Goal: Task Accomplishment & Management: Use online tool/utility

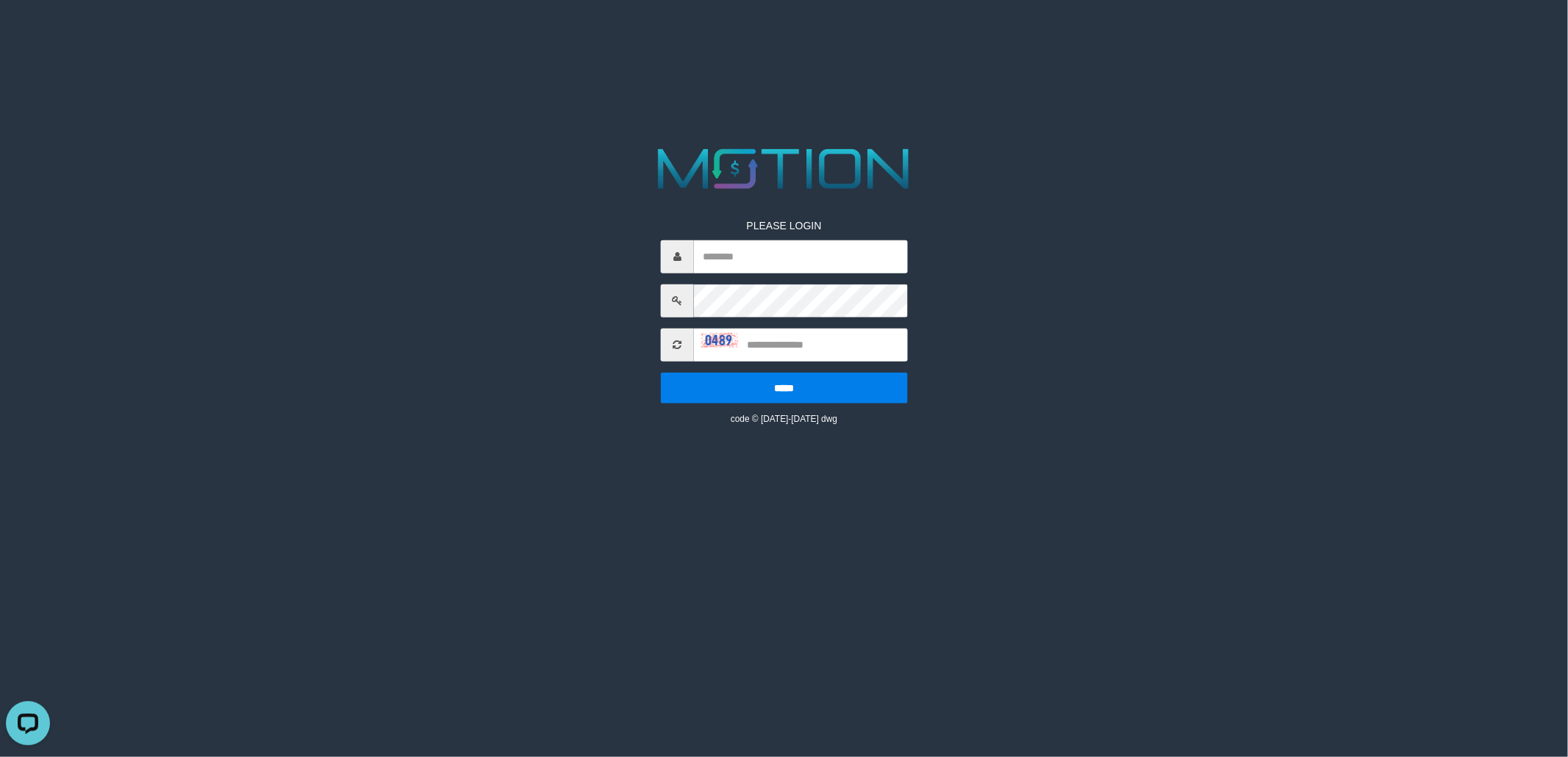
click at [1466, 37] on html "PLEASE LOGIN ***** code © 2012-2018 dwg" at bounding box center [784, 19] width 1568 height 37
click at [692, 248] on div at bounding box center [784, 256] width 247 height 33
click at [707, 252] on input "text" at bounding box center [801, 256] width 214 height 33
type input "*****"
type input "****"
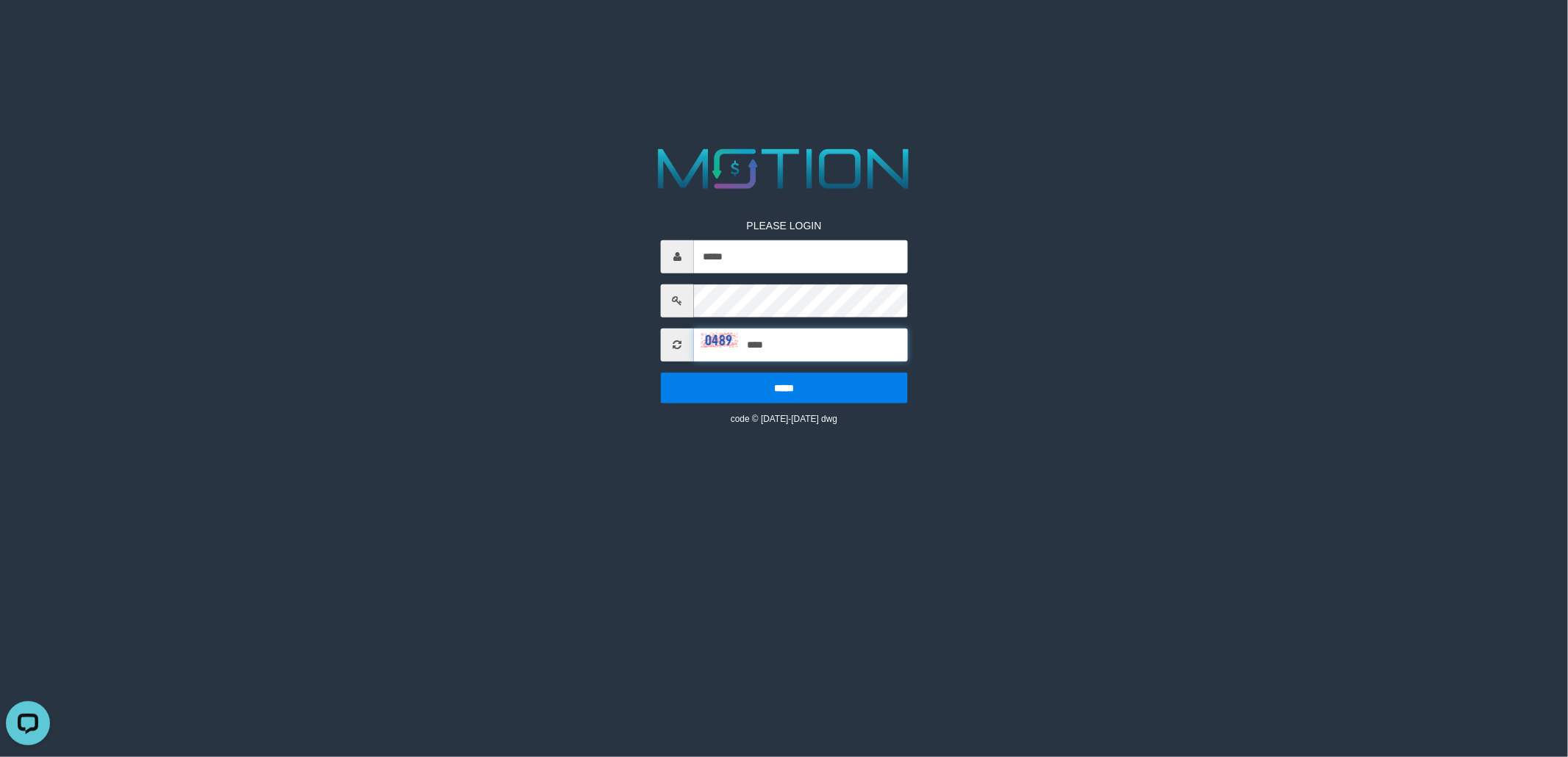
click at [661, 372] on input "*****" at bounding box center [784, 387] width 247 height 31
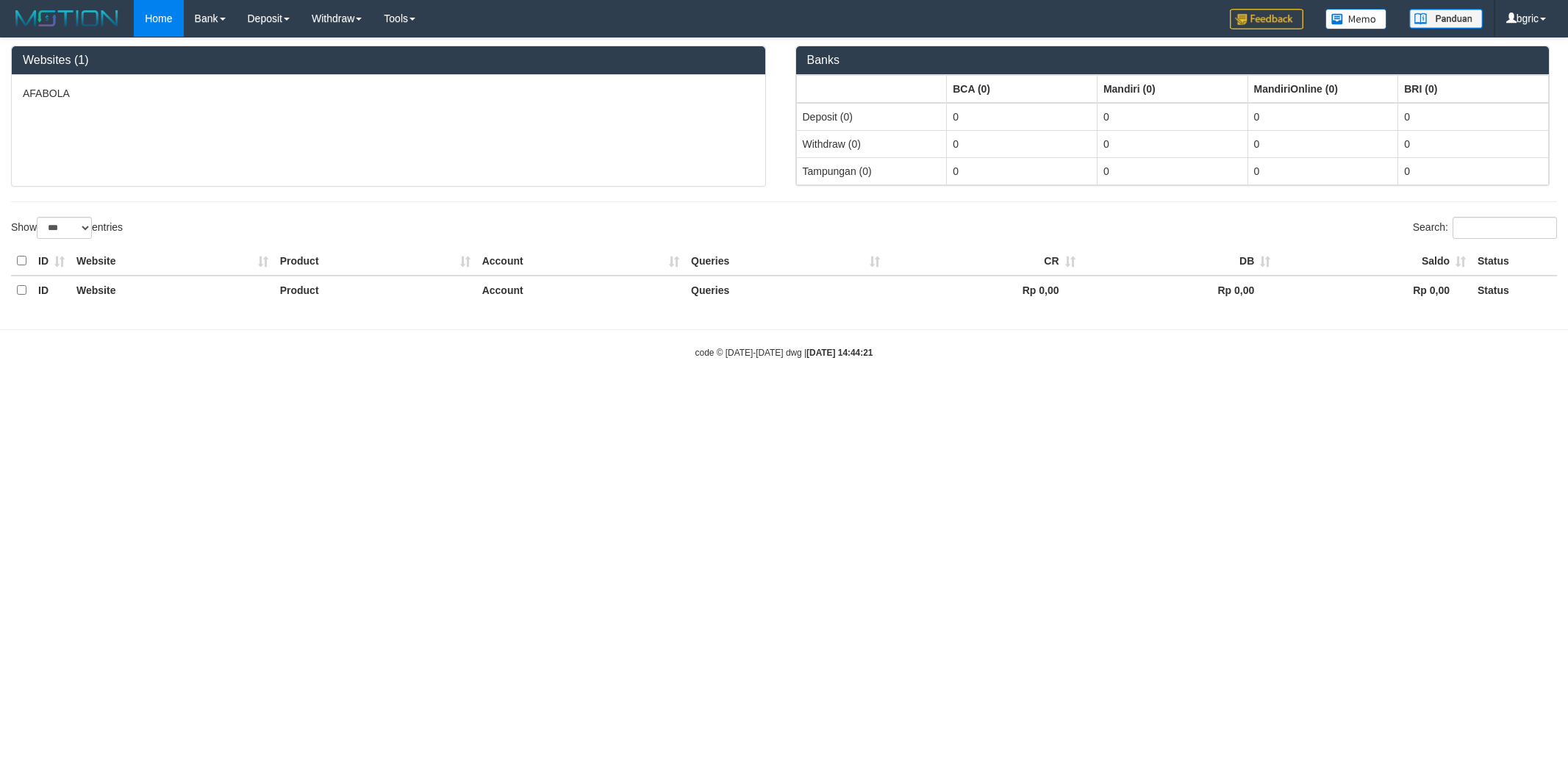
select select "***"
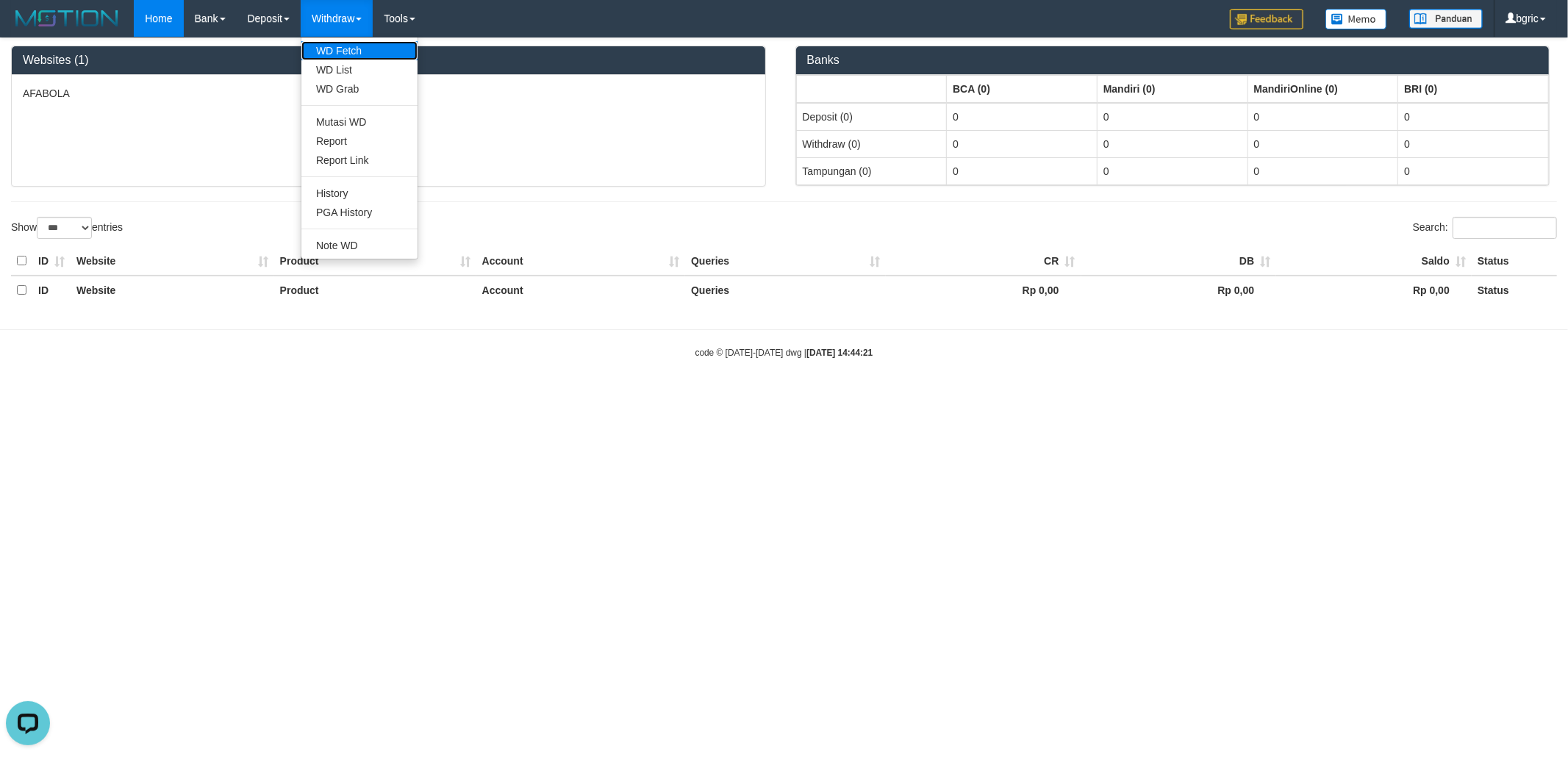
click at [351, 48] on link "WD Fetch" at bounding box center [360, 51] width 116 height 19
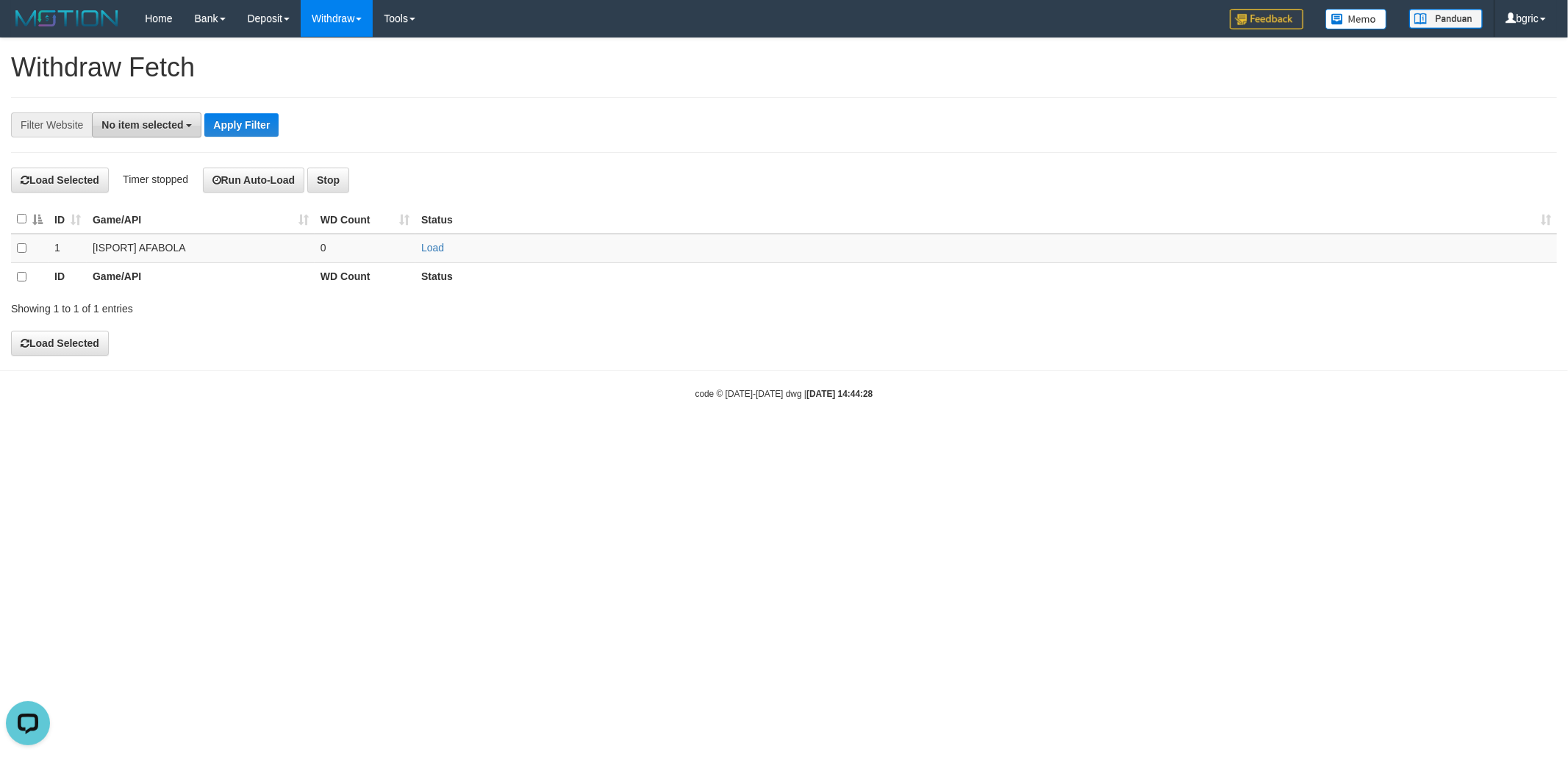
click at [148, 127] on span "No item selected" at bounding box center [142, 125] width 82 height 12
click at [152, 212] on label "SELECT GAME" at bounding box center [149, 203] width 113 height 21
select select "****"
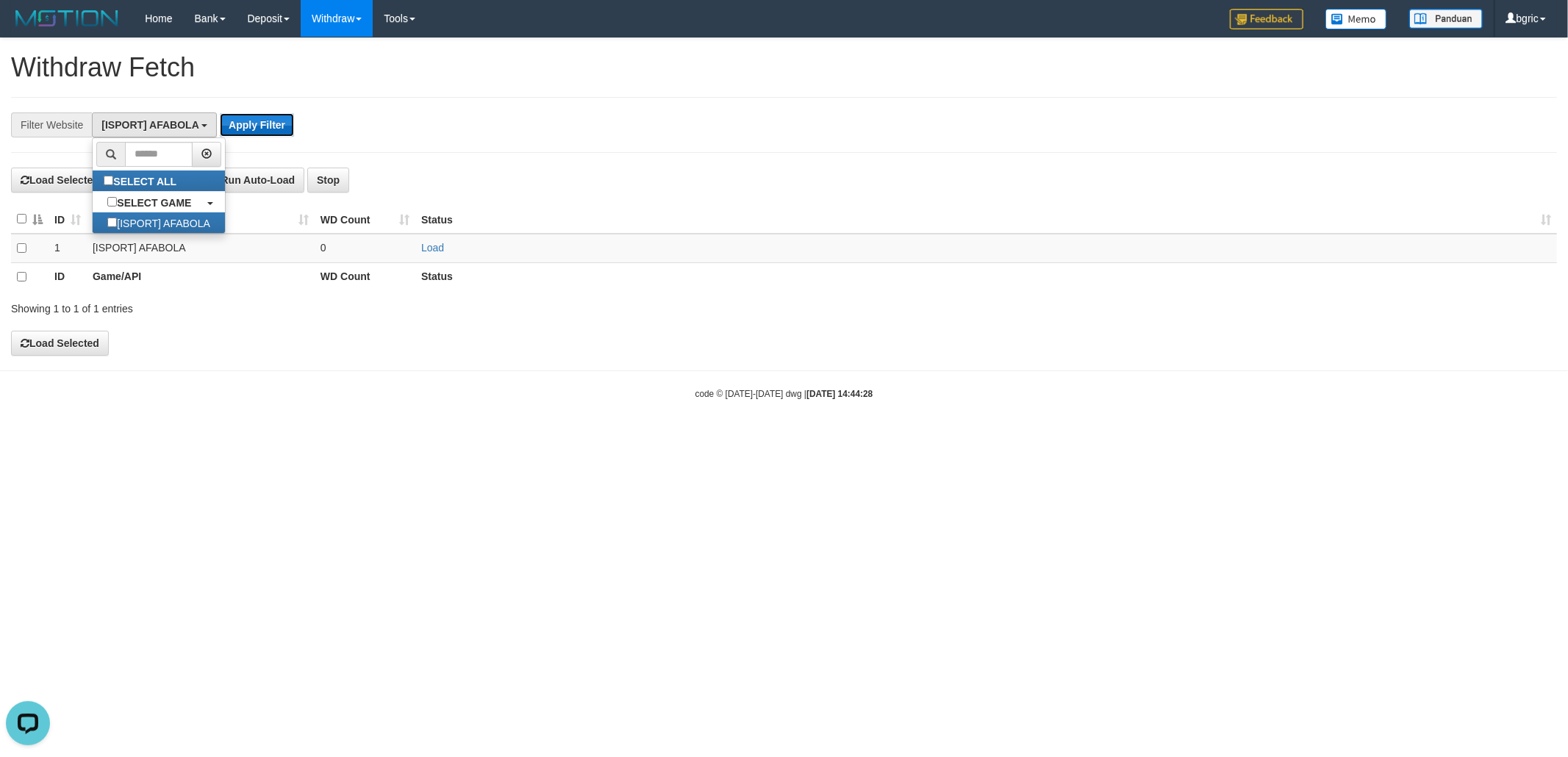
click at [251, 122] on button "Apply Filter" at bounding box center [257, 124] width 74 height 23
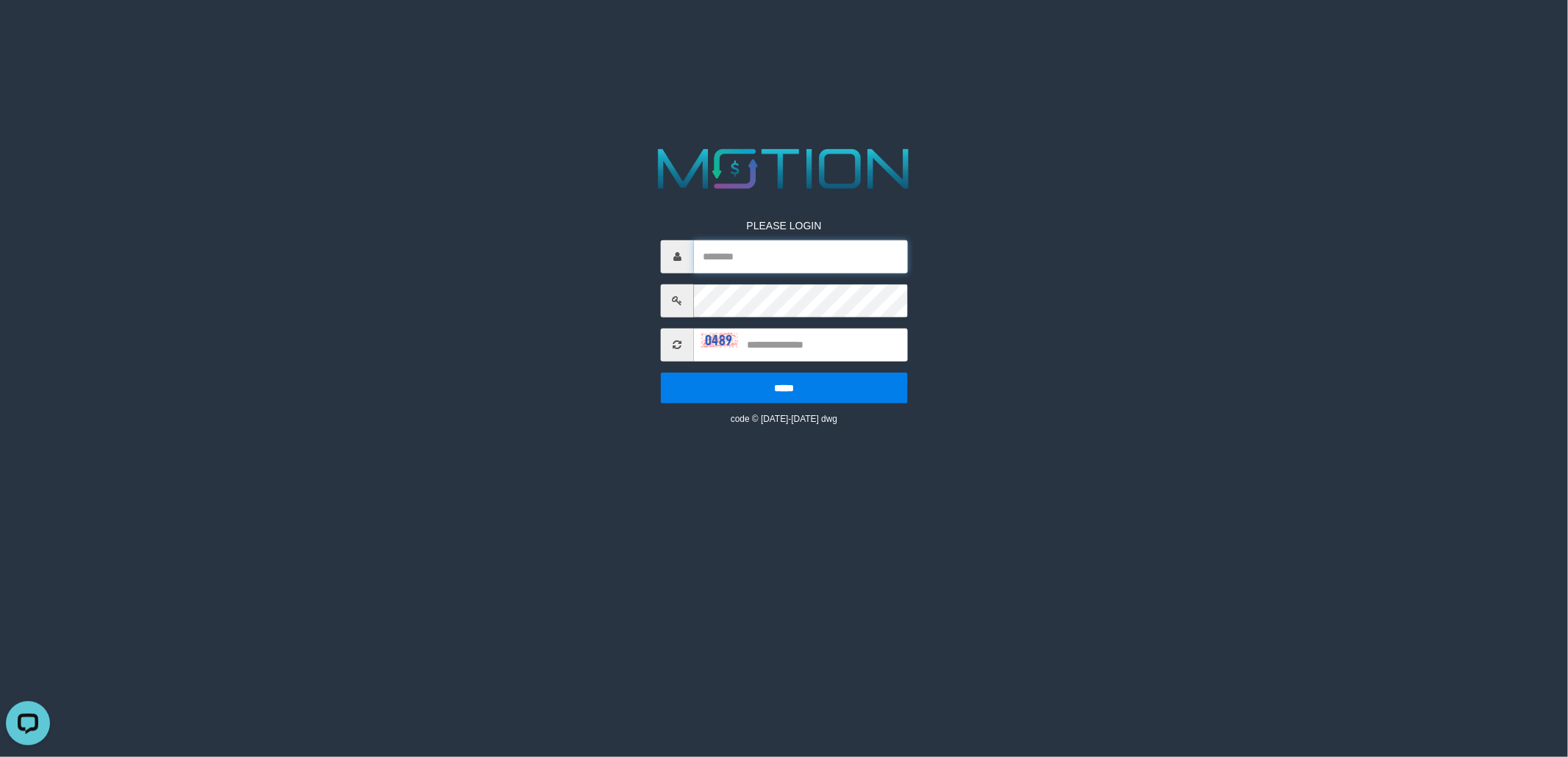
click at [762, 249] on input "text" at bounding box center [801, 256] width 214 height 33
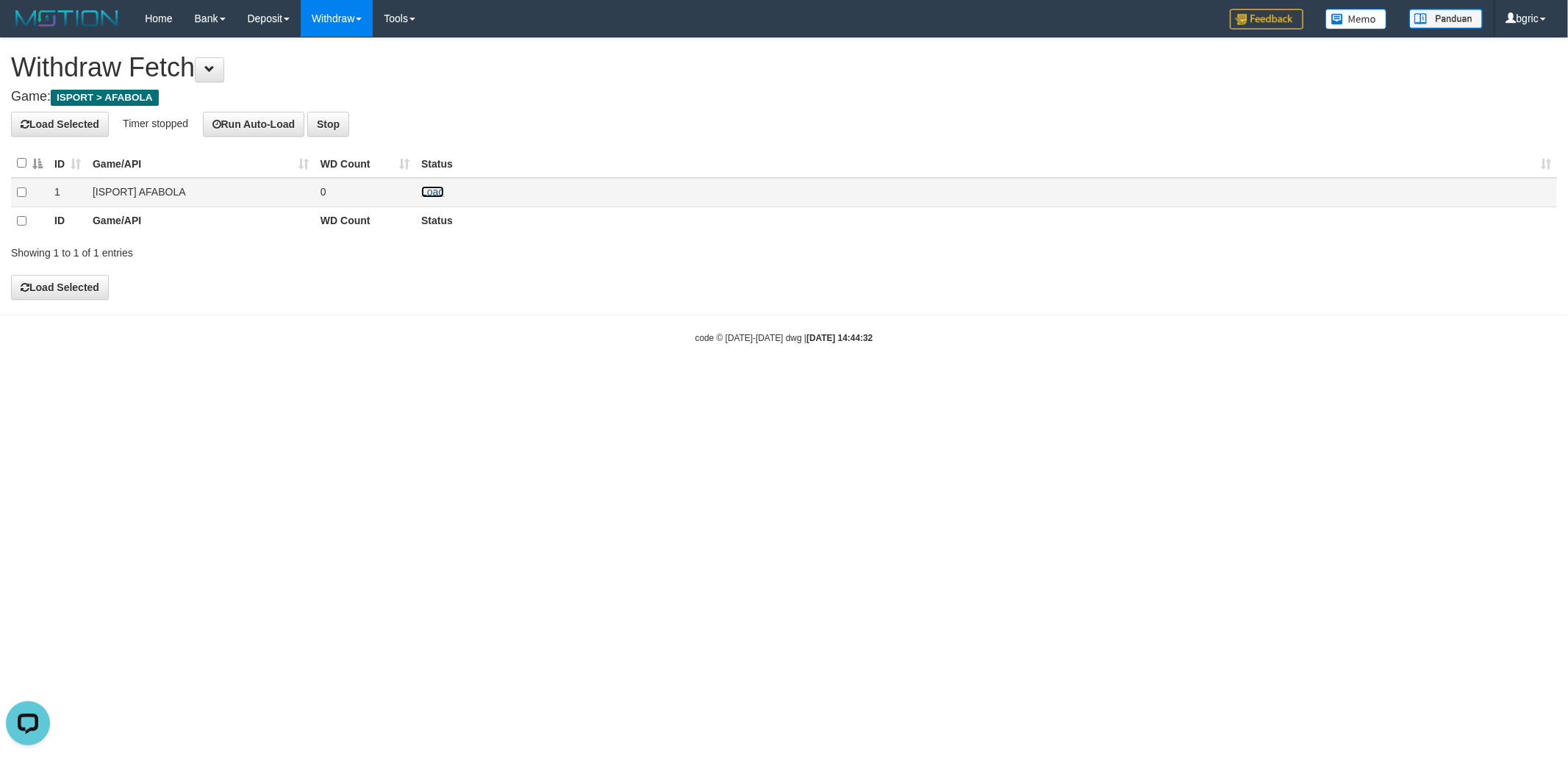
click at [436, 197] on link "Load" at bounding box center [433, 192] width 23 height 12
drag, startPoint x: 422, startPoint y: 181, endPoint x: 426, endPoint y: 194, distance: 13.6
click at [422, 186] on td "Load OK" at bounding box center [986, 192] width 1142 height 29
click at [426, 194] on link "Load" at bounding box center [433, 192] width 23 height 12
click at [425, 191] on link "Load" at bounding box center [433, 192] width 23 height 12
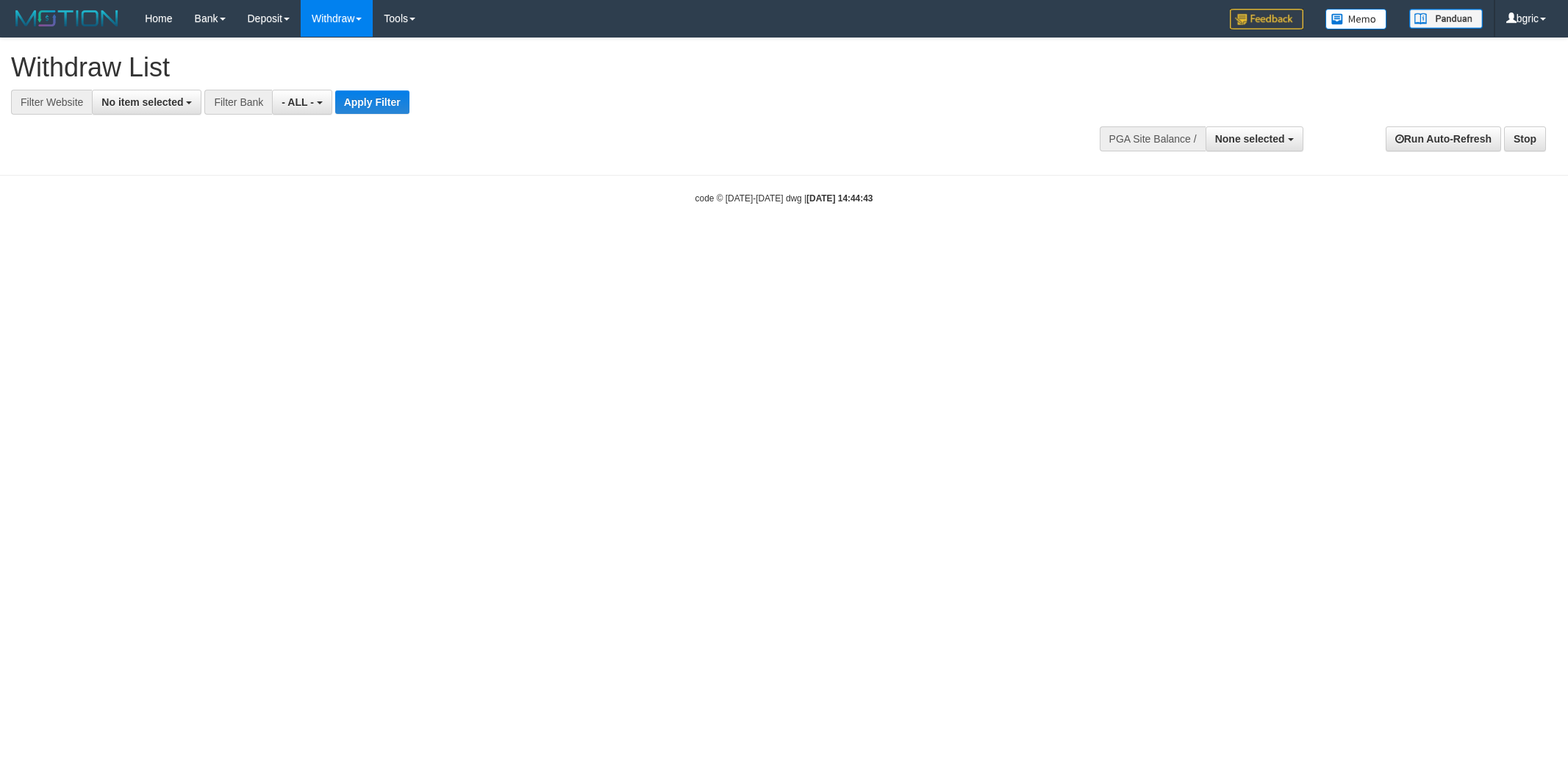
select select
drag, startPoint x: 133, startPoint y: 100, endPoint x: 148, endPoint y: 161, distance: 62.8
click at [133, 102] on span "No item selected" at bounding box center [142, 102] width 82 height 12
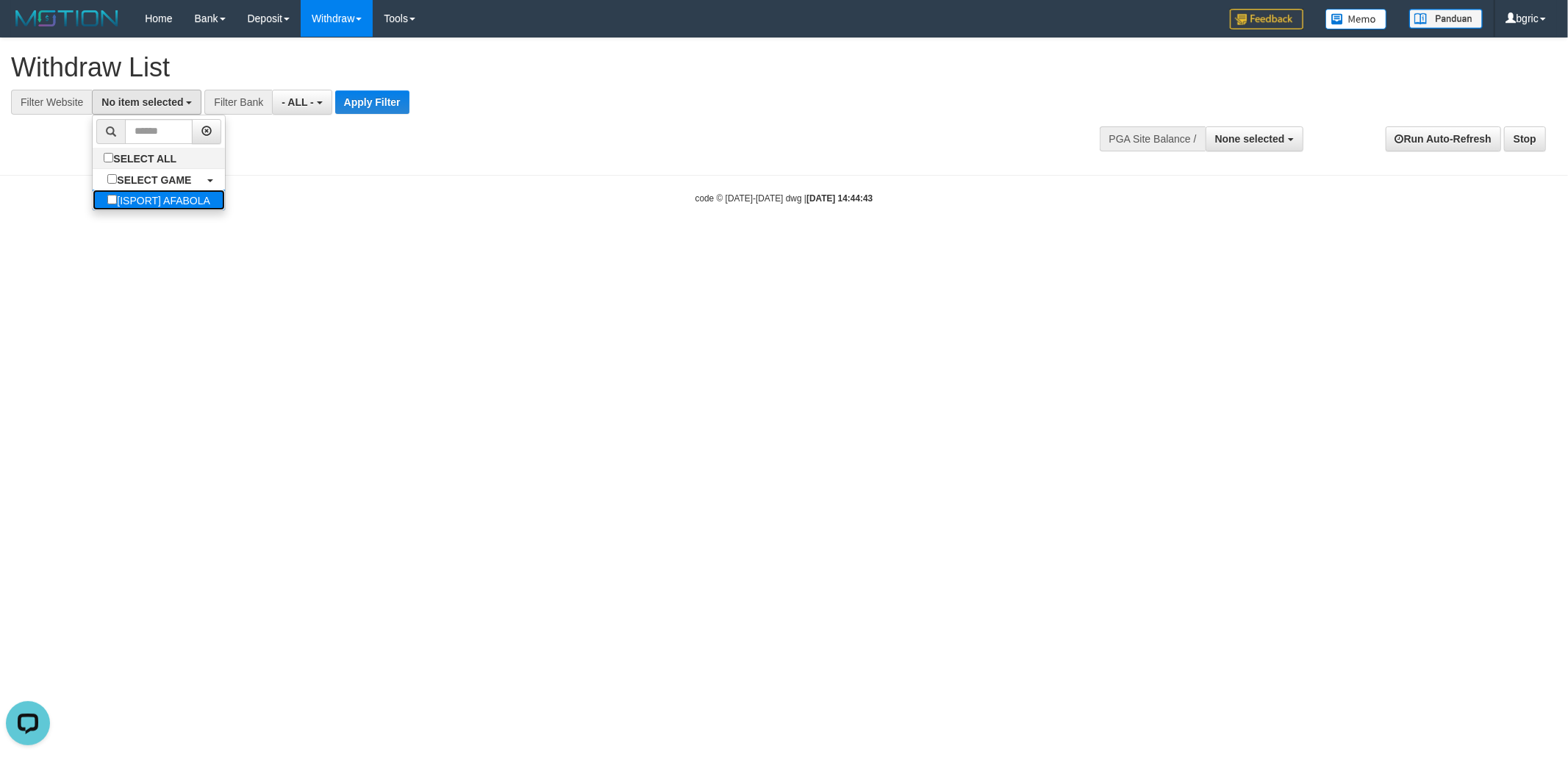
click at [153, 199] on label "[ISPORT] AFABOLA" at bounding box center [159, 200] width 132 height 21
select select "****"
click at [387, 106] on button "Apply Filter" at bounding box center [387, 102] width 74 height 23
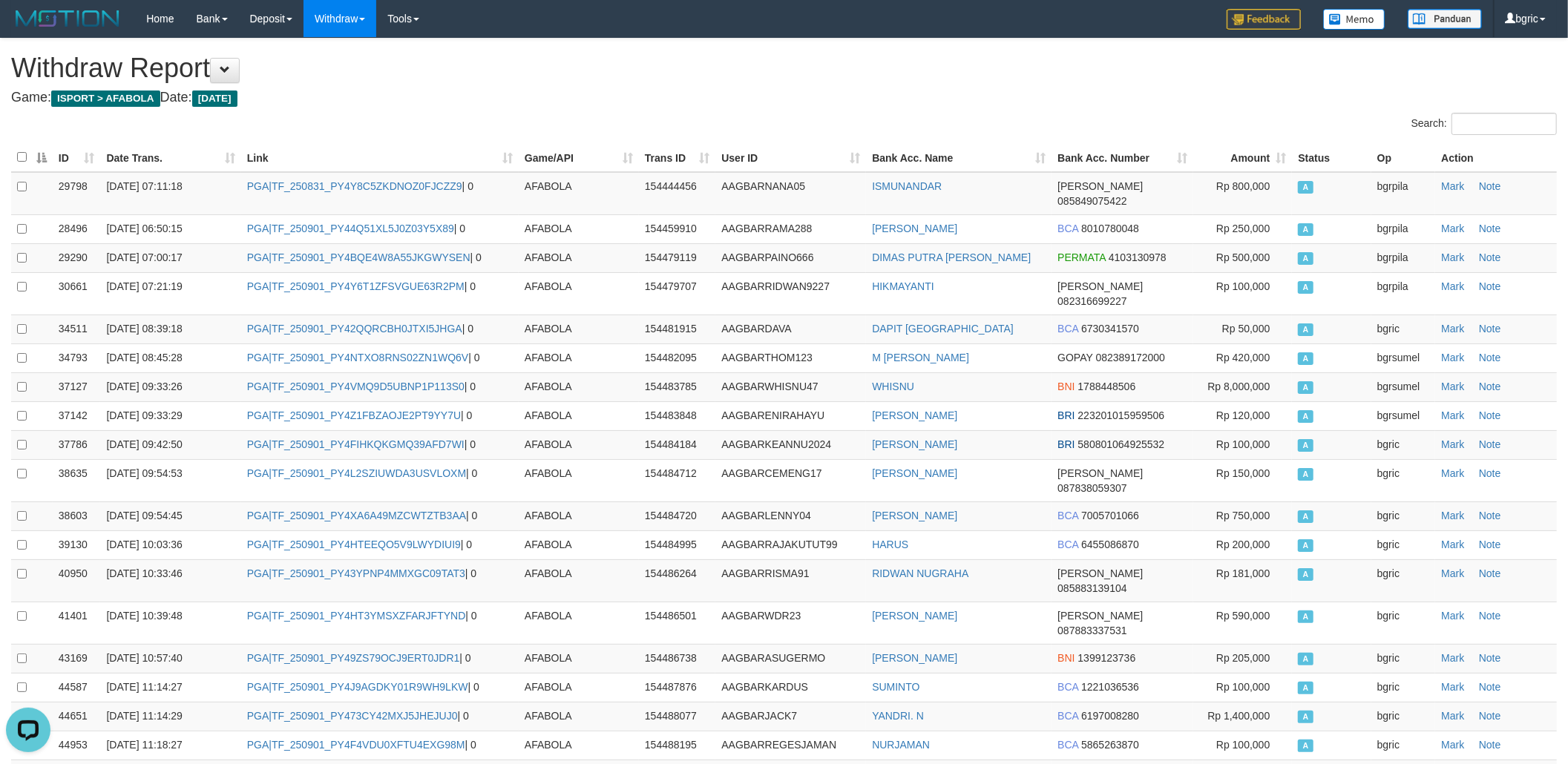
click at [609, 103] on h4 "Game: ISPORT > AFABOLA Date: [DATE]" at bounding box center [784, 98] width 1546 height 15
click at [221, 58] on button at bounding box center [225, 70] width 29 height 25
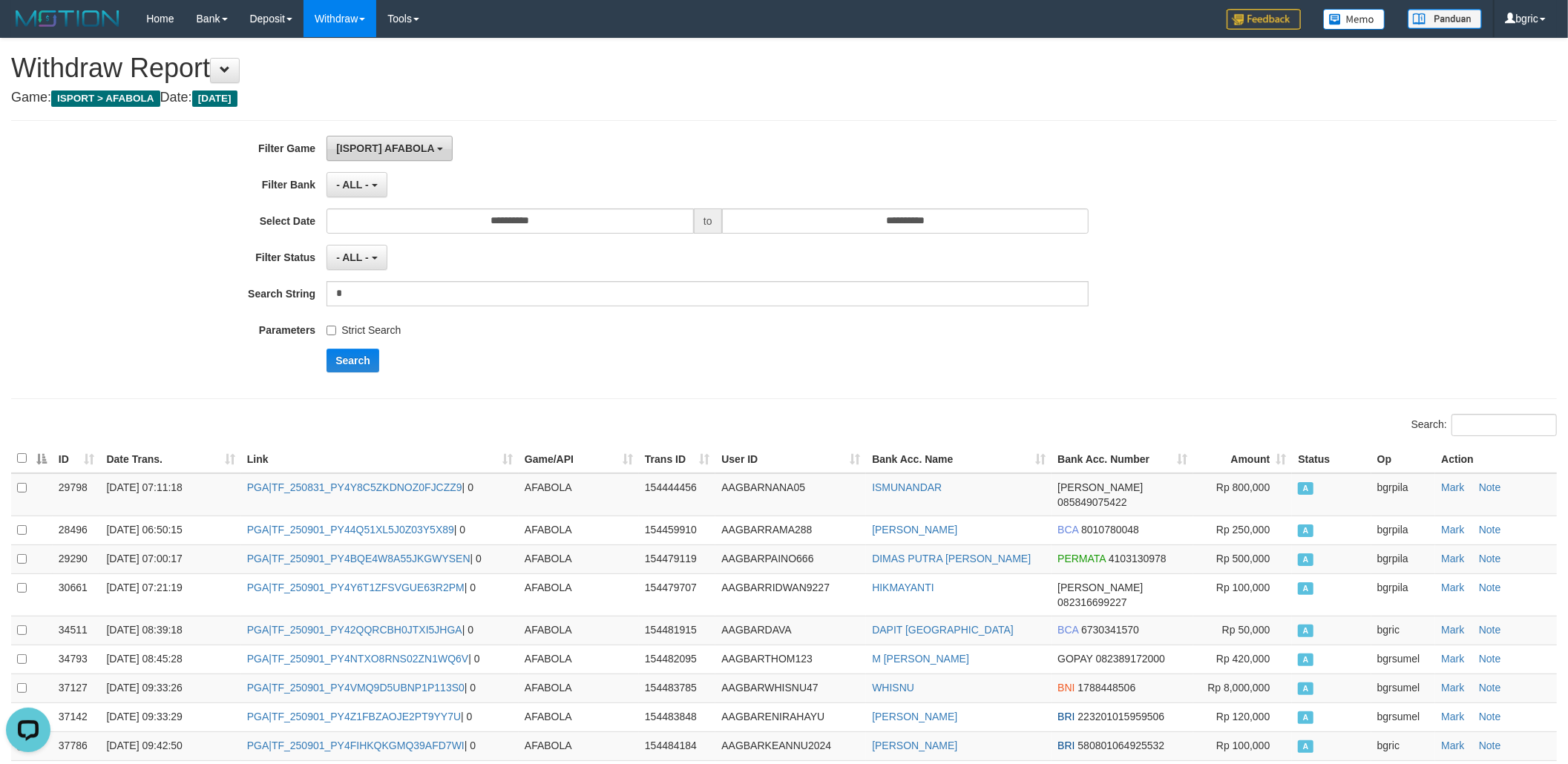
click at [356, 140] on button "[ISPORT] AFABOLA" at bounding box center [389, 148] width 126 height 25
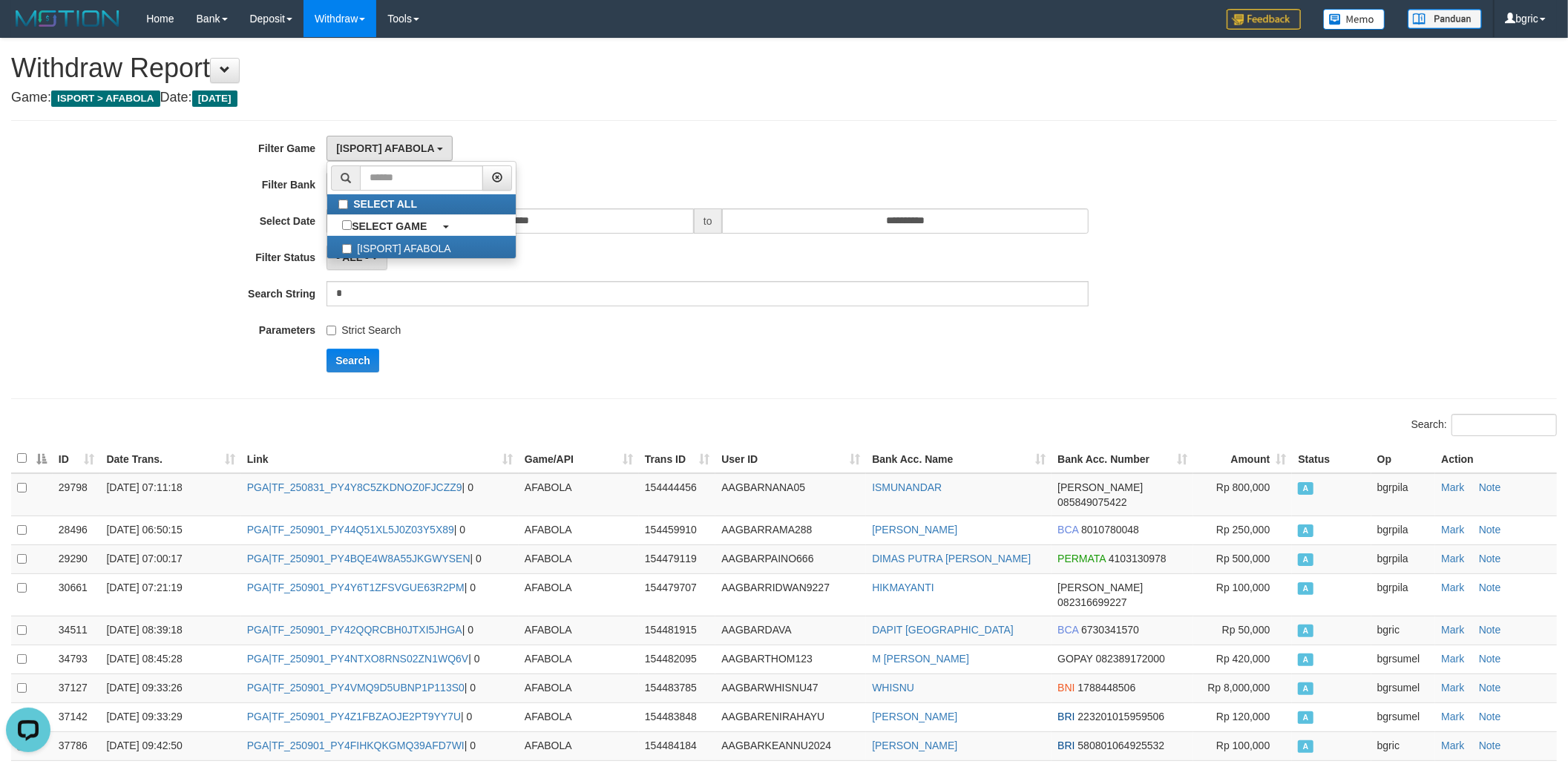
click at [815, 134] on div "**********" at bounding box center [784, 260] width 1546 height 279
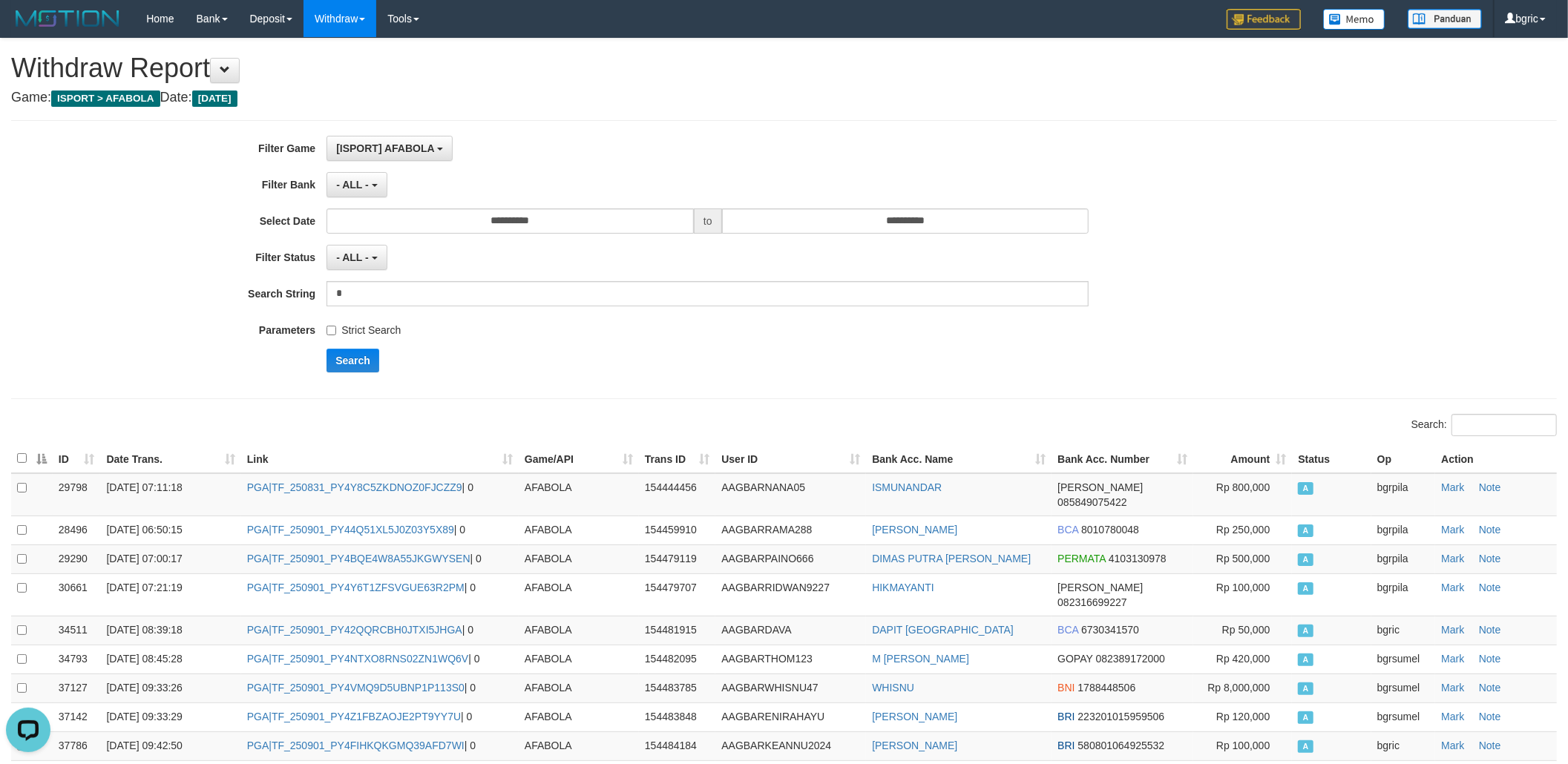
click at [357, 348] on div "**********" at bounding box center [653, 260] width 1307 height 248
drag, startPoint x: 362, startPoint y: 361, endPoint x: 573, endPoint y: 257, distance: 235.2
click at [363, 361] on button "Search" at bounding box center [353, 360] width 53 height 24
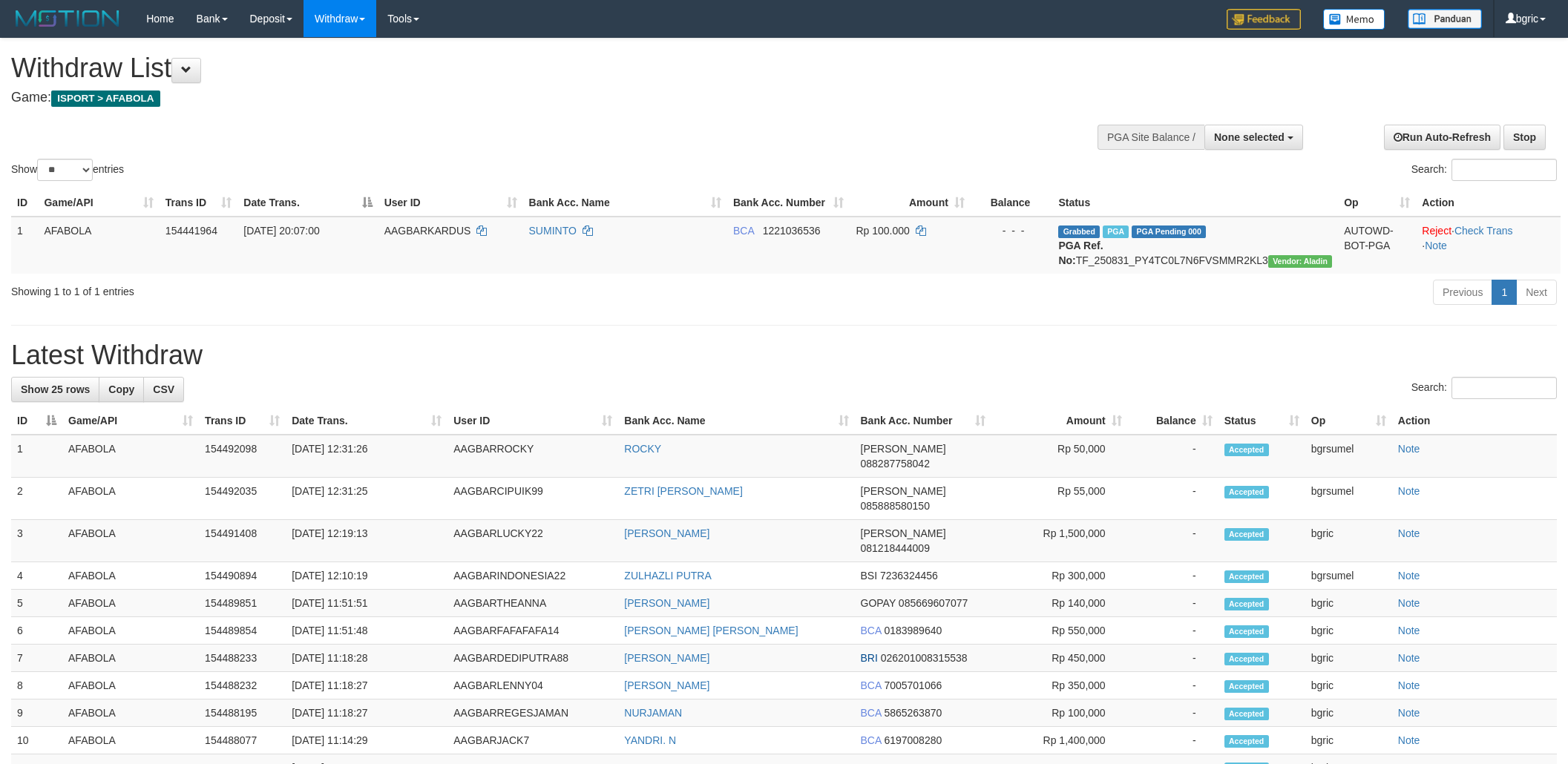
select select
select select "**"
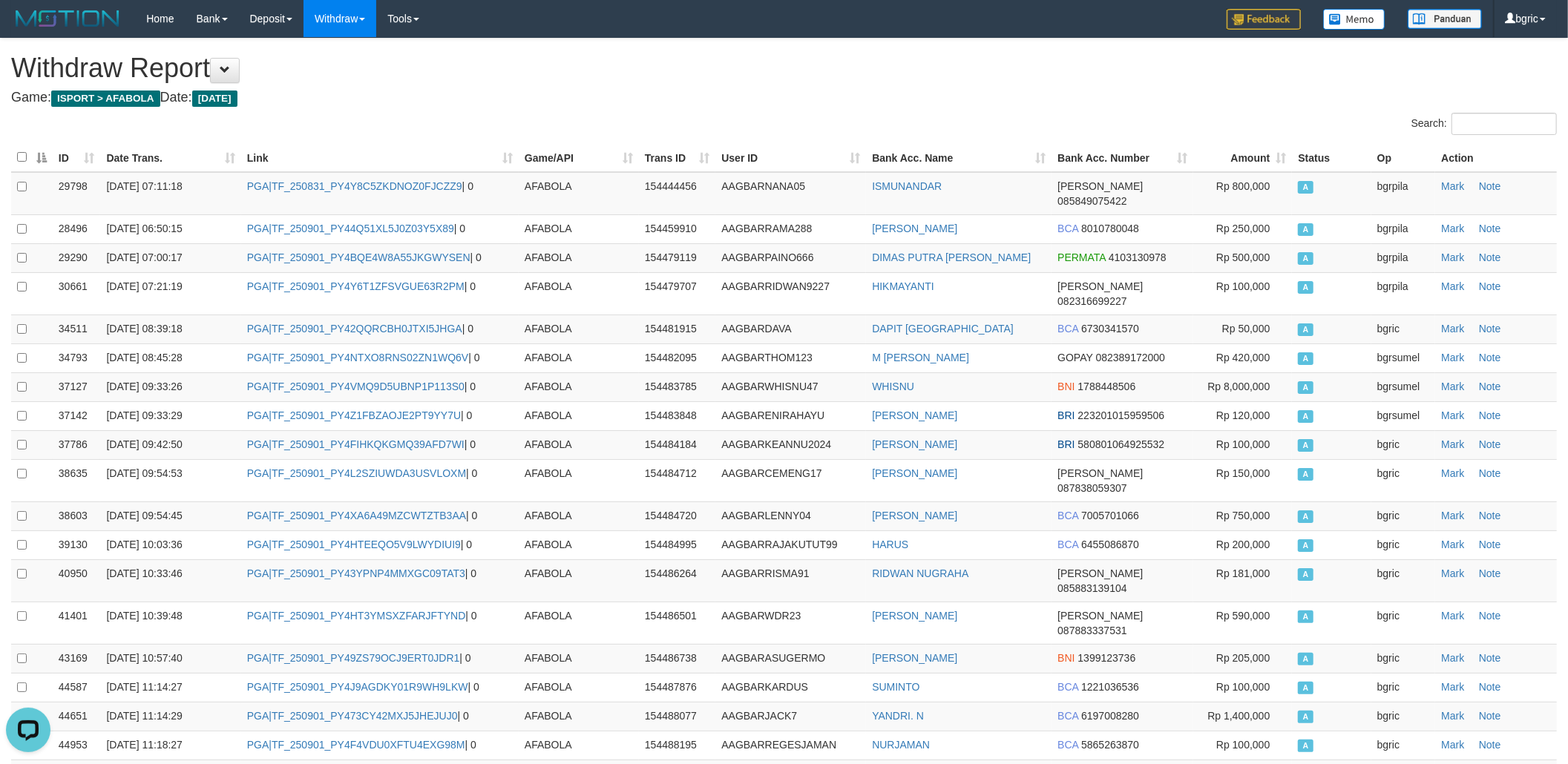
click at [603, 87] on div "**********" at bounding box center [784, 588] width 1568 height 1100
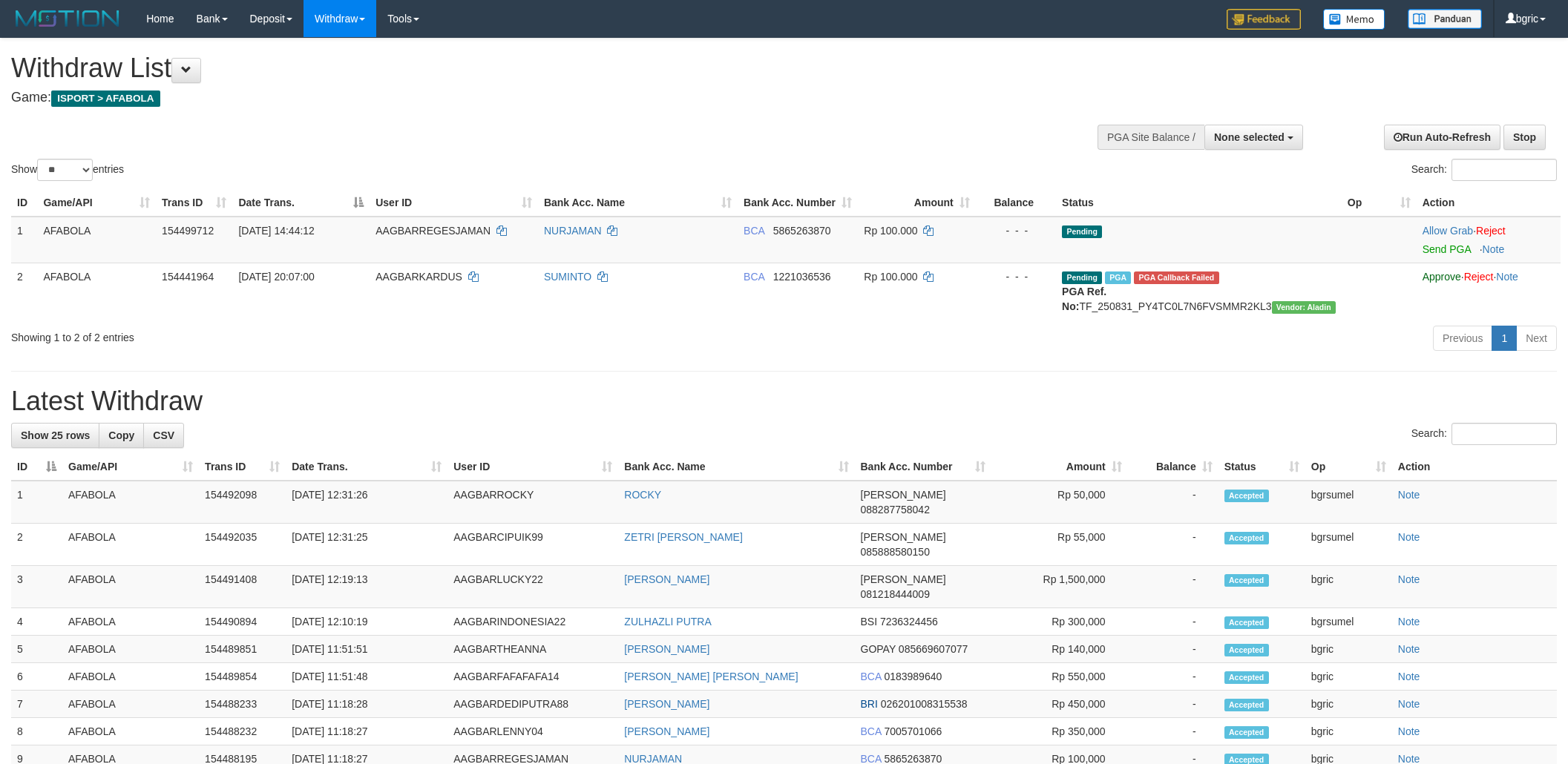
select select
select select "**"
click at [1443, 246] on link "Send PGA" at bounding box center [1447, 249] width 48 height 12
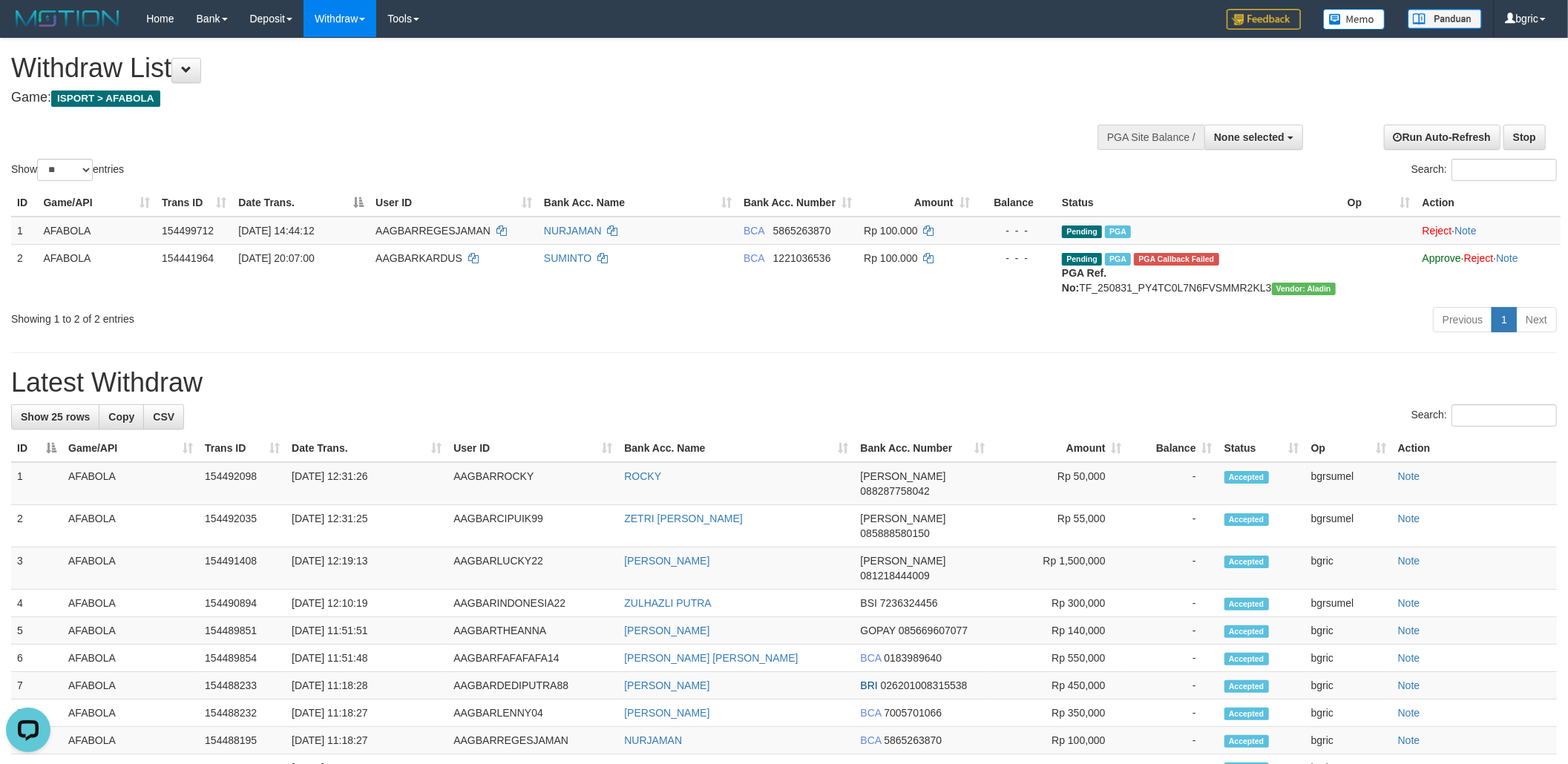
click at [1223, 338] on div "Previous 1 Next" at bounding box center [1110, 321] width 893 height 32
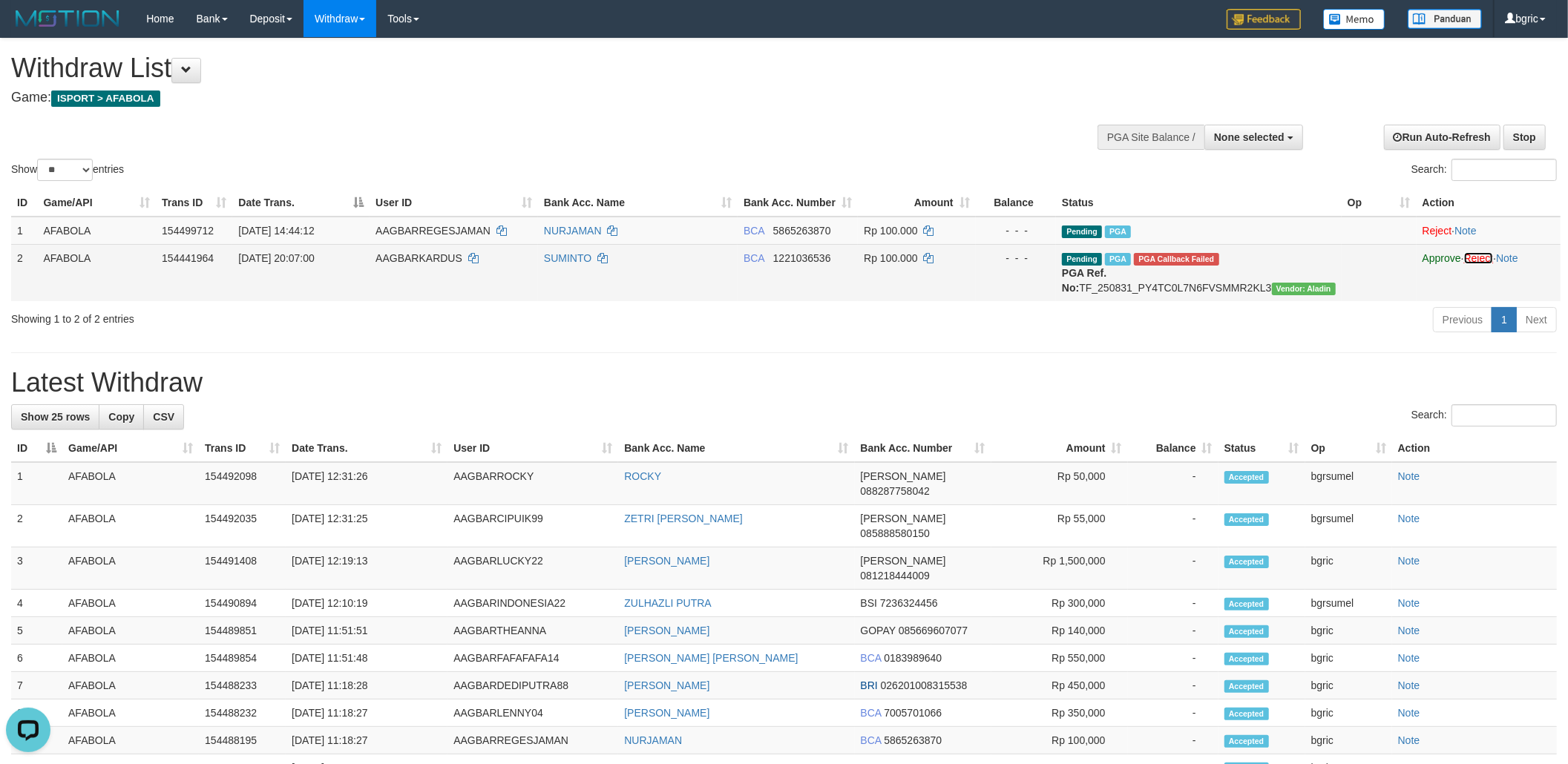
click at [1490, 258] on link "Reject" at bounding box center [1479, 258] width 29 height 12
click at [1114, 353] on div "**********" at bounding box center [784, 695] width 1568 height 1314
click at [1256, 277] on td "Pending PGA PGA Callback Failed {"signature":"df722fa056bbf43327cb7dcabb61dd2c7…" at bounding box center [1201, 273] width 286 height 57
click at [1274, 296] on span "Vendor: Aladin" at bounding box center [1306, 288] width 64 height 12
drag, startPoint x: 1359, startPoint y: 312, endPoint x: 1351, endPoint y: 295, distance: 18.8
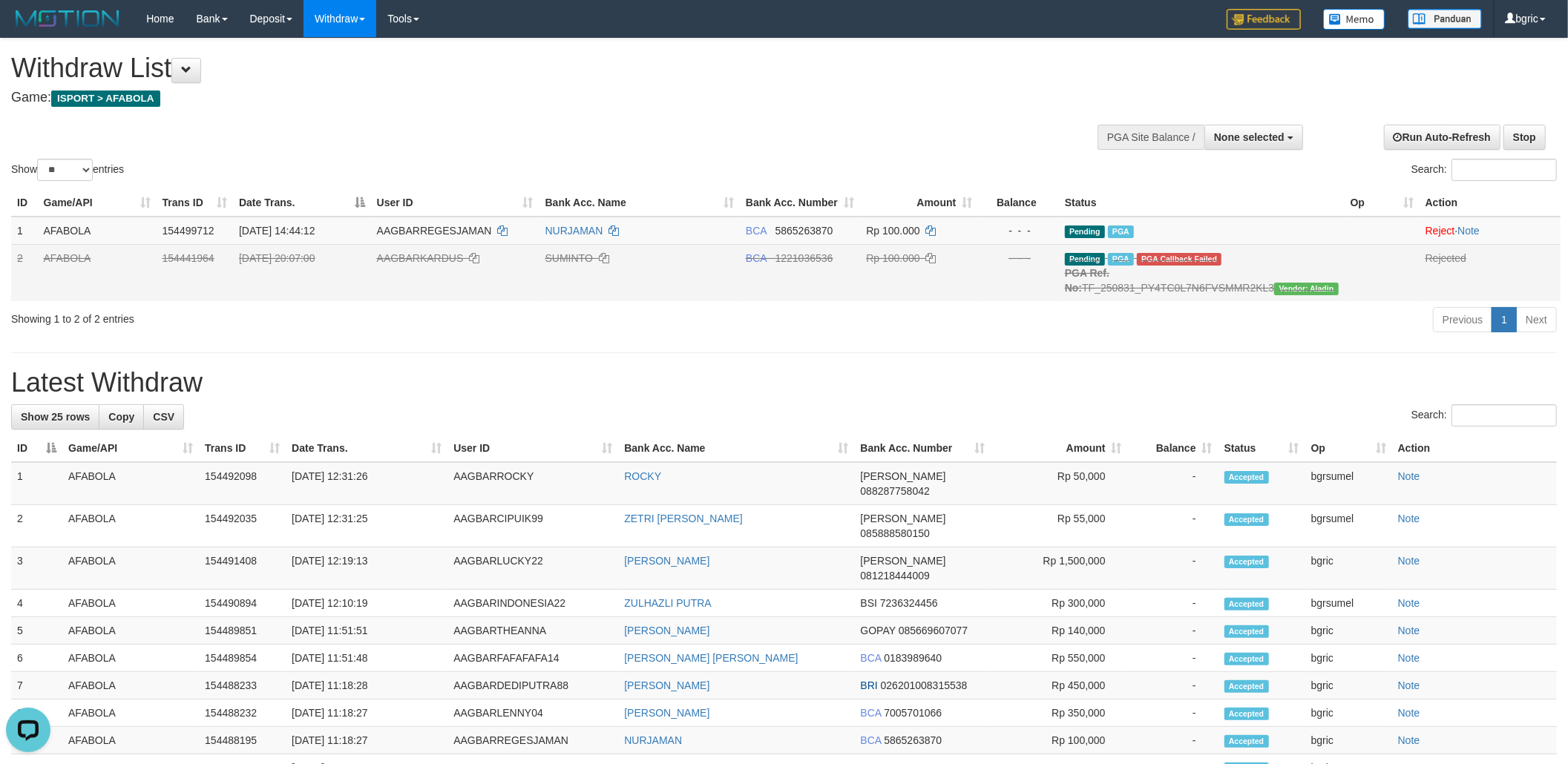
click at [1358, 301] on td at bounding box center [1382, 273] width 75 height 57
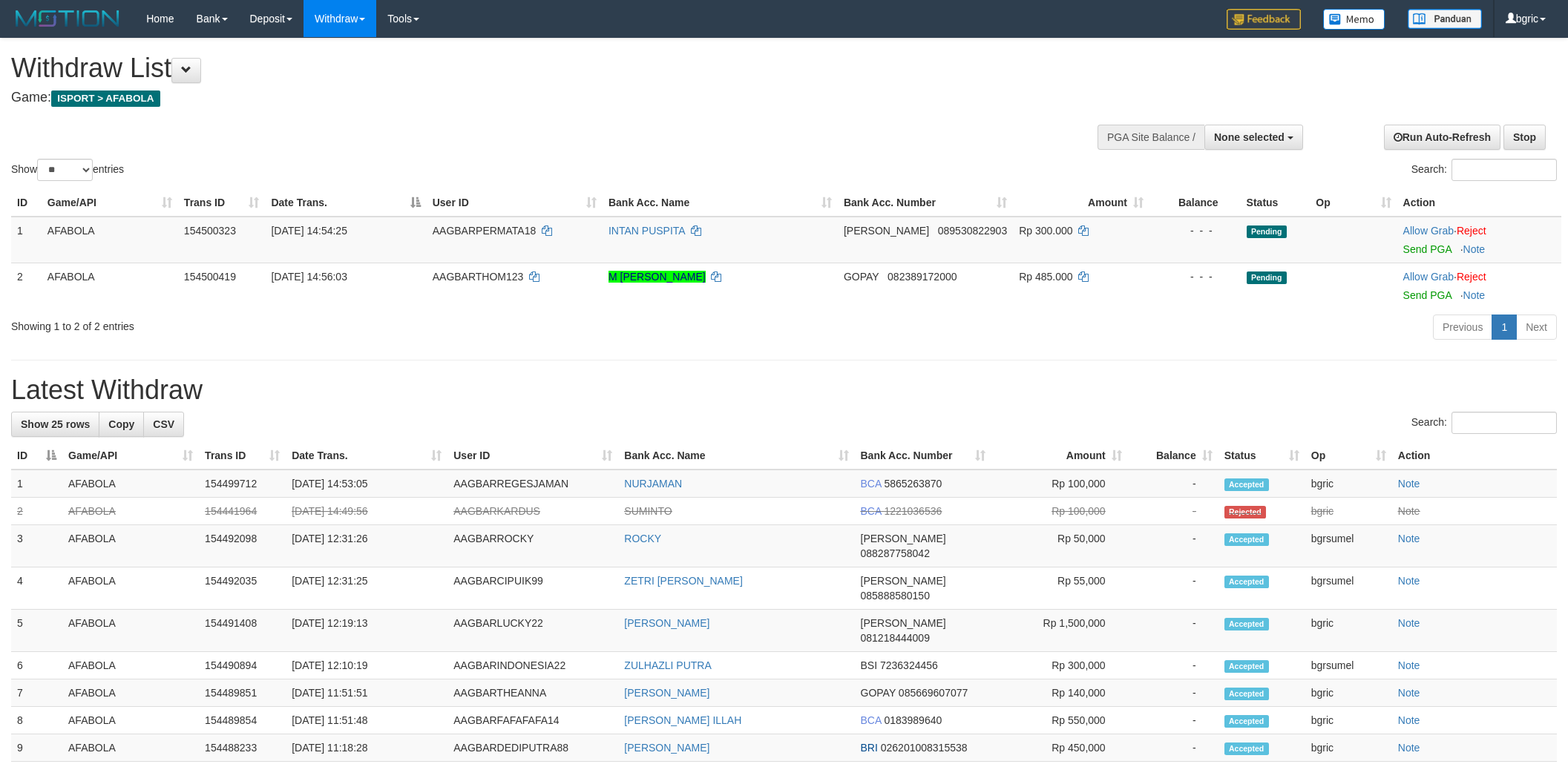
select select
select select "**"
click at [1446, 253] on link "Send PGA" at bounding box center [1427, 249] width 48 height 12
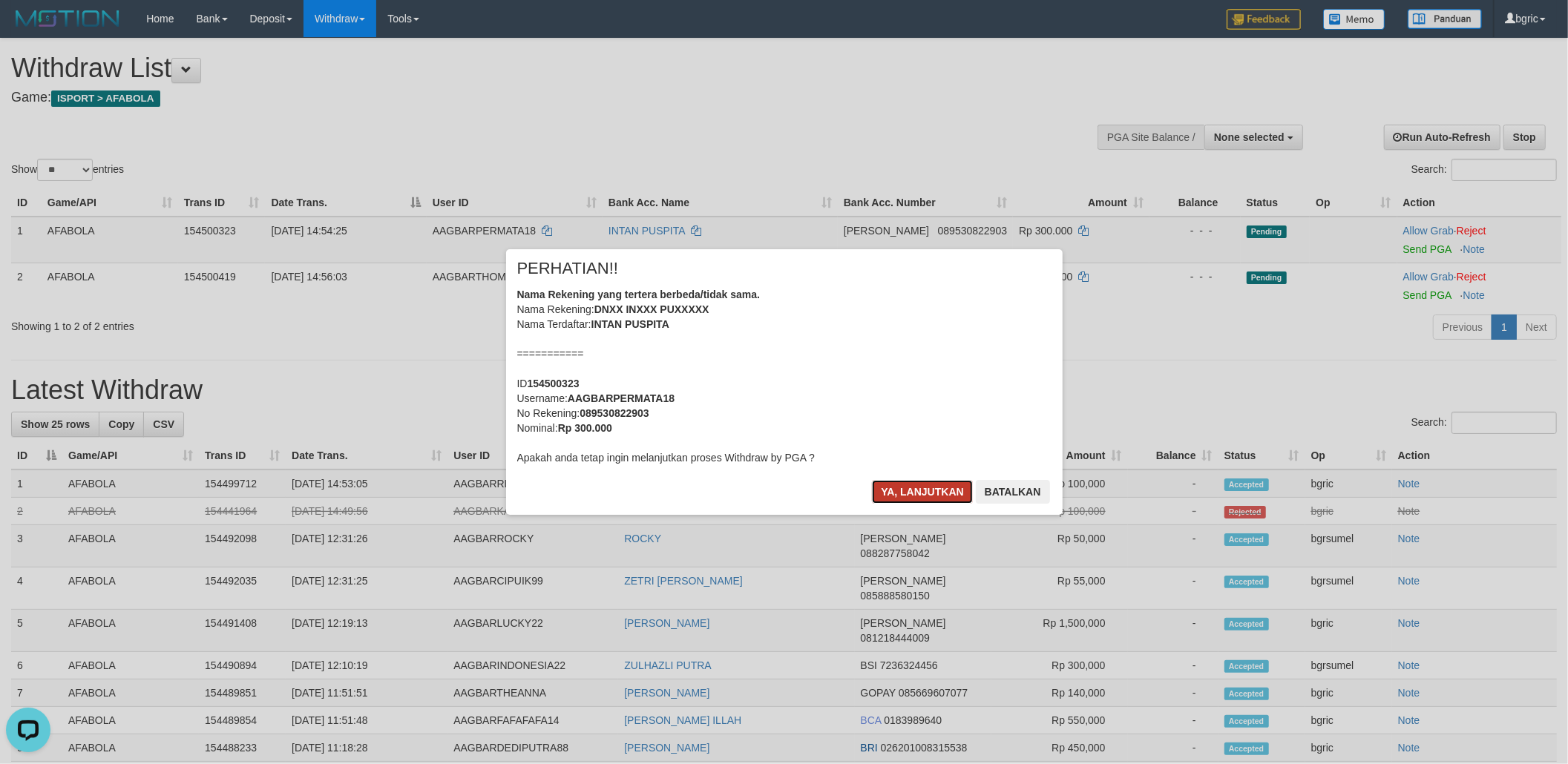
click at [941, 496] on button "Ya, lanjutkan" at bounding box center [923, 491] width 101 height 24
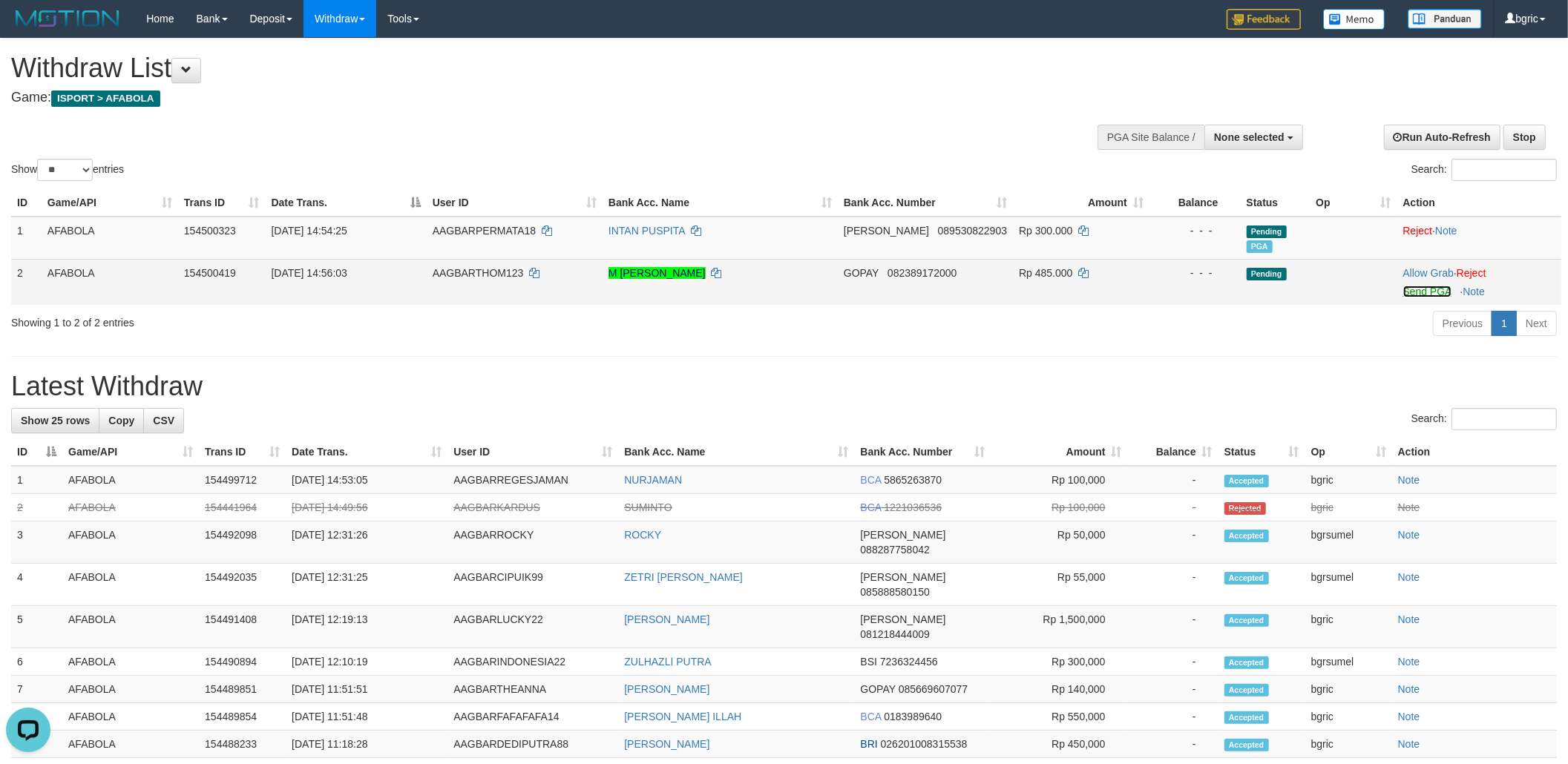
click at [1414, 288] on link "Send PGA" at bounding box center [1427, 292] width 48 height 12
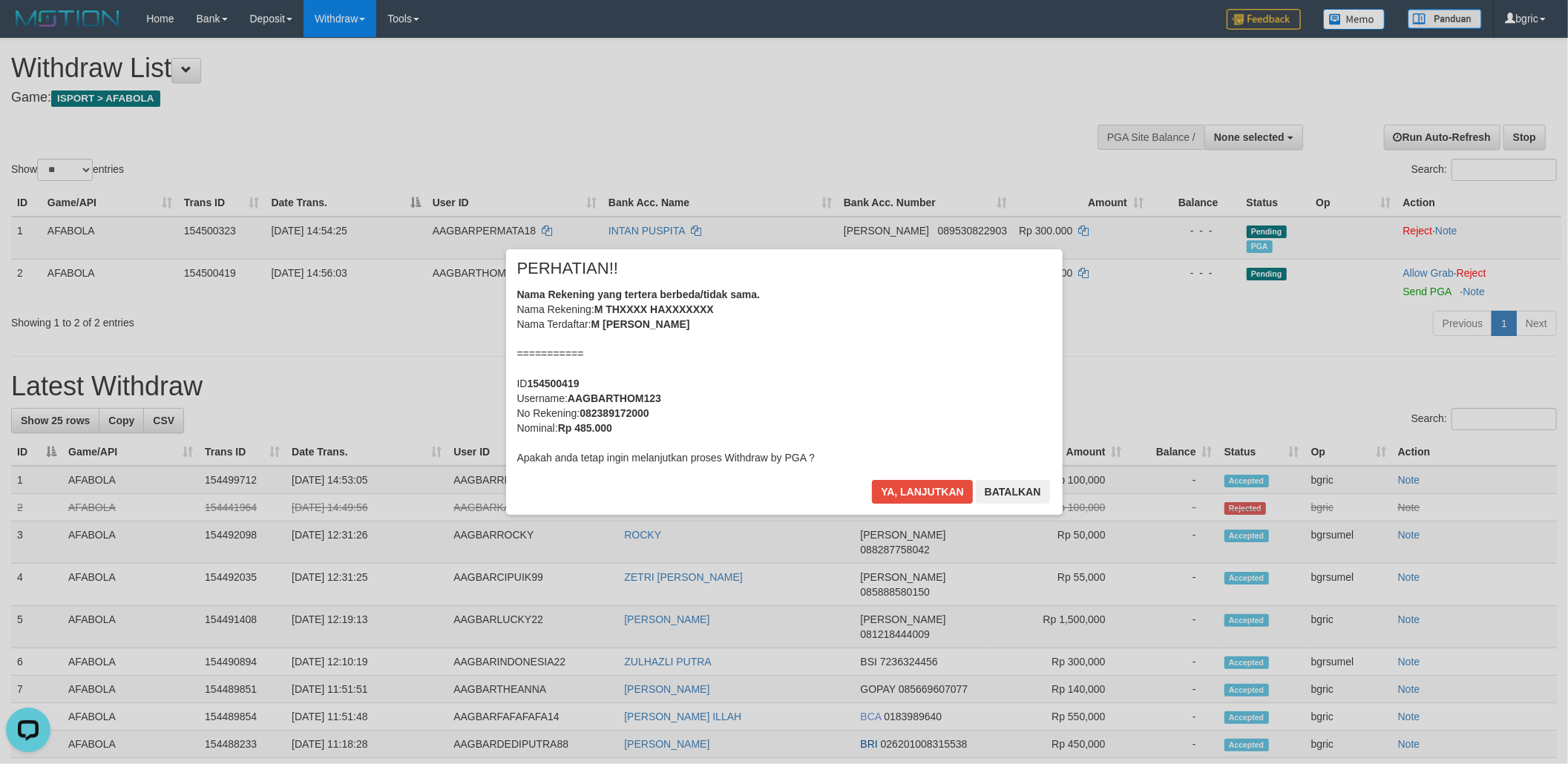
click at [897, 466] on div "× PERHATIAN!! Nama Rekening yang tertera berbeda/tidak sama. Nama Rekening: M T…" at bounding box center [784, 382] width 556 height 266
click at [903, 472] on div "× PERHATIAN!! Nama Rekening yang tertera berbeda/tidak sama. Nama Rekening: M T…" at bounding box center [784, 382] width 556 height 266
click at [901, 480] on button "Ya, lanjutkan" at bounding box center [923, 491] width 101 height 24
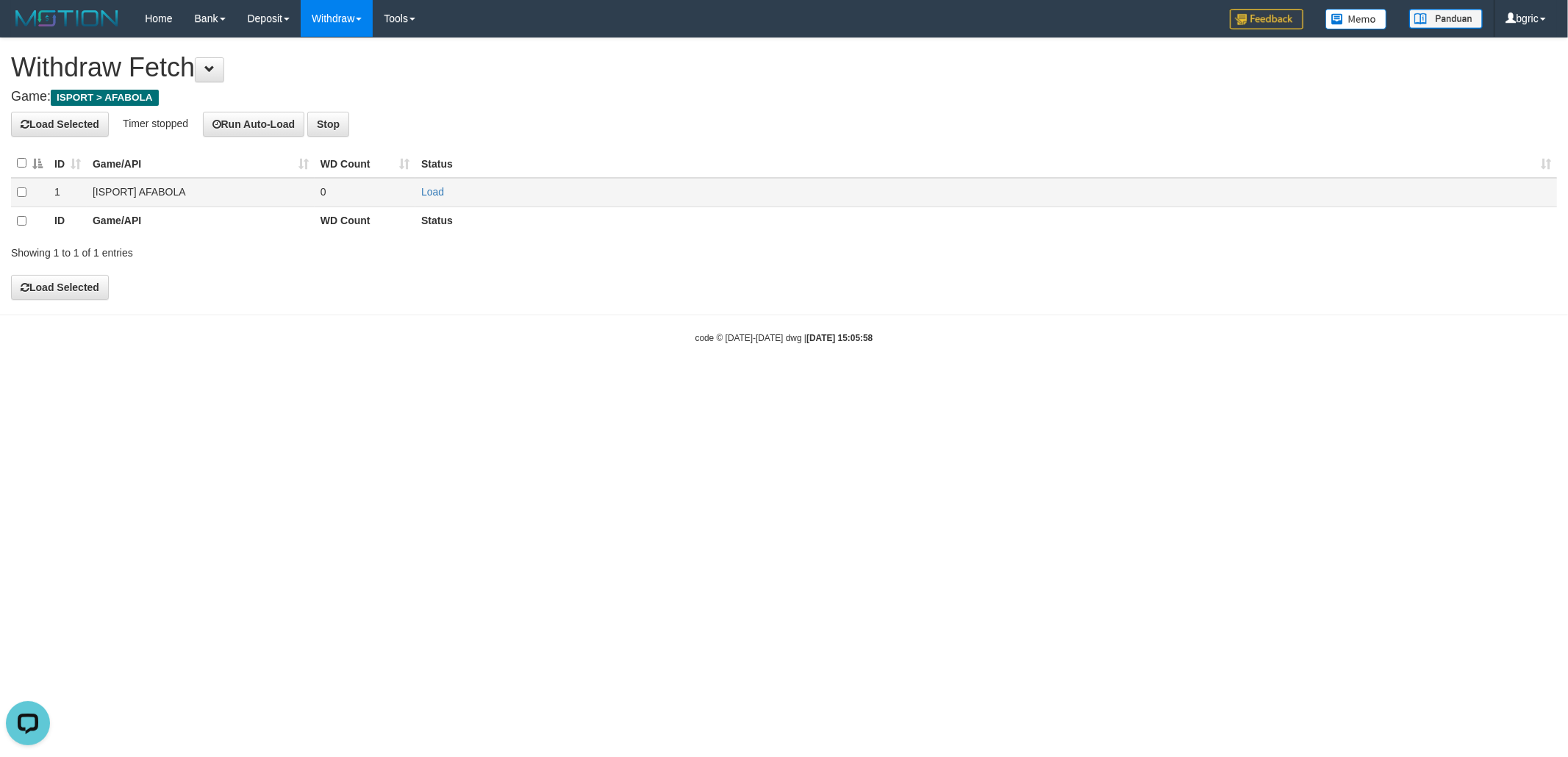
click at [447, 194] on td "Load" at bounding box center [986, 192] width 1142 height 29
click at [428, 190] on link "Load" at bounding box center [433, 192] width 23 height 12
click at [437, 200] on td "Load OK" at bounding box center [986, 192] width 1142 height 29
click at [437, 197] on link "Load" at bounding box center [433, 192] width 23 height 12
click at [441, 186] on link "Load" at bounding box center [433, 192] width 23 height 12
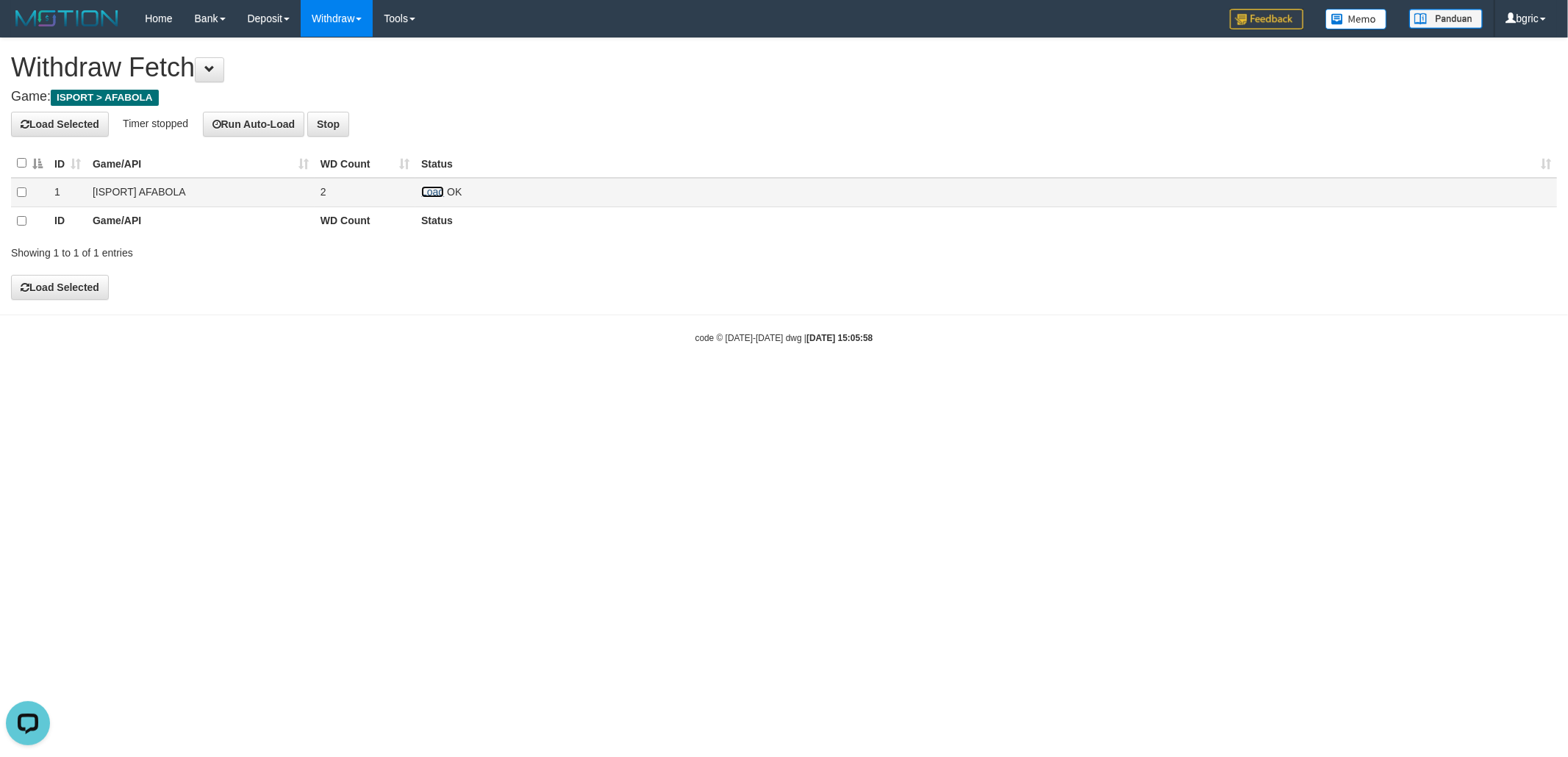
click at [421, 192] on link "Load" at bounding box center [433, 192] width 23 height 12
click at [422, 200] on td "Load OK" at bounding box center [986, 192] width 1142 height 29
click at [427, 193] on link "Load" at bounding box center [433, 192] width 23 height 12
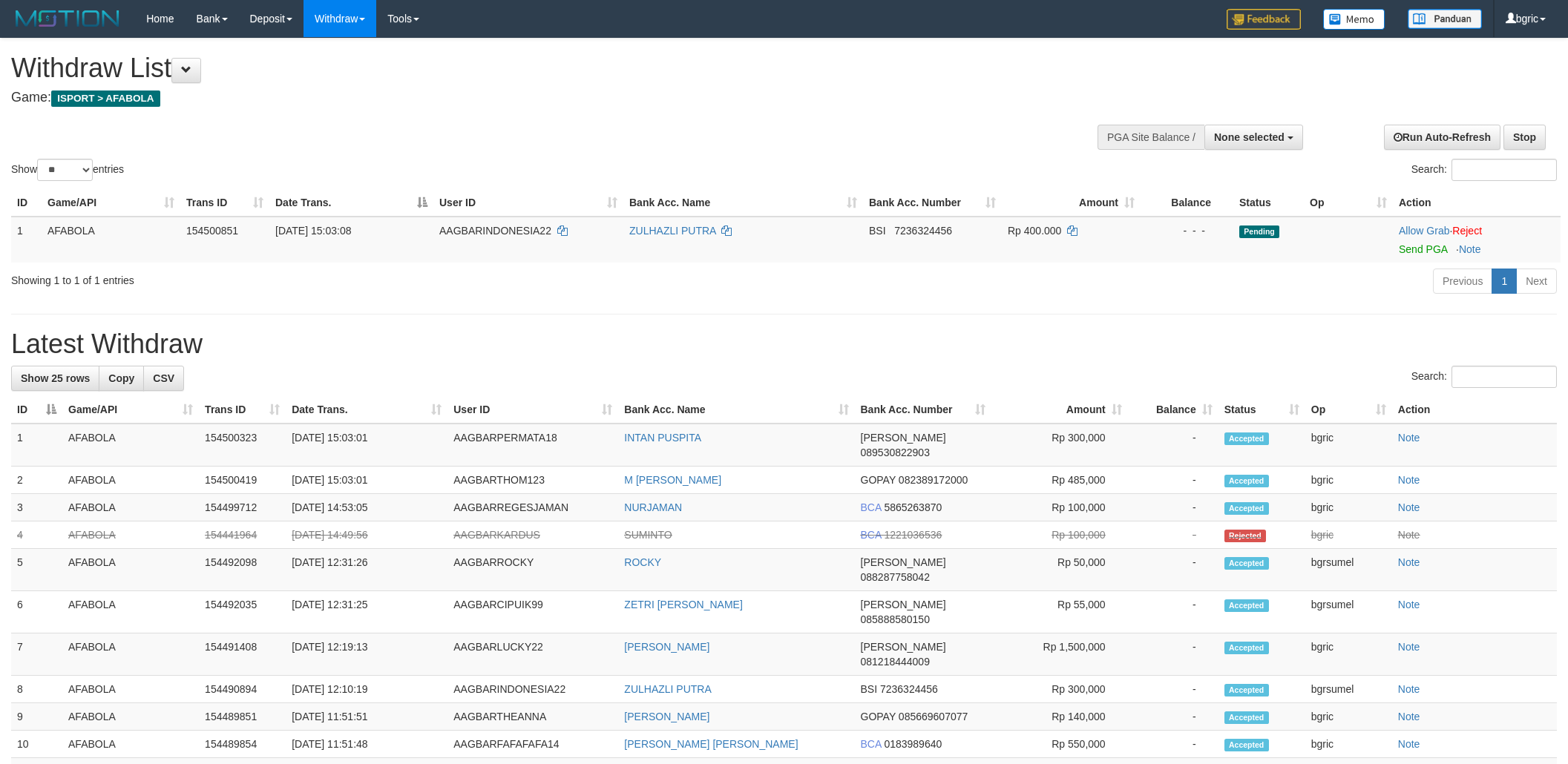
select select
select select "**"
click at [1429, 258] on td "Allow Grab · Reject Send PGA · Note" at bounding box center [1477, 239] width 168 height 46
click at [1443, 251] on link "Send PGA" at bounding box center [1422, 249] width 48 height 12
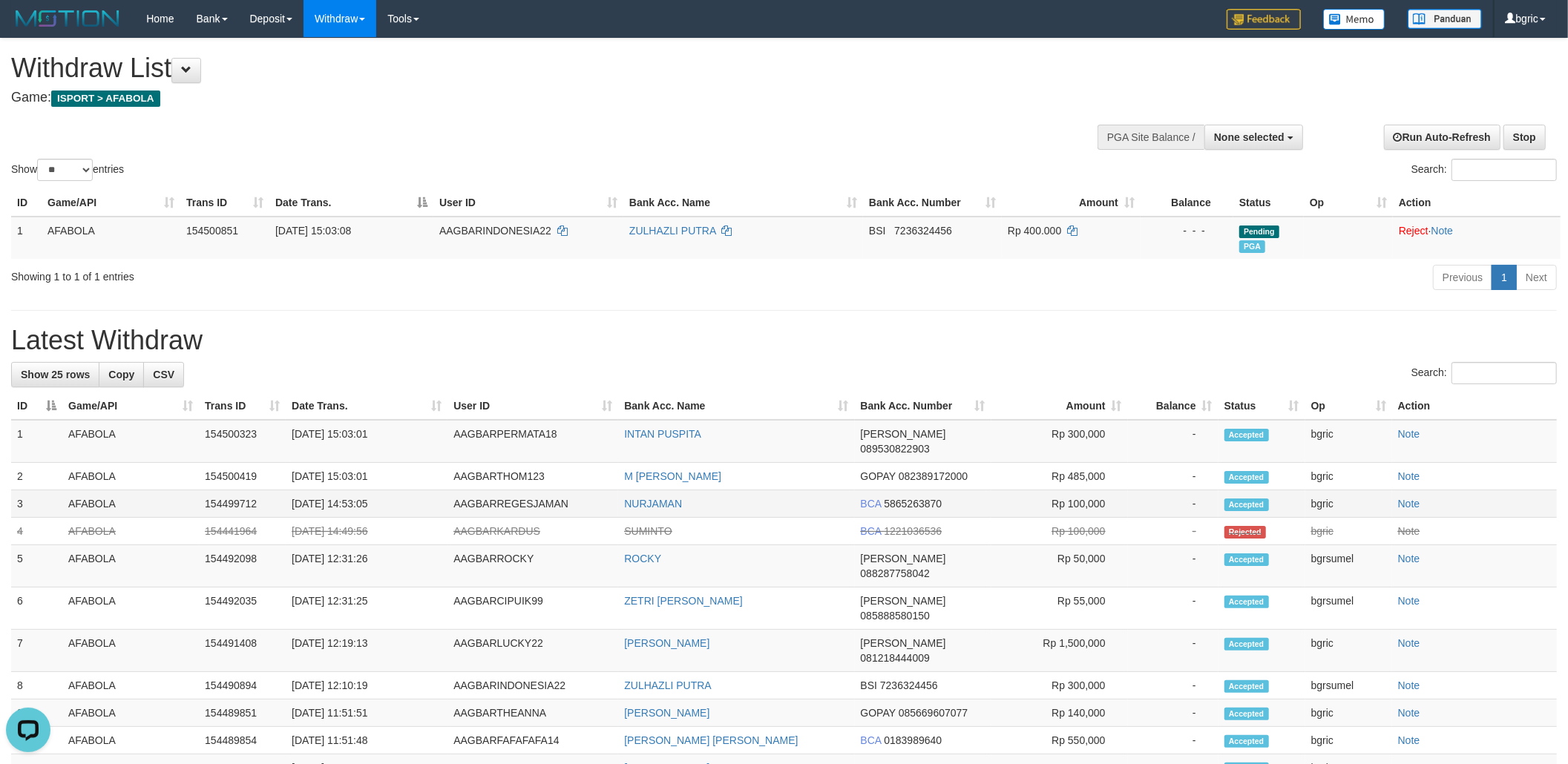
drag, startPoint x: 785, startPoint y: 531, endPoint x: 854, endPoint y: 413, distance: 136.7
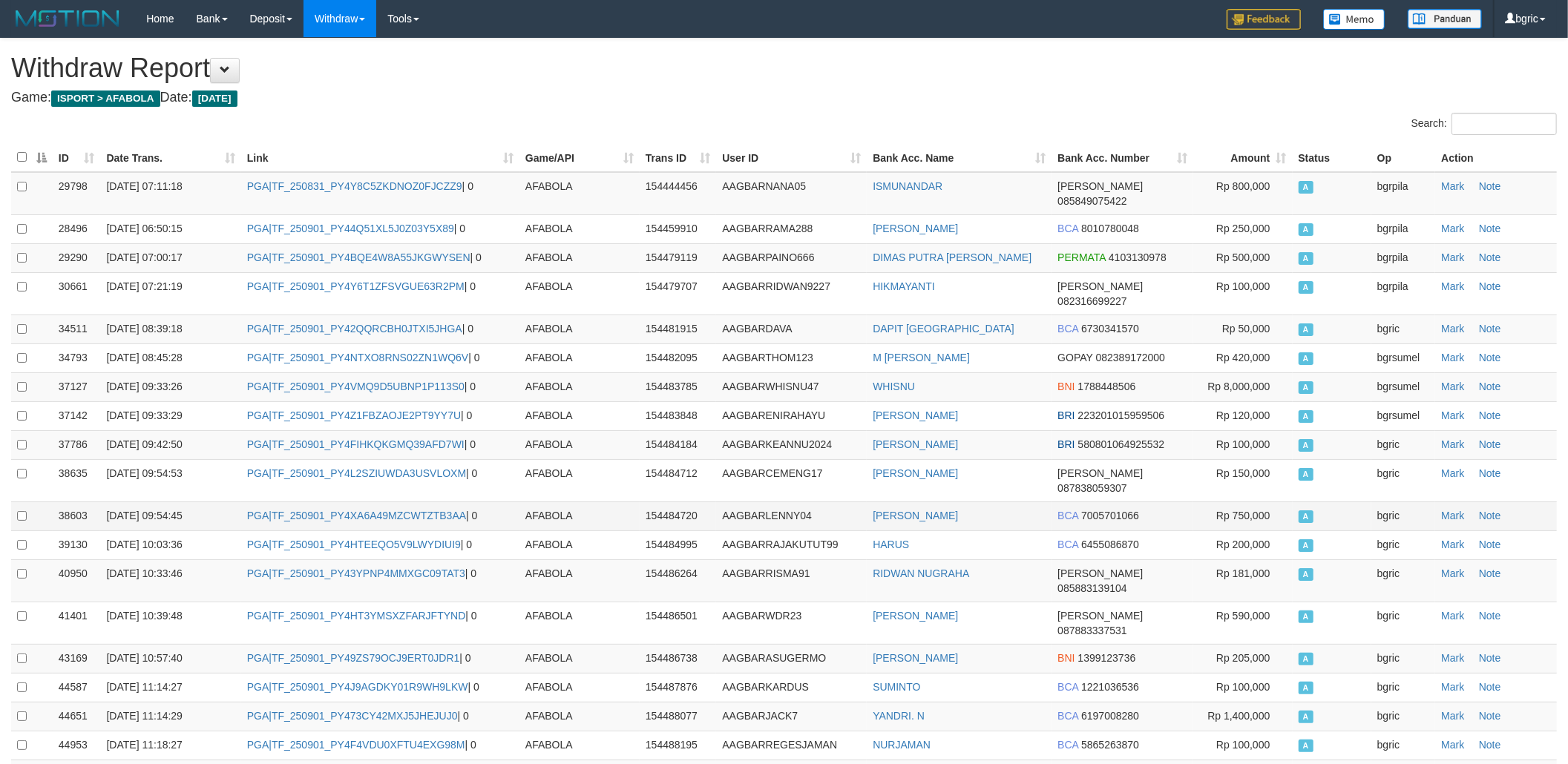
click at [1022, 502] on td "[PERSON_NAME]" at bounding box center [959, 516] width 185 height 29
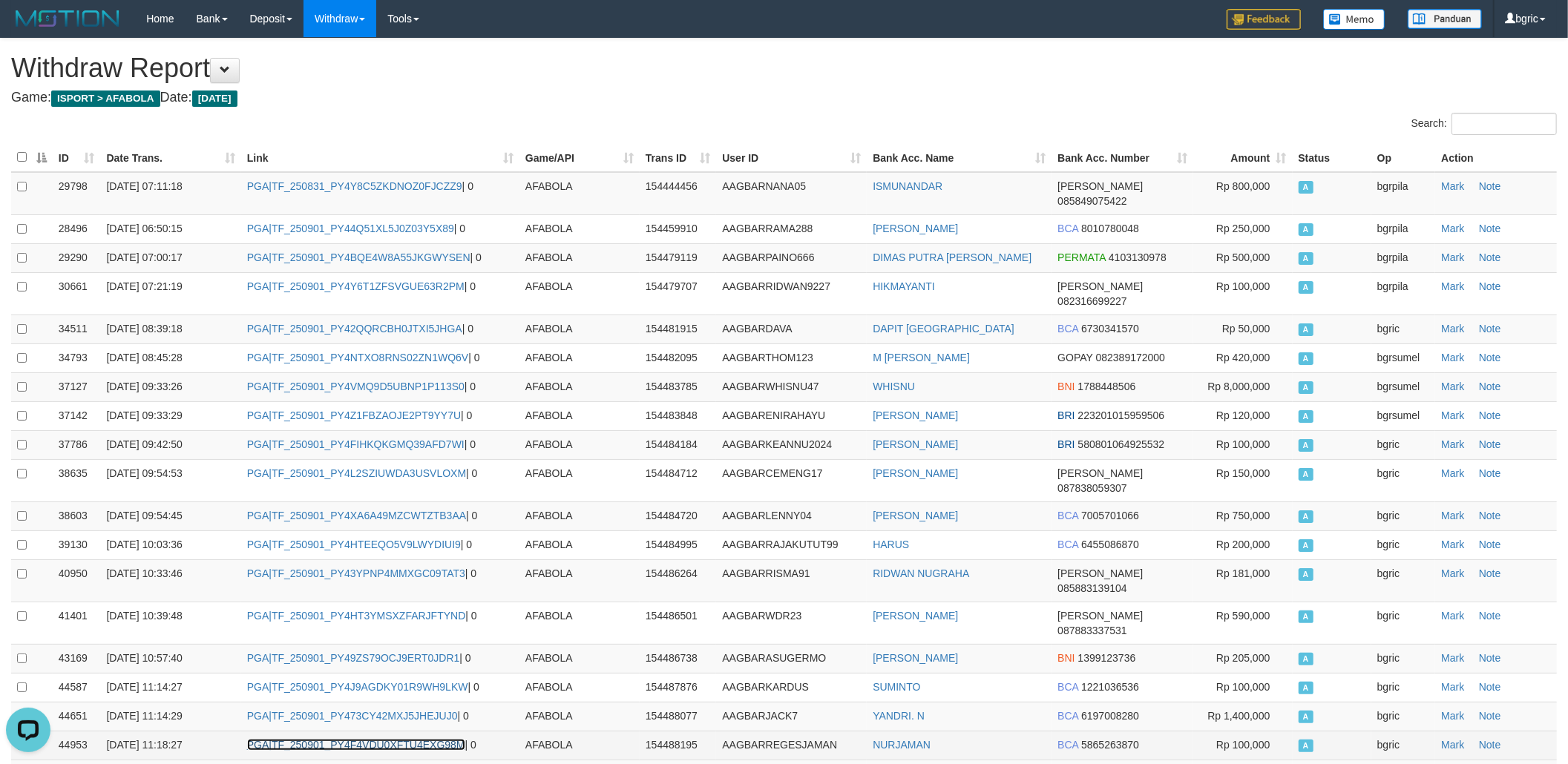
click at [343, 739] on link "PGA|TF_250901_PY4F4VDU0XFTU4EXG98M" at bounding box center [356, 744] width 218 height 12
click at [342, 731] on td "PGA|TF_250901_PY4F4VDU0XFTU4EXG98M | 0" at bounding box center [380, 745] width 279 height 29
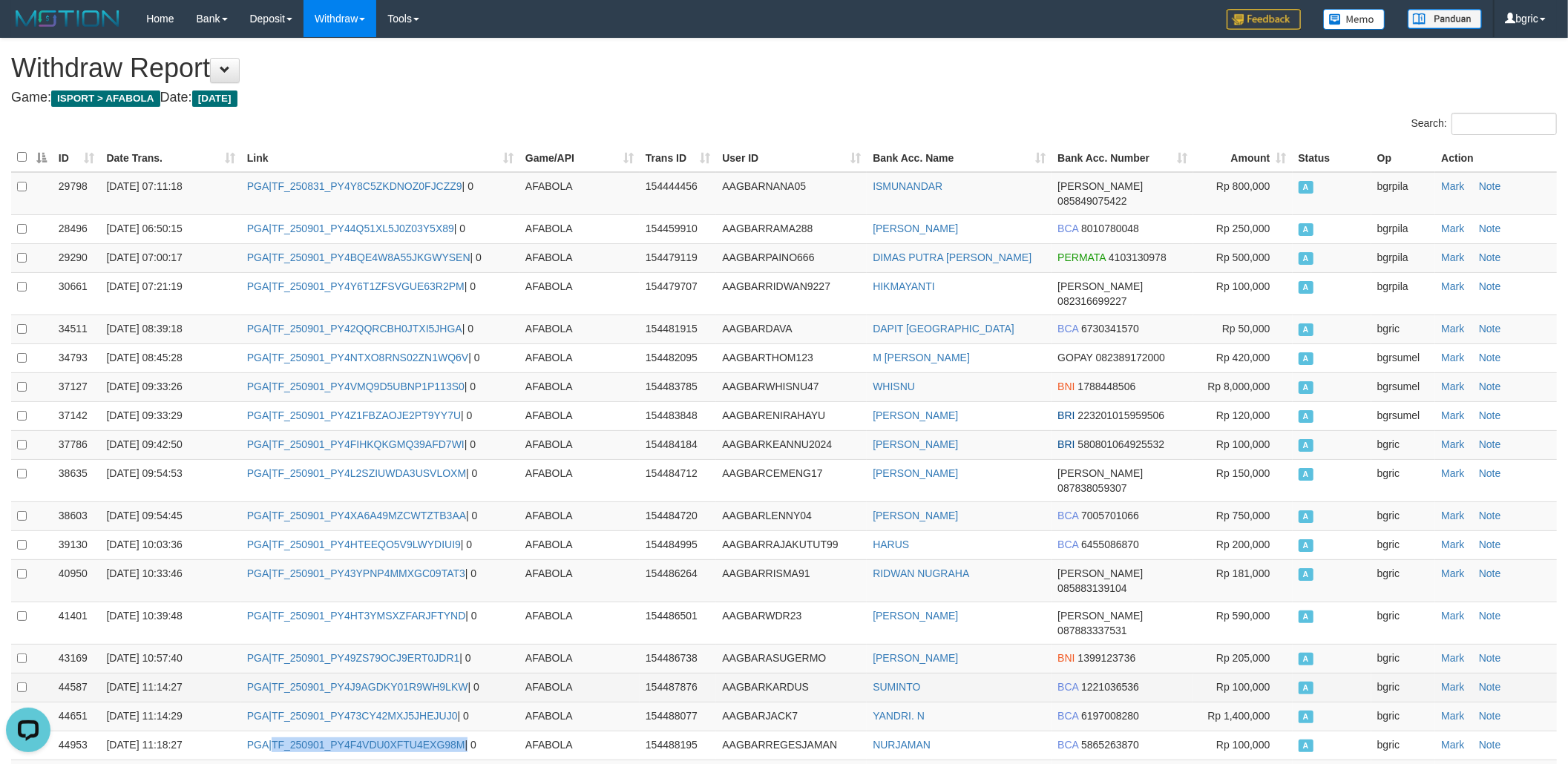
copy td "TF_250901_PY4F4VDU0XFTU4EXG98M"
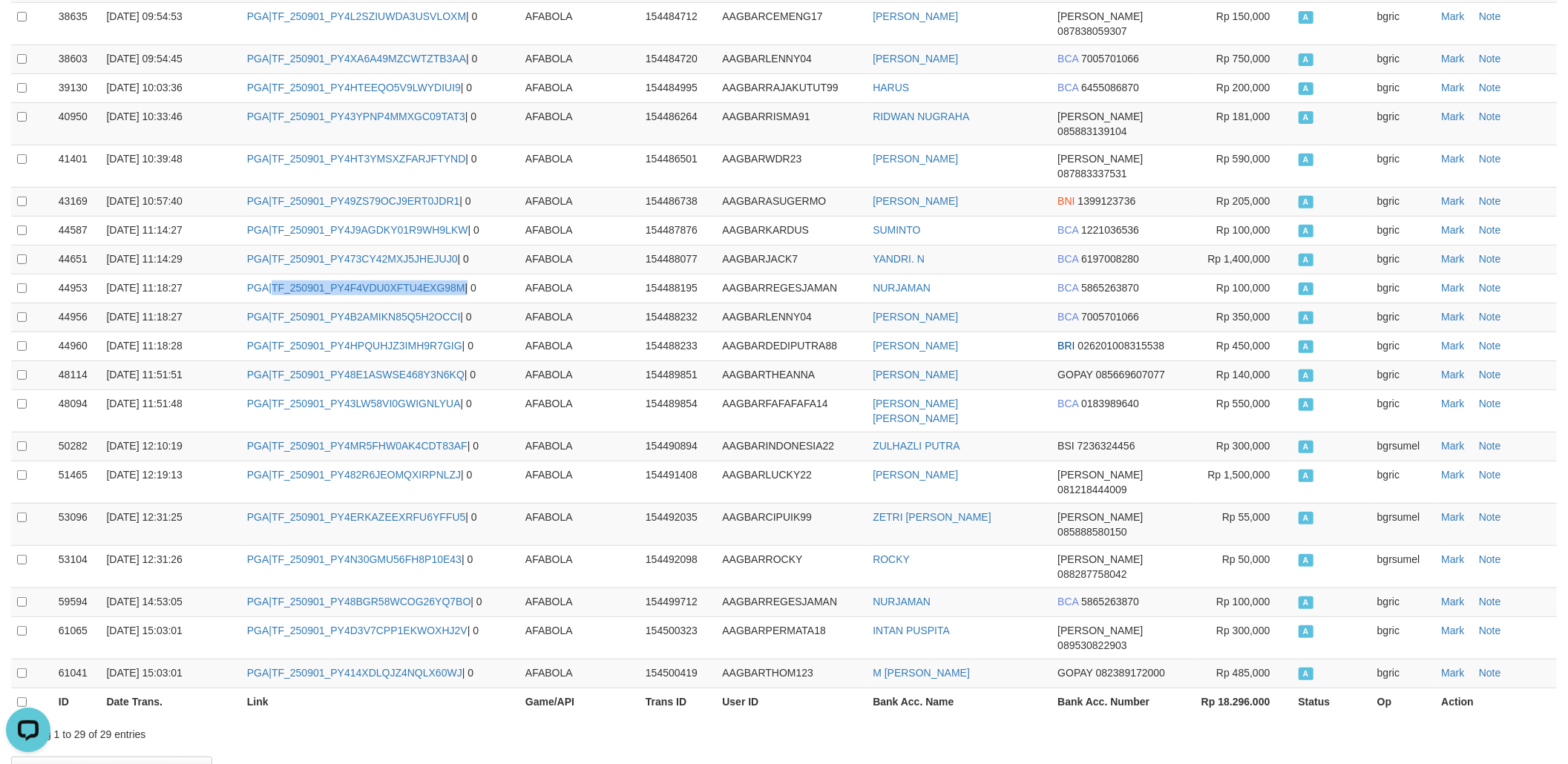
scroll to position [514, 0]
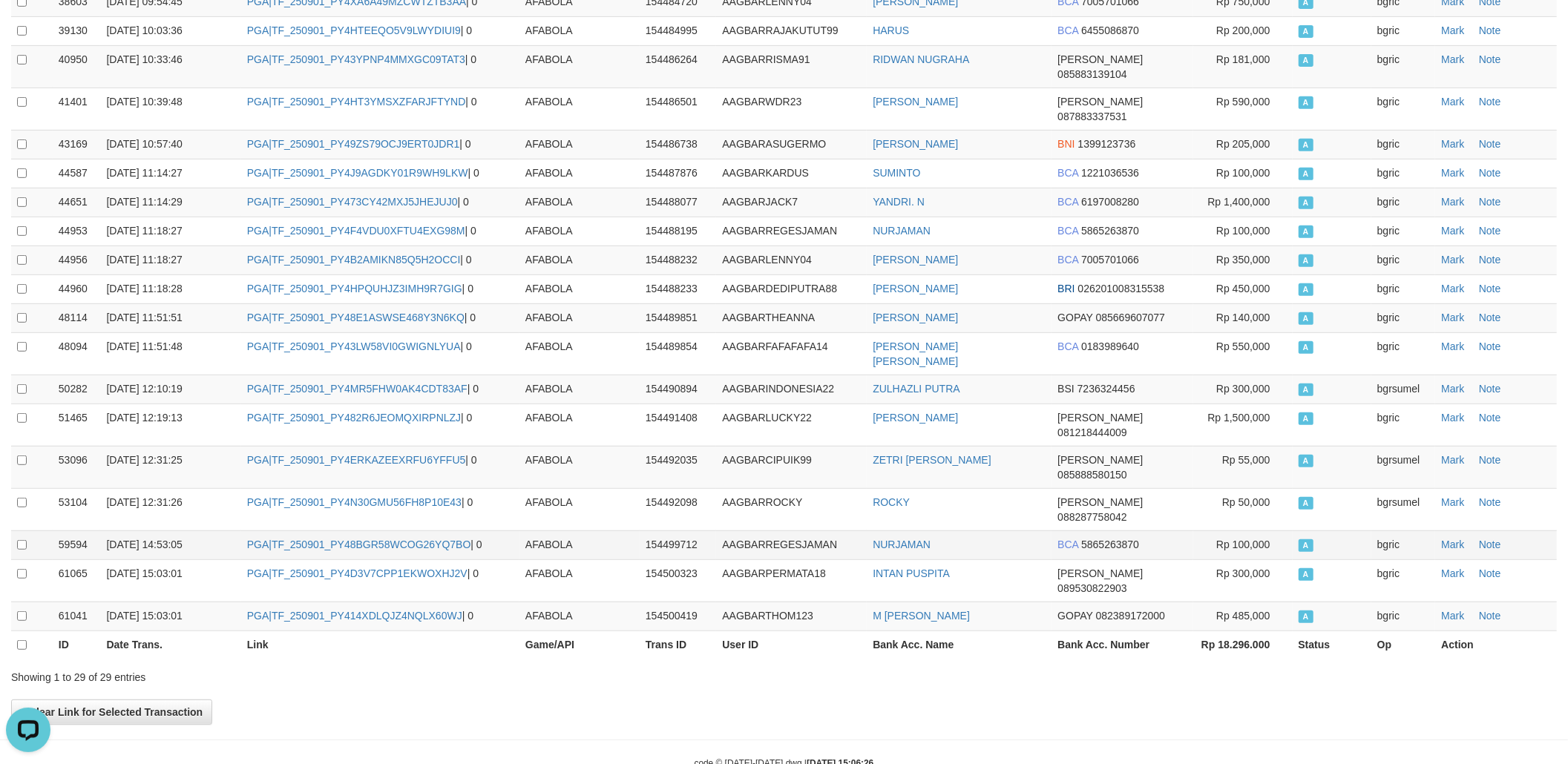
click at [408, 530] on td "PGA|TF_250901_PY48BGR58WCOG26YQ7BO | 0" at bounding box center [380, 545] width 279 height 29
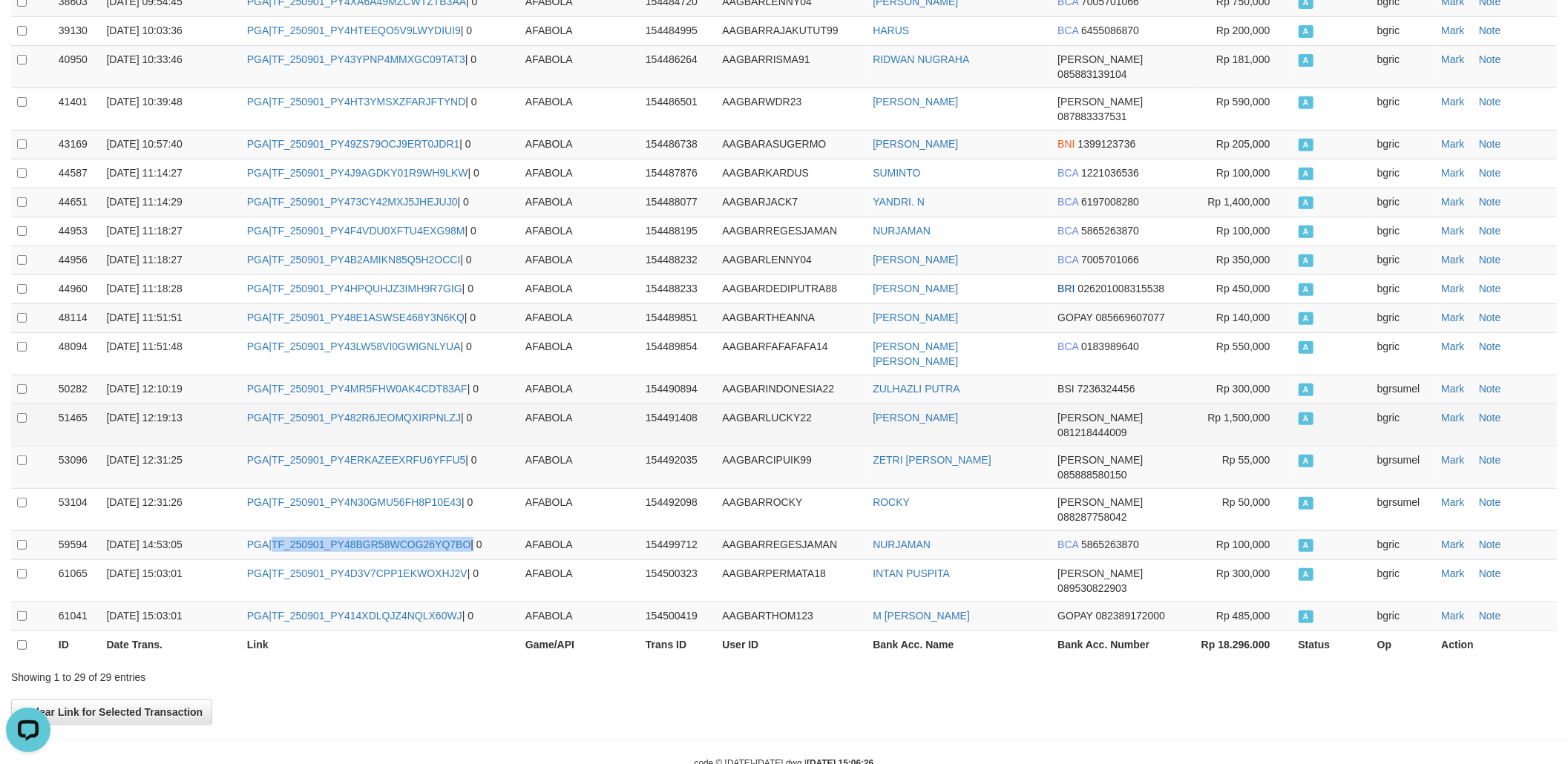
copy td "TF_250901_PY48BGR58WCOG26YQ7BO"
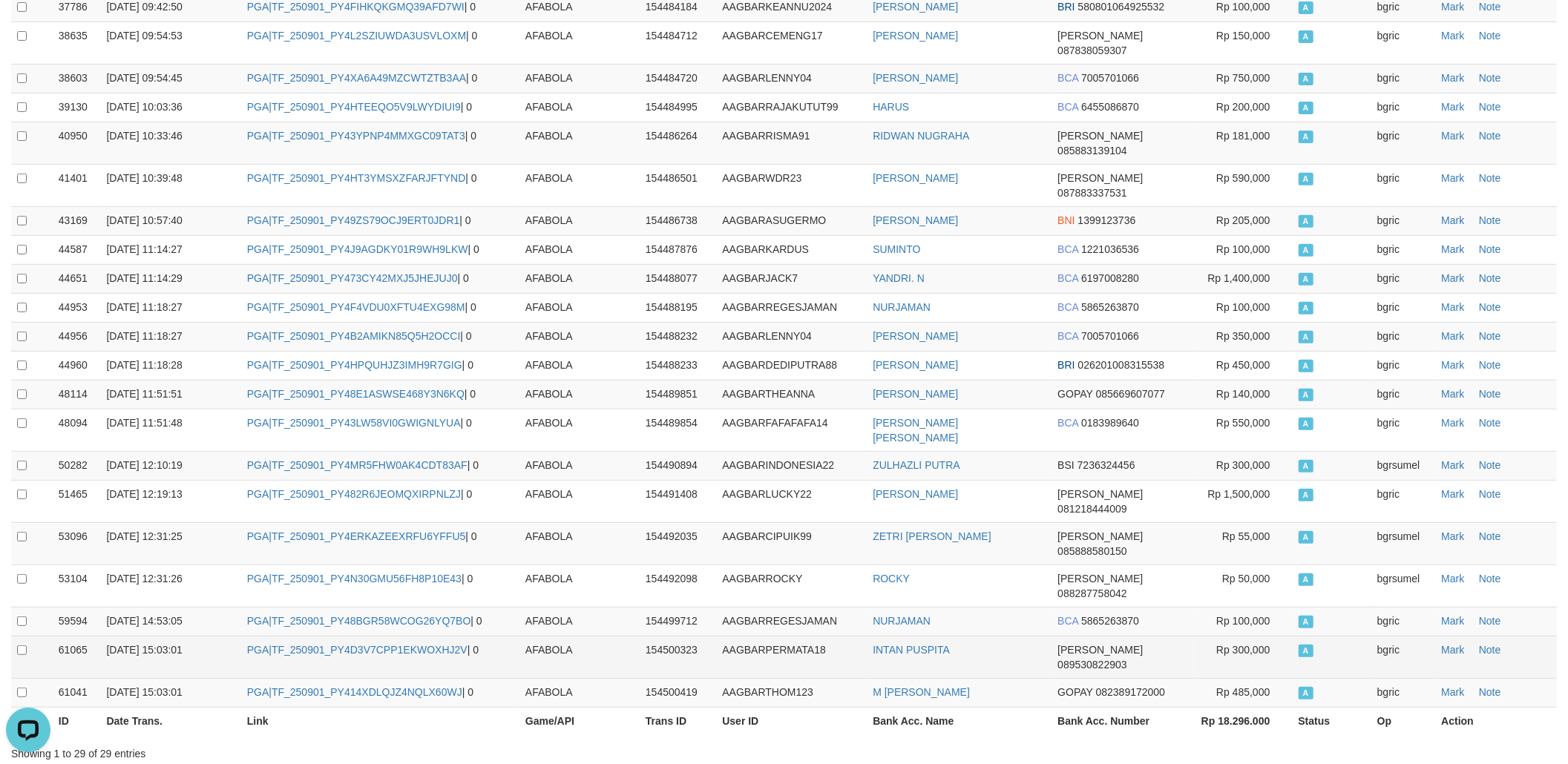
click at [338, 636] on td "PGA|TF_250901_PY4D3V7CPP1EKWOXHJ2V | 0" at bounding box center [380, 657] width 279 height 42
copy td "TF_250901_PY4D3V7CPP1EKWOXHJ2V"
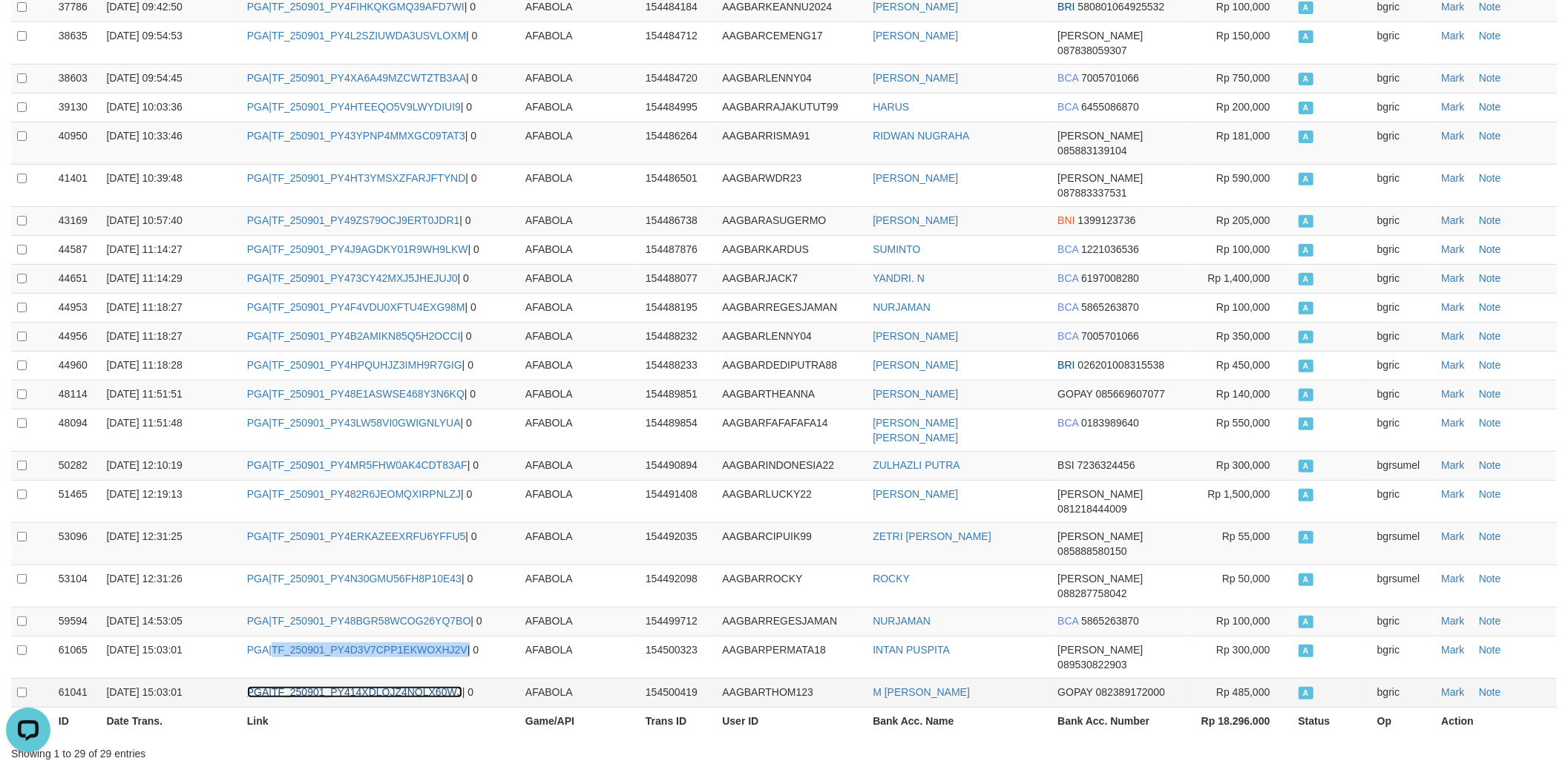
click at [433, 687] on link "PGA|TF_250901_PY414XDLQJZ4NQLX60WJ" at bounding box center [354, 692] width 215 height 12
click at [430, 678] on td "PGA|TF_250901_PY414XDLQJZ4NQLX60WJ | 0" at bounding box center [380, 693] width 279 height 29
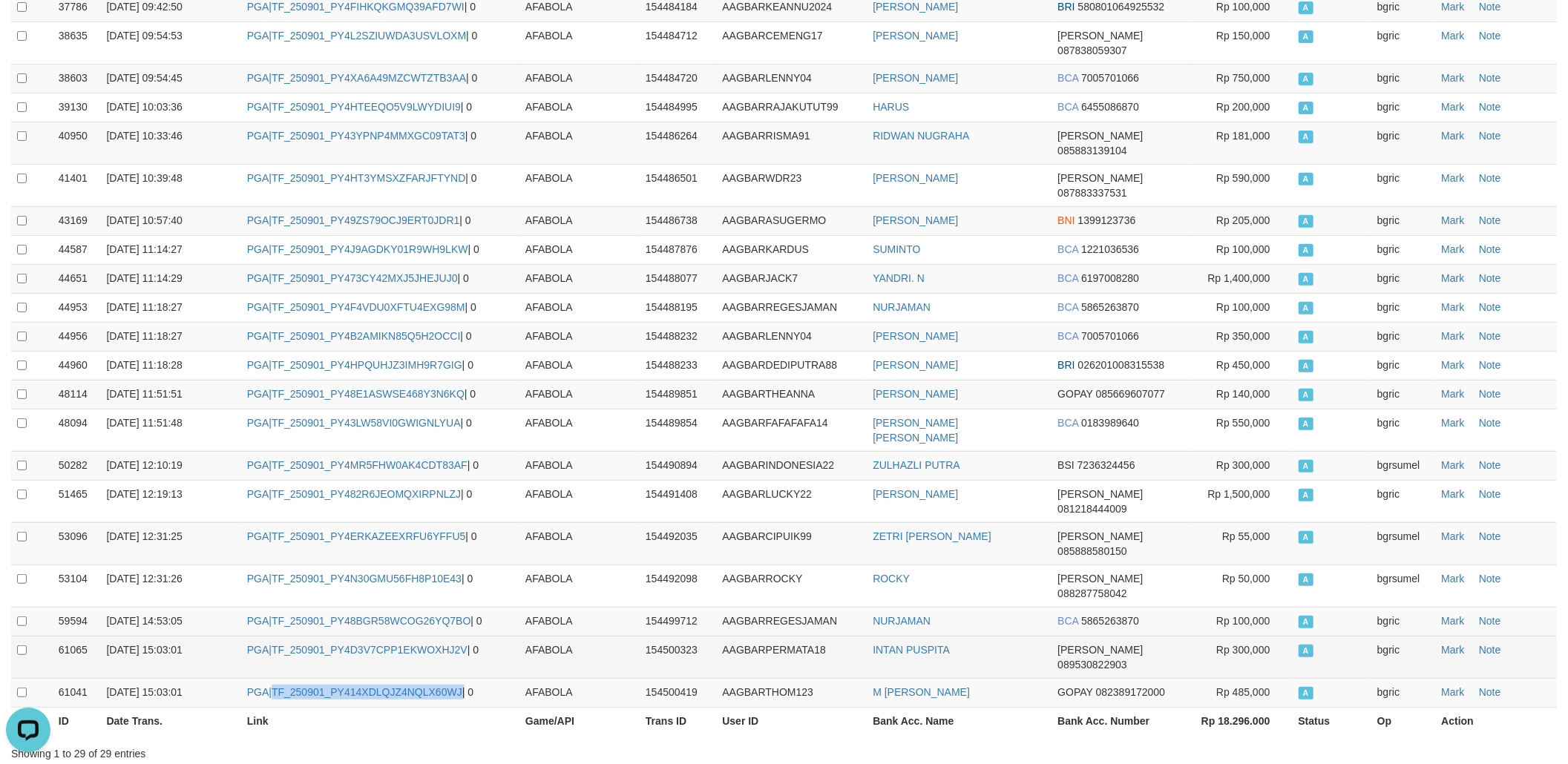
copy td "TF_250901_PY414XDLQJZ4NQLX60WJ"
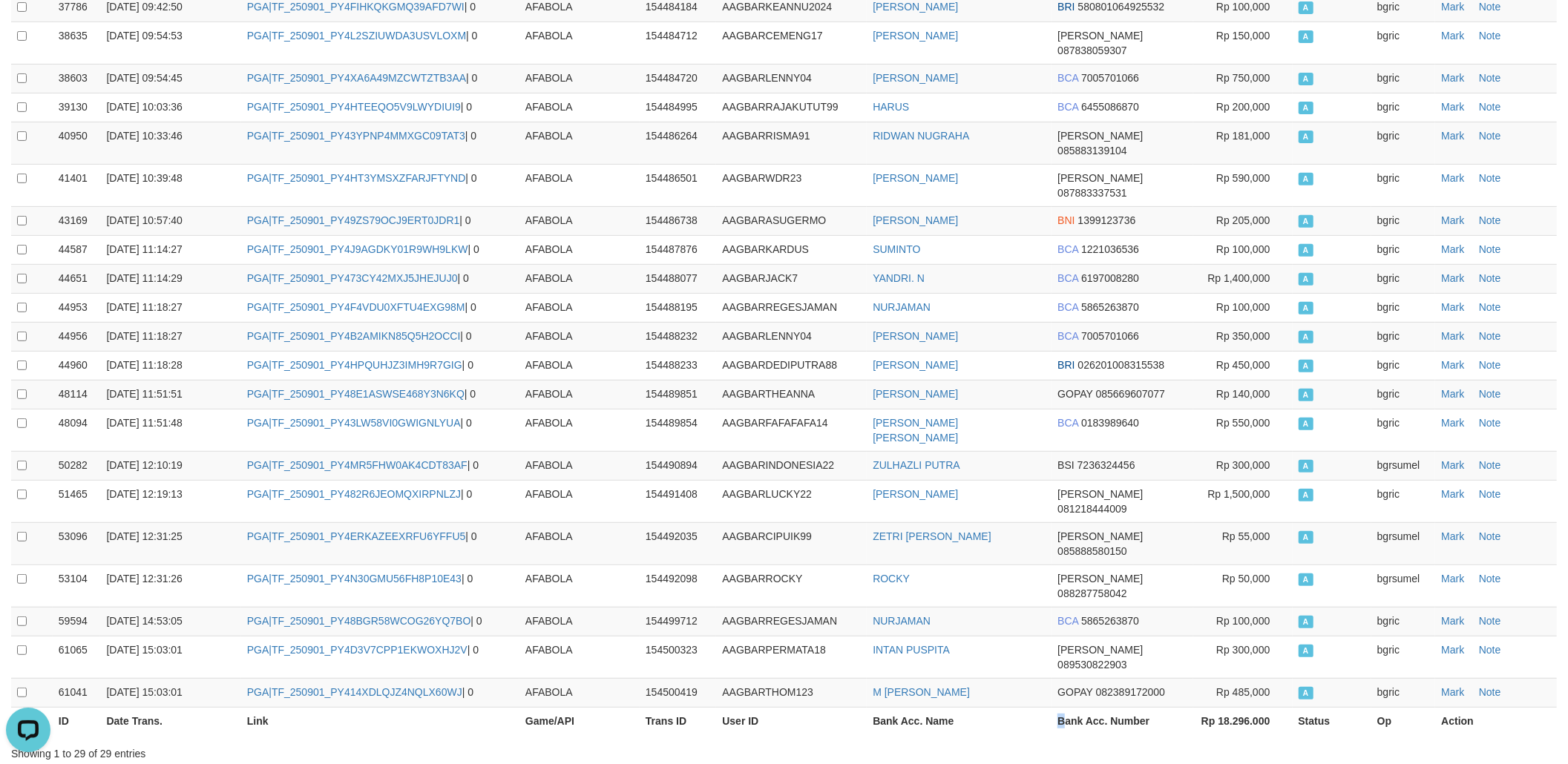
drag, startPoint x: 1065, startPoint y: 608, endPoint x: 1051, endPoint y: 614, distance: 15.2
click at [1052, 707] on th "Bank Acc. Number" at bounding box center [1122, 722] width 142 height 29
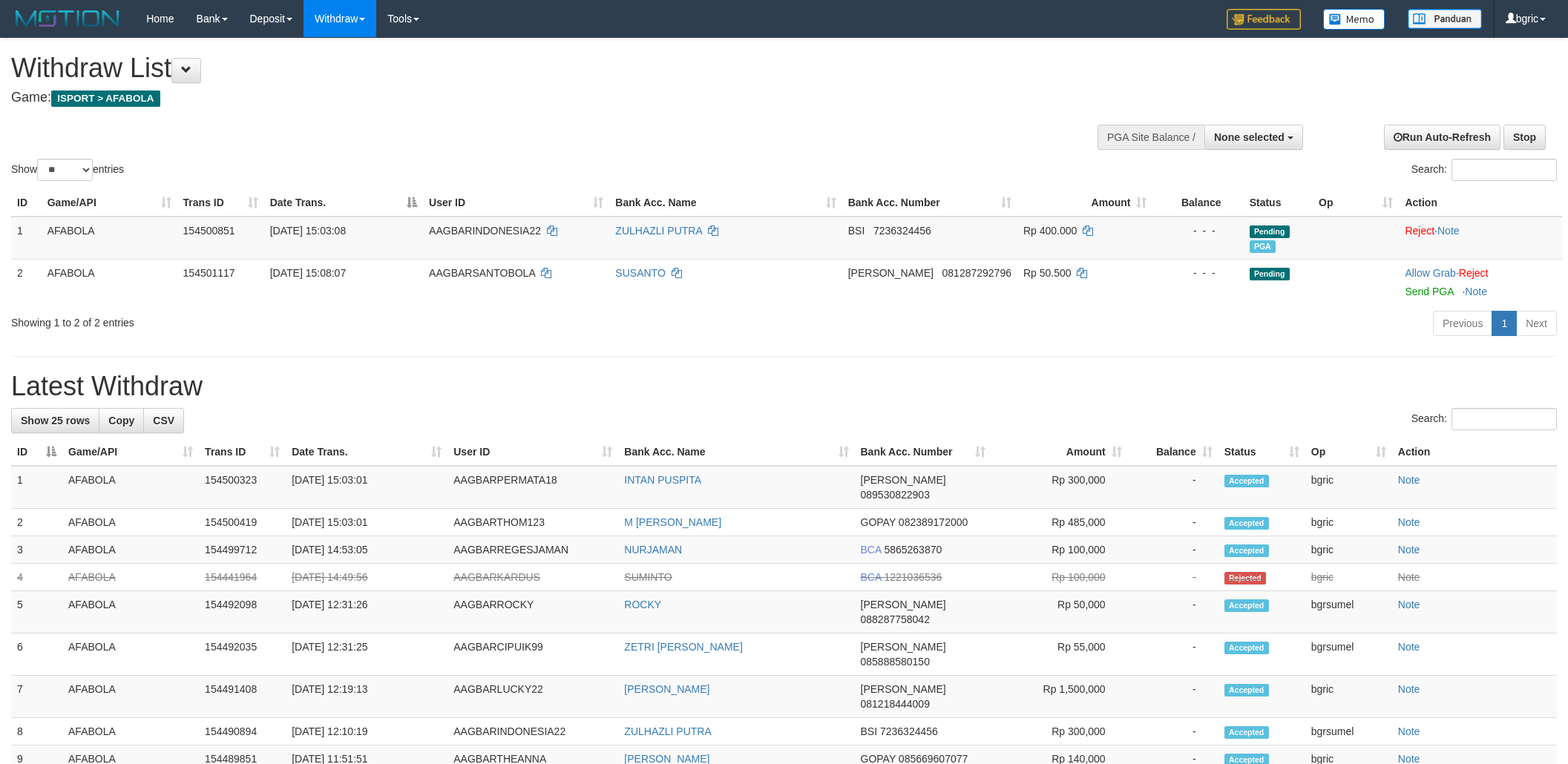
select select
select select "**"
click at [1415, 286] on link "Send PGA" at bounding box center [1429, 292] width 48 height 12
click at [904, 305] on body "Toggle navigation Home Bank Account List Load By Website Group [ISPORT] AFABOLA…" at bounding box center [784, 711] width 1568 height 1423
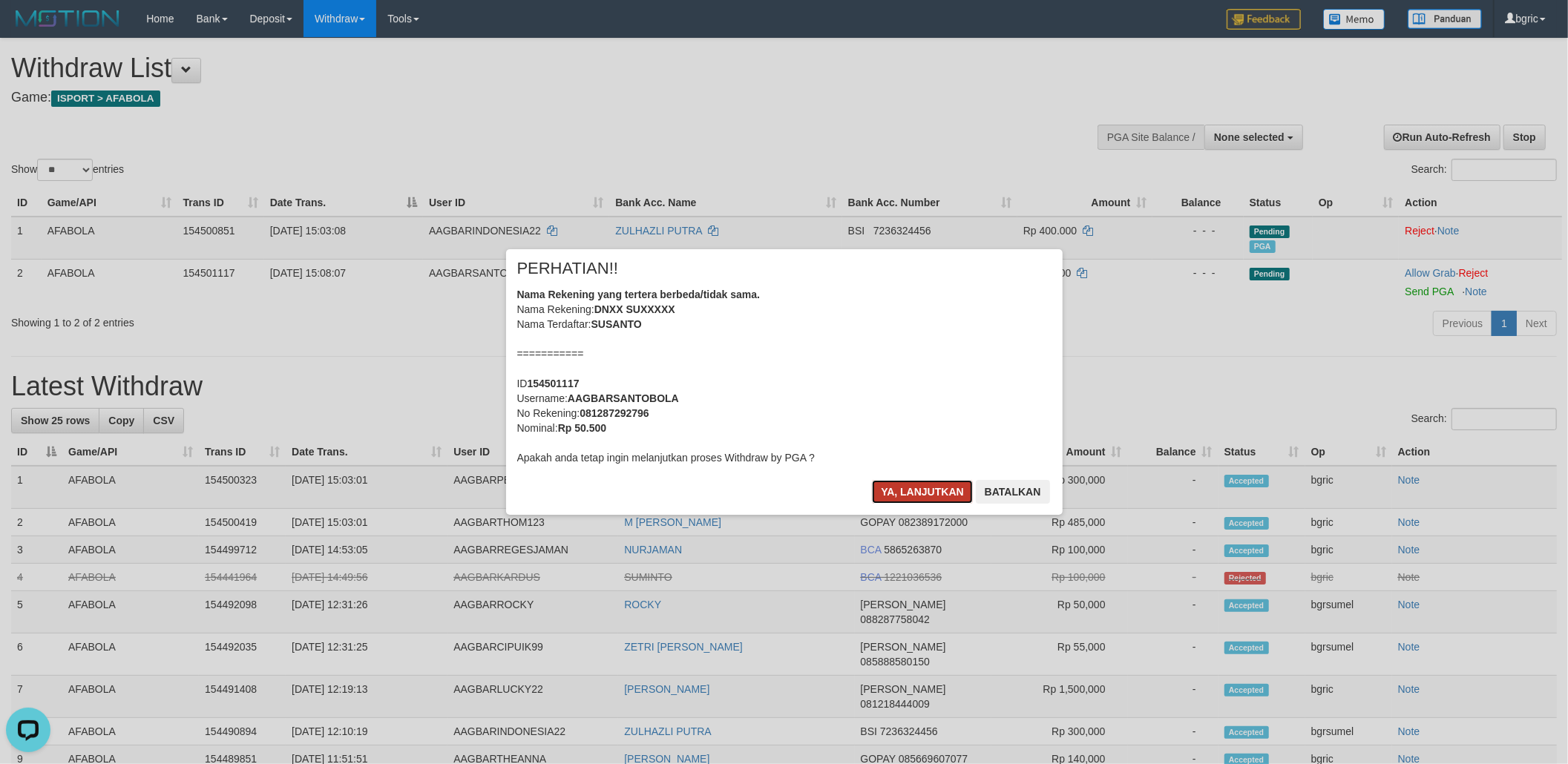
click at [881, 485] on button "Ya, lanjutkan" at bounding box center [923, 491] width 101 height 24
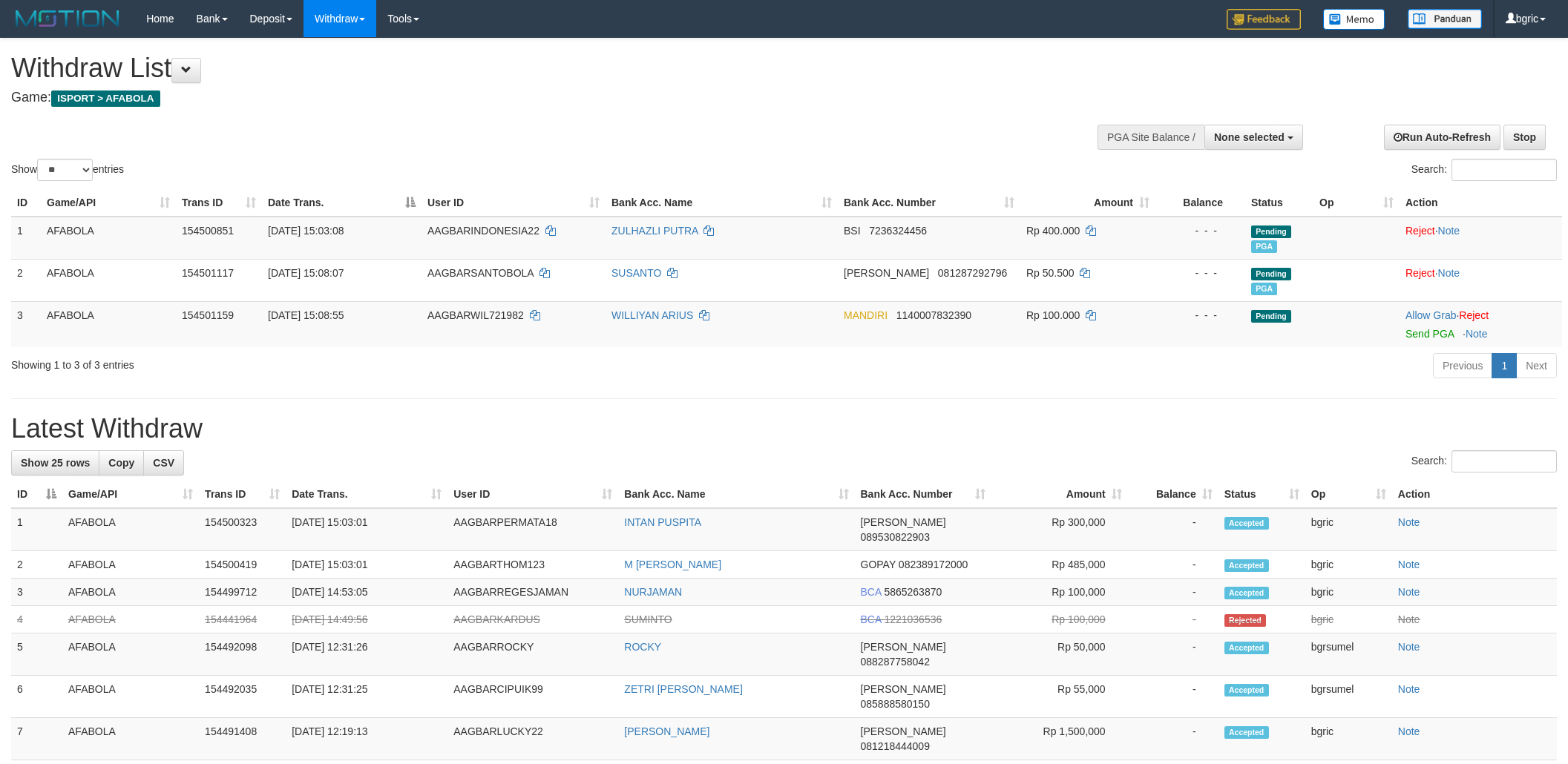
select select
select select "**"
click at [1422, 339] on link "Send PGA" at bounding box center [1430, 334] width 48 height 12
click at [997, 347] on td "MANDIRI 1140007832390" at bounding box center [929, 324] width 182 height 46
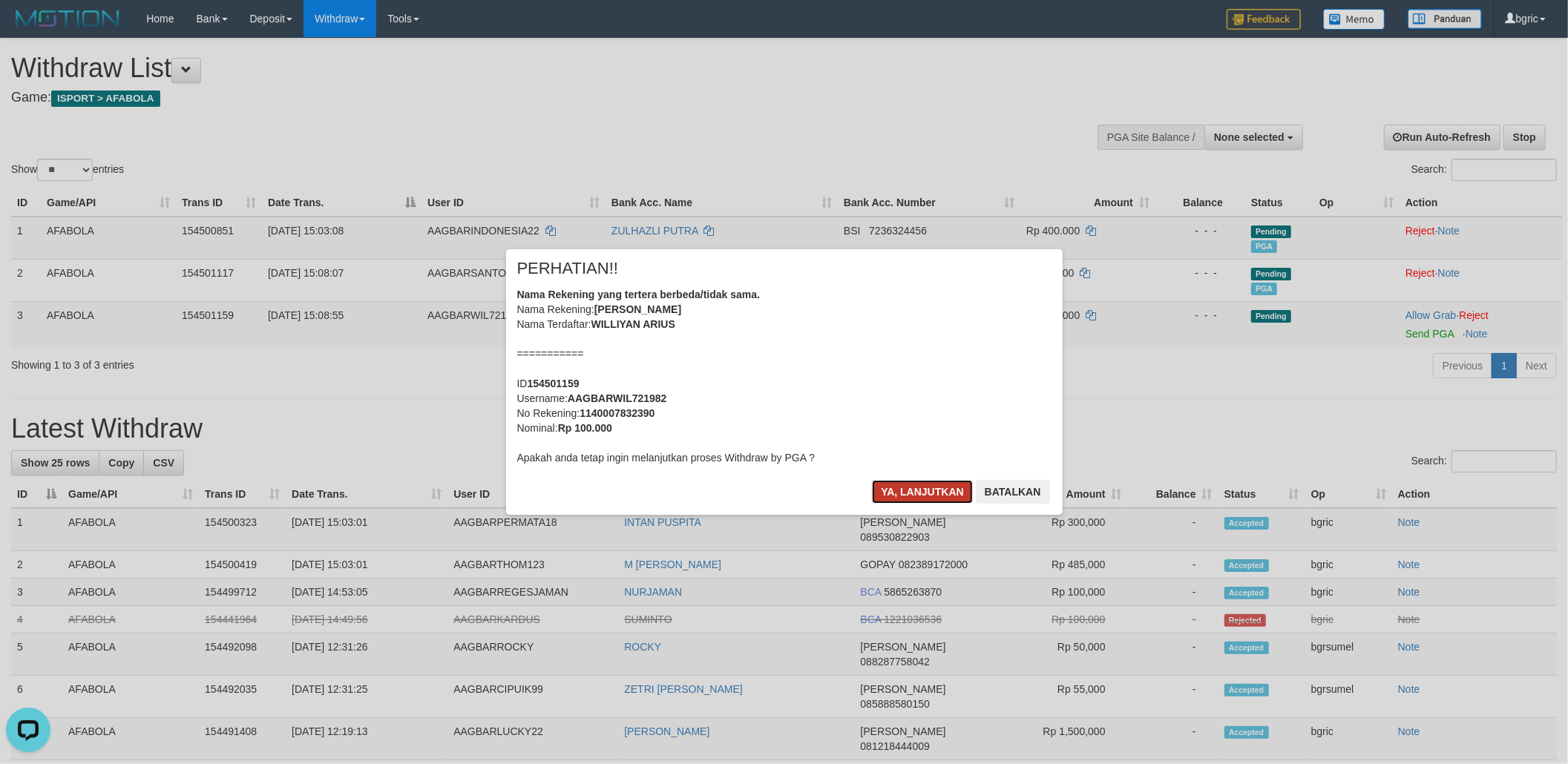
click at [906, 494] on button "Ya, lanjutkan" at bounding box center [923, 491] width 101 height 24
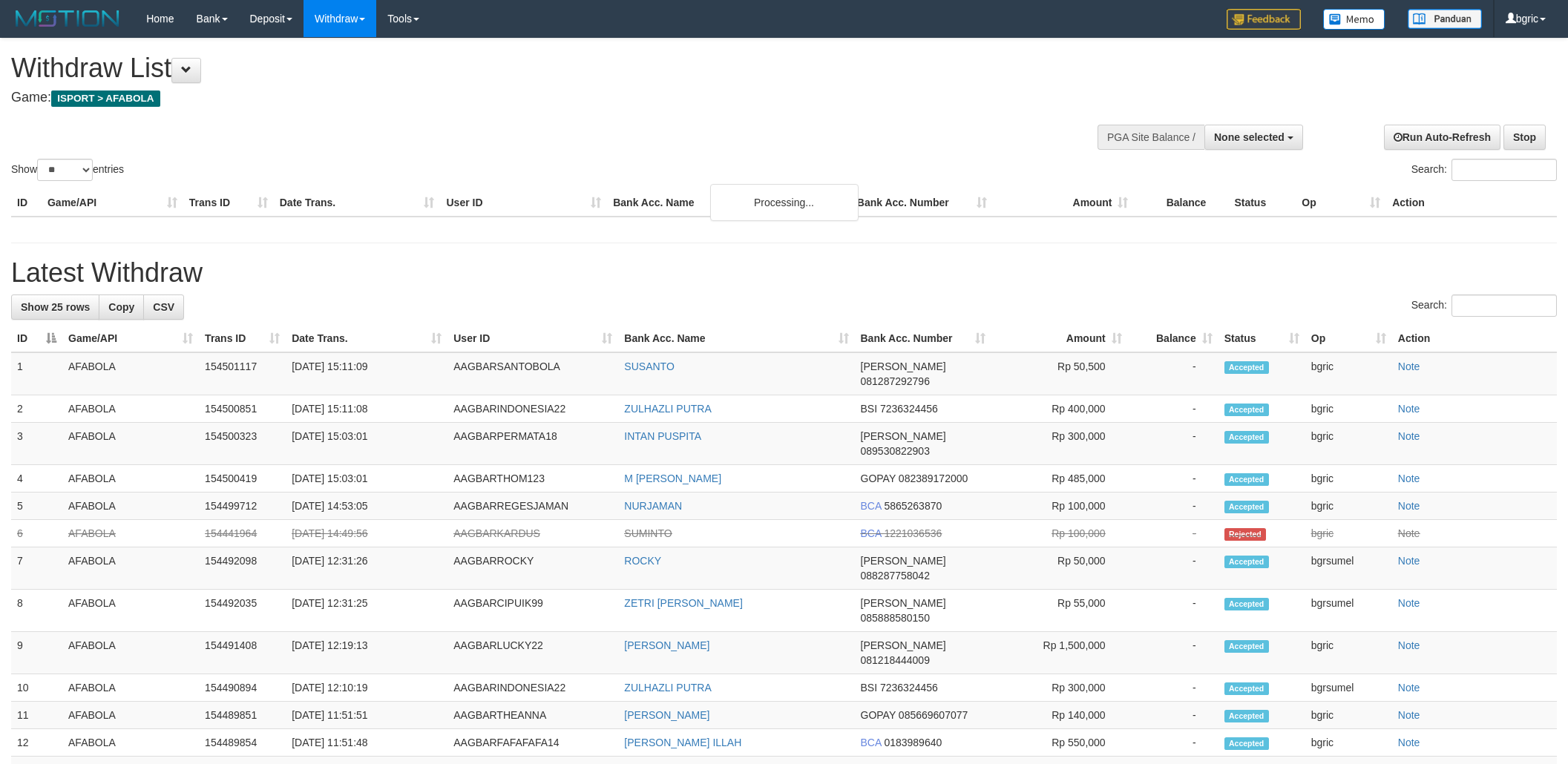
select select
select select "**"
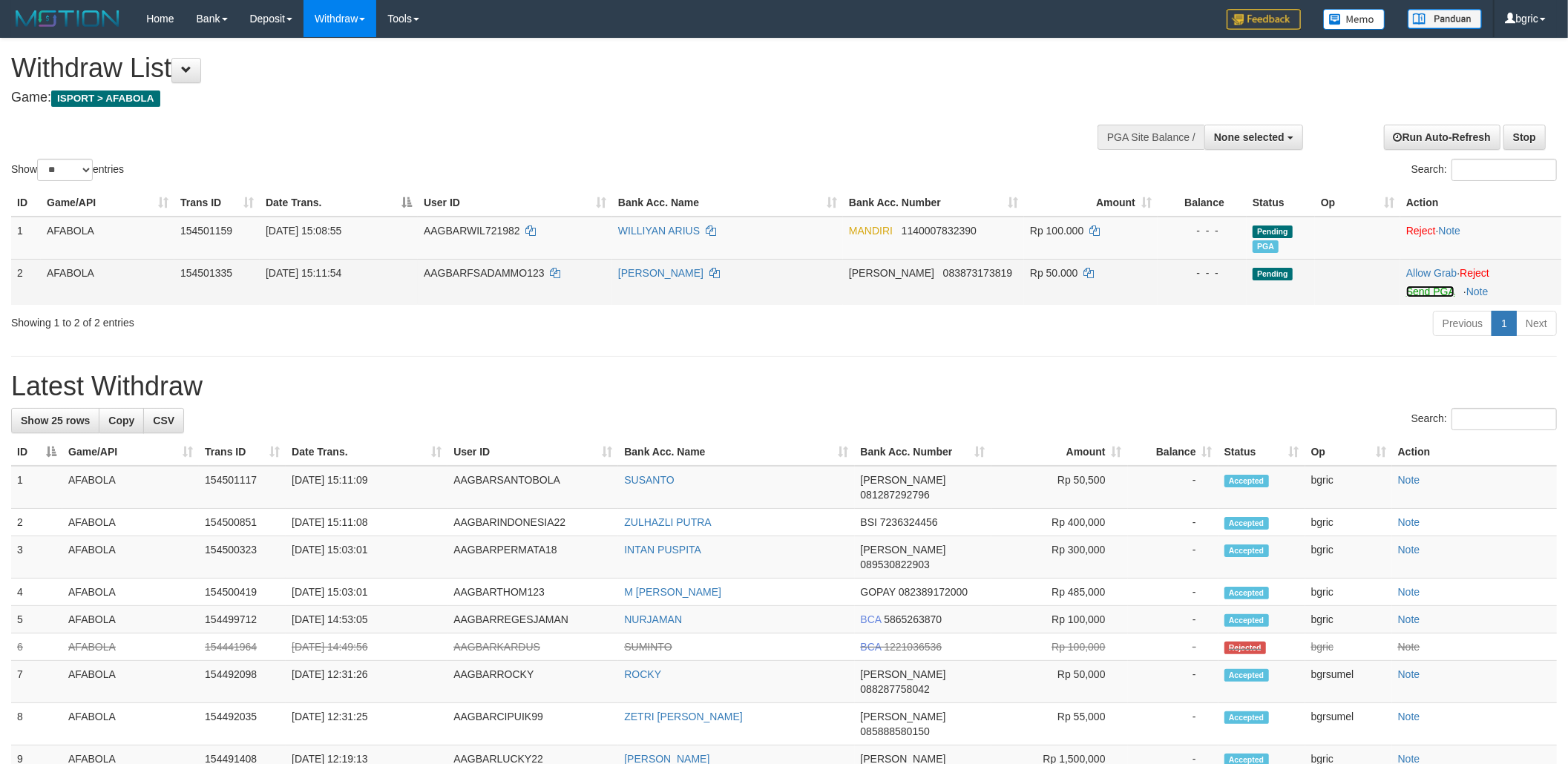
click at [1410, 288] on link "Send PGA" at bounding box center [1430, 292] width 48 height 12
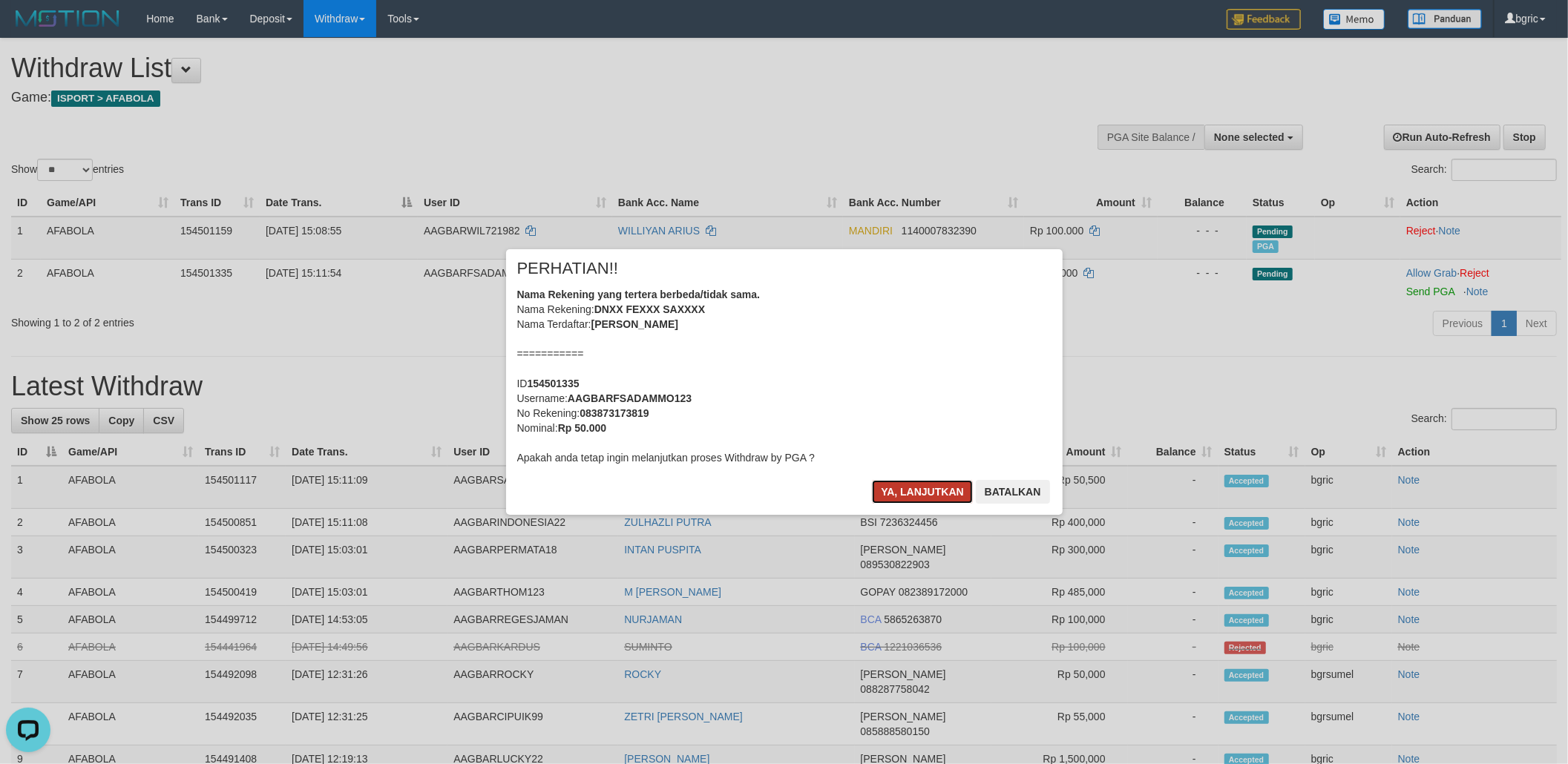
click button "Ya, lanjutkan"
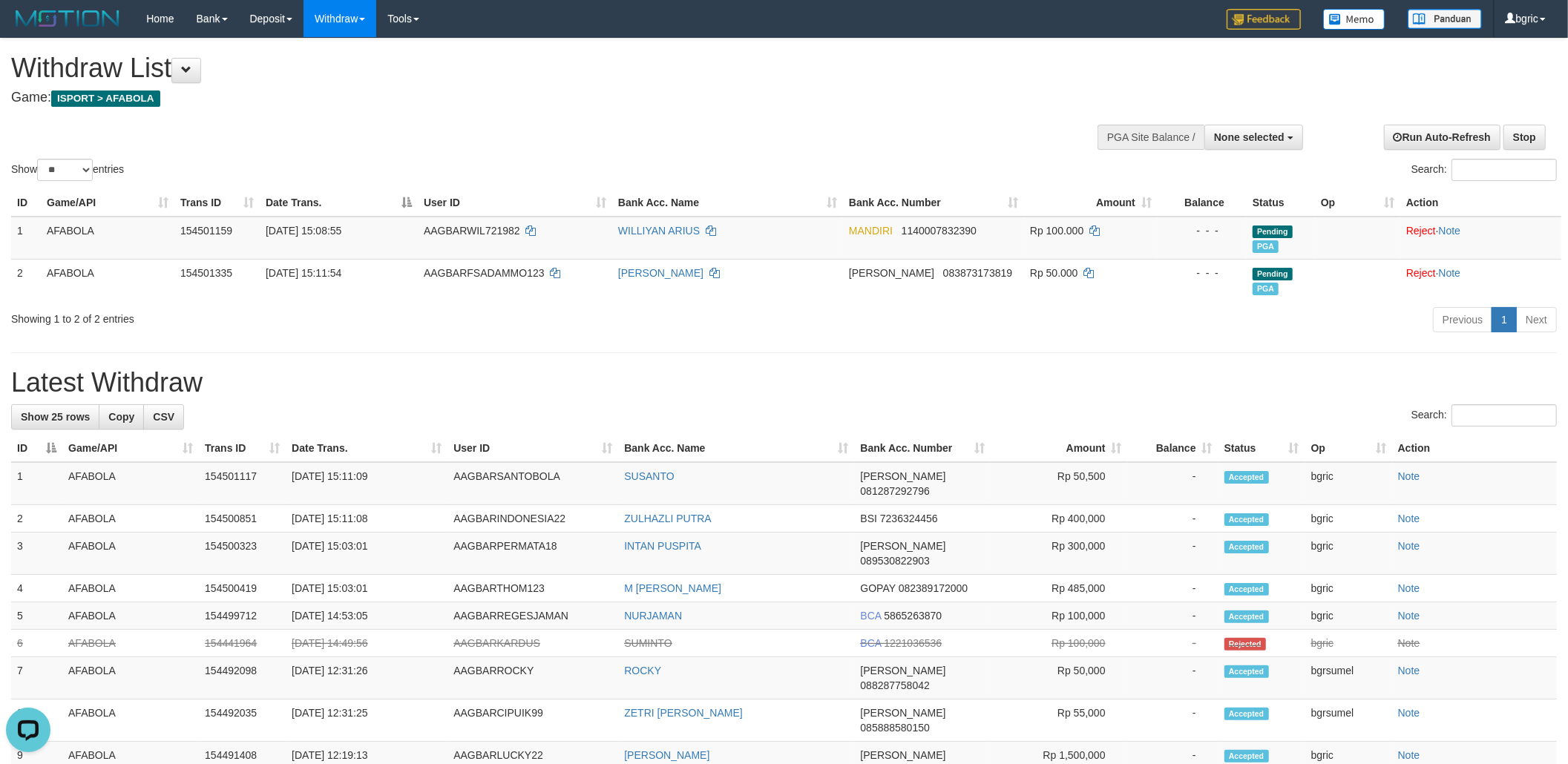
click div "**********"
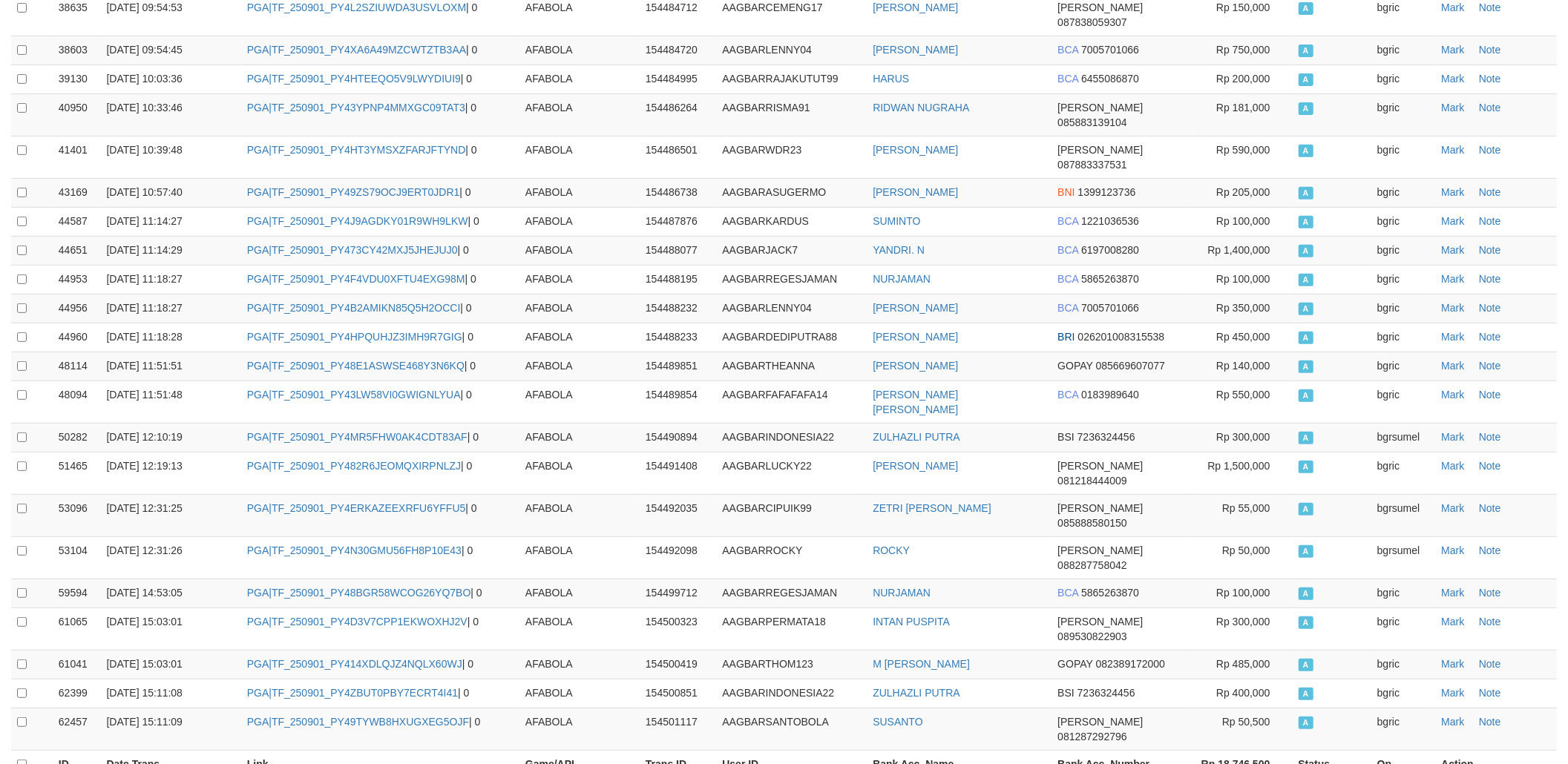
scroll to position [438, 0]
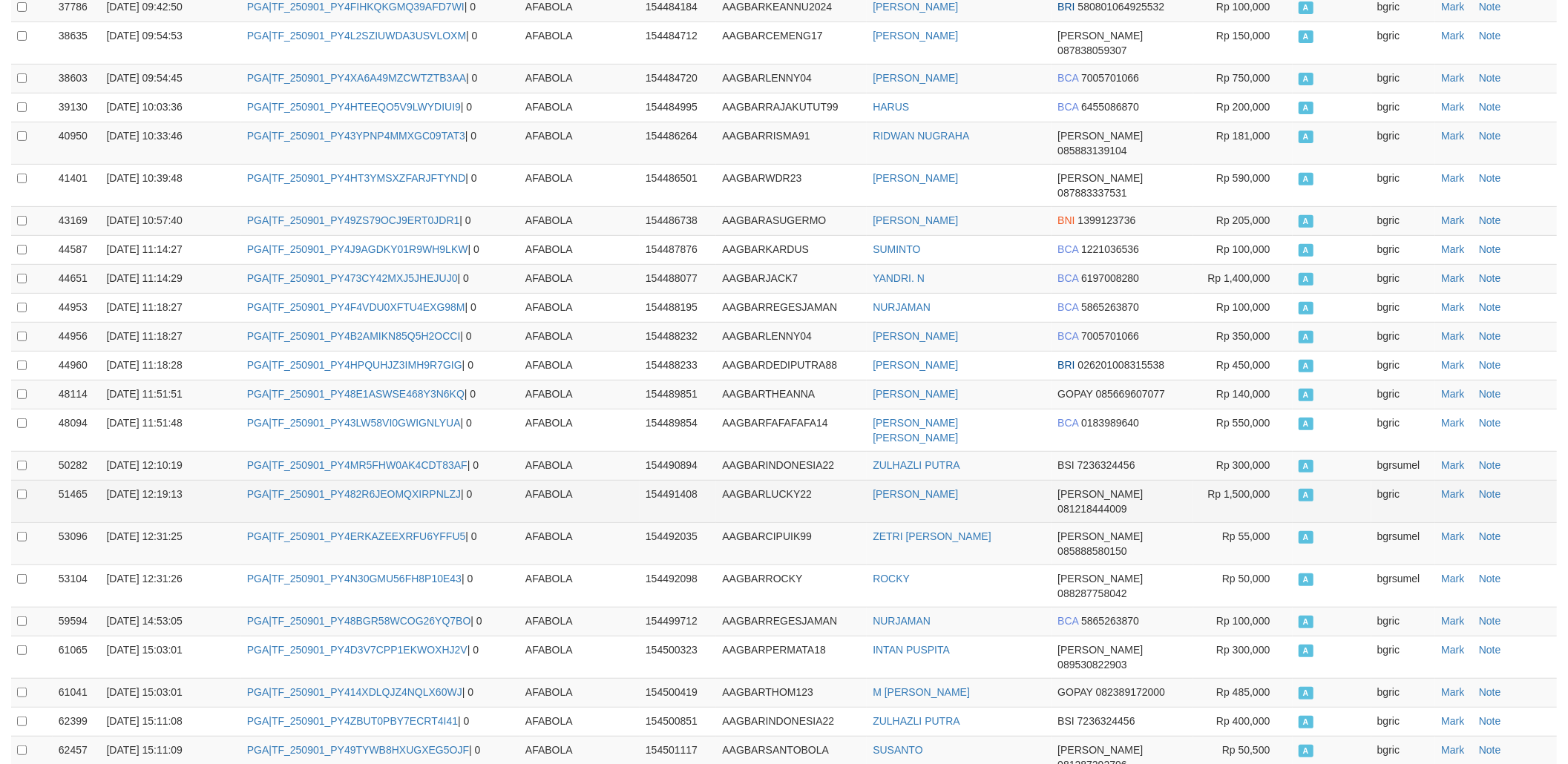
drag, startPoint x: 708, startPoint y: 425, endPoint x: 699, endPoint y: 453, distance: 29.4
click at [707, 480] on td "154491408" at bounding box center [678, 501] width 77 height 42
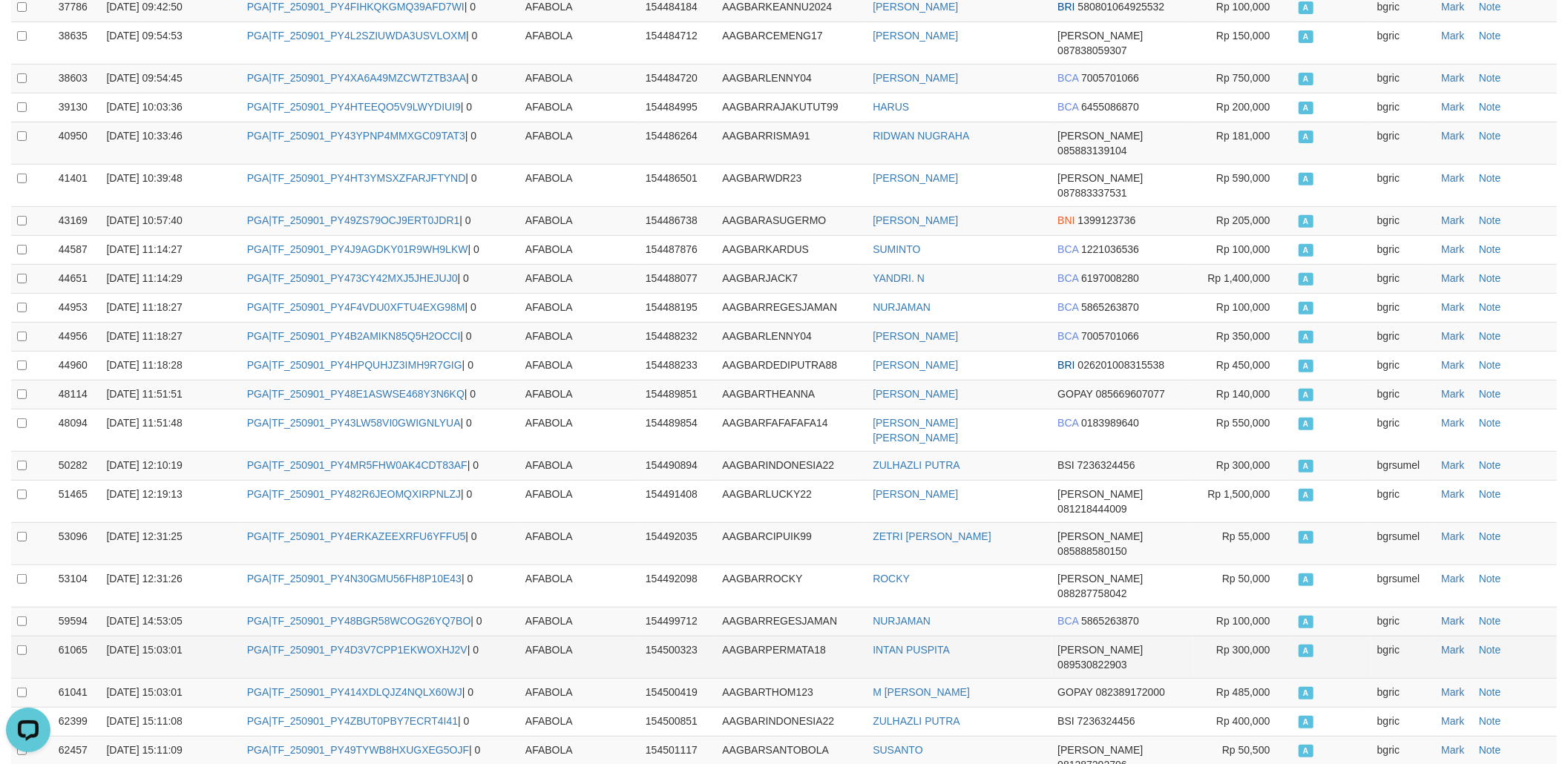
scroll to position [0, 0]
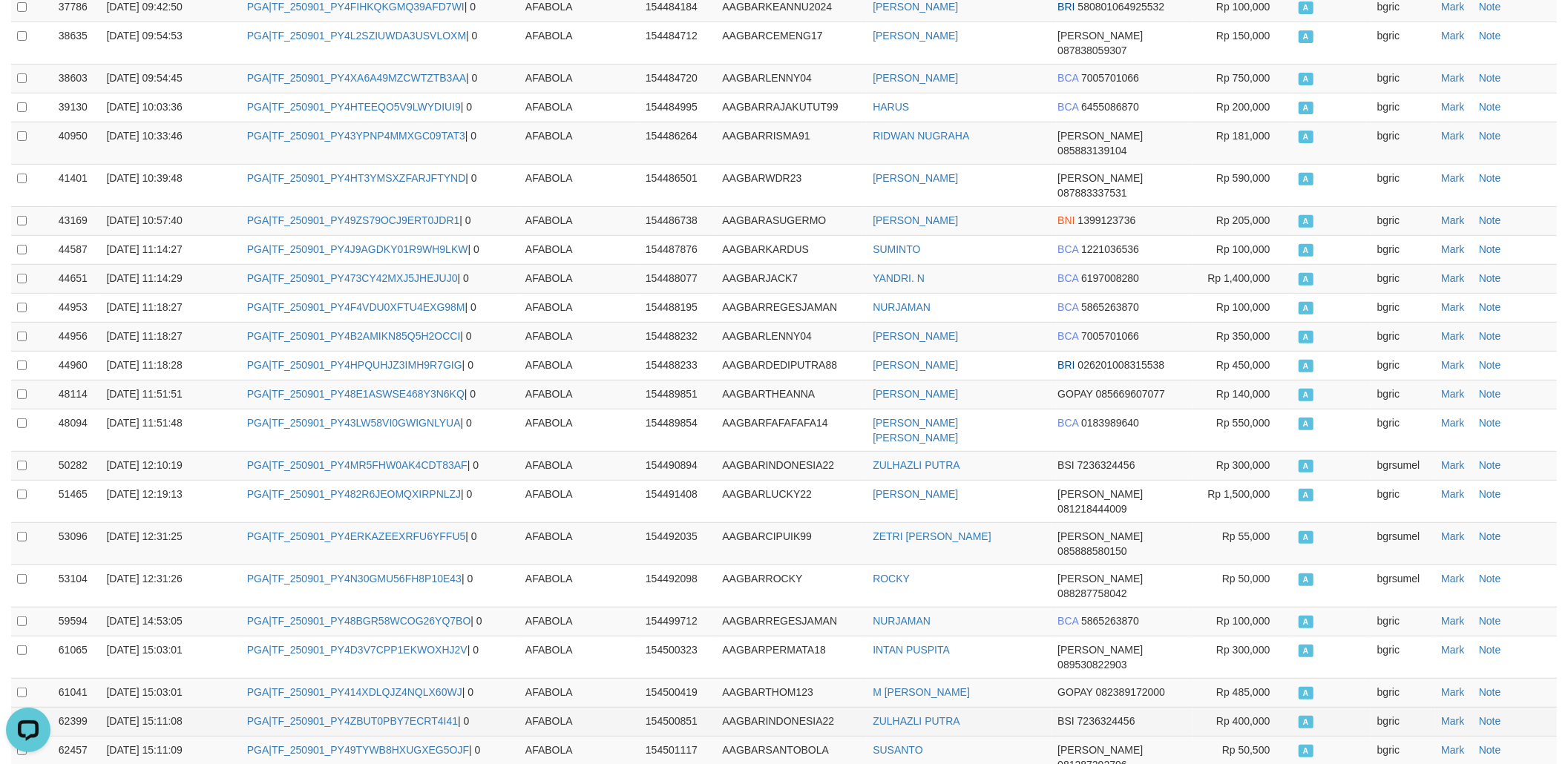
click at [399, 707] on td "PGA|TF_250901_PY4ZBUT0PBY7ECRT4I41 | 0" at bounding box center [380, 722] width 279 height 29
copy td "TF_250901_PY4ZBUT0PBY7ECRT4I41"
click at [421, 736] on td "PGA|TF_250901_PY49TYWB8HXUGXEG5OJF | 0" at bounding box center [380, 757] width 279 height 42
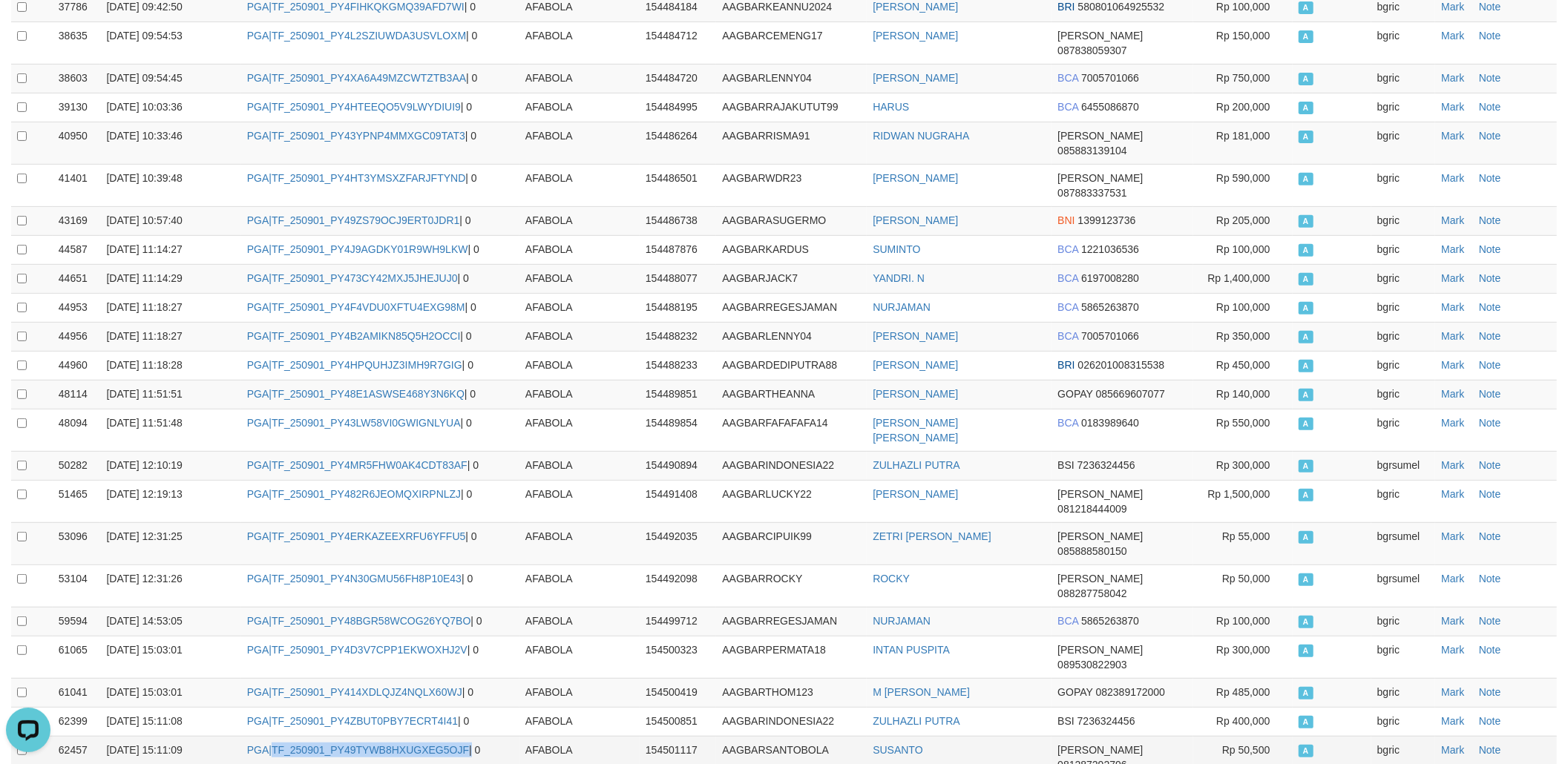
click at [421, 736] on td "PGA|TF_250901_PY49TYWB8HXUGXEG5OJF | 0" at bounding box center [380, 757] width 279 height 42
copy td "TF_250901_PY49TYWB8HXUGXEG5OJF"
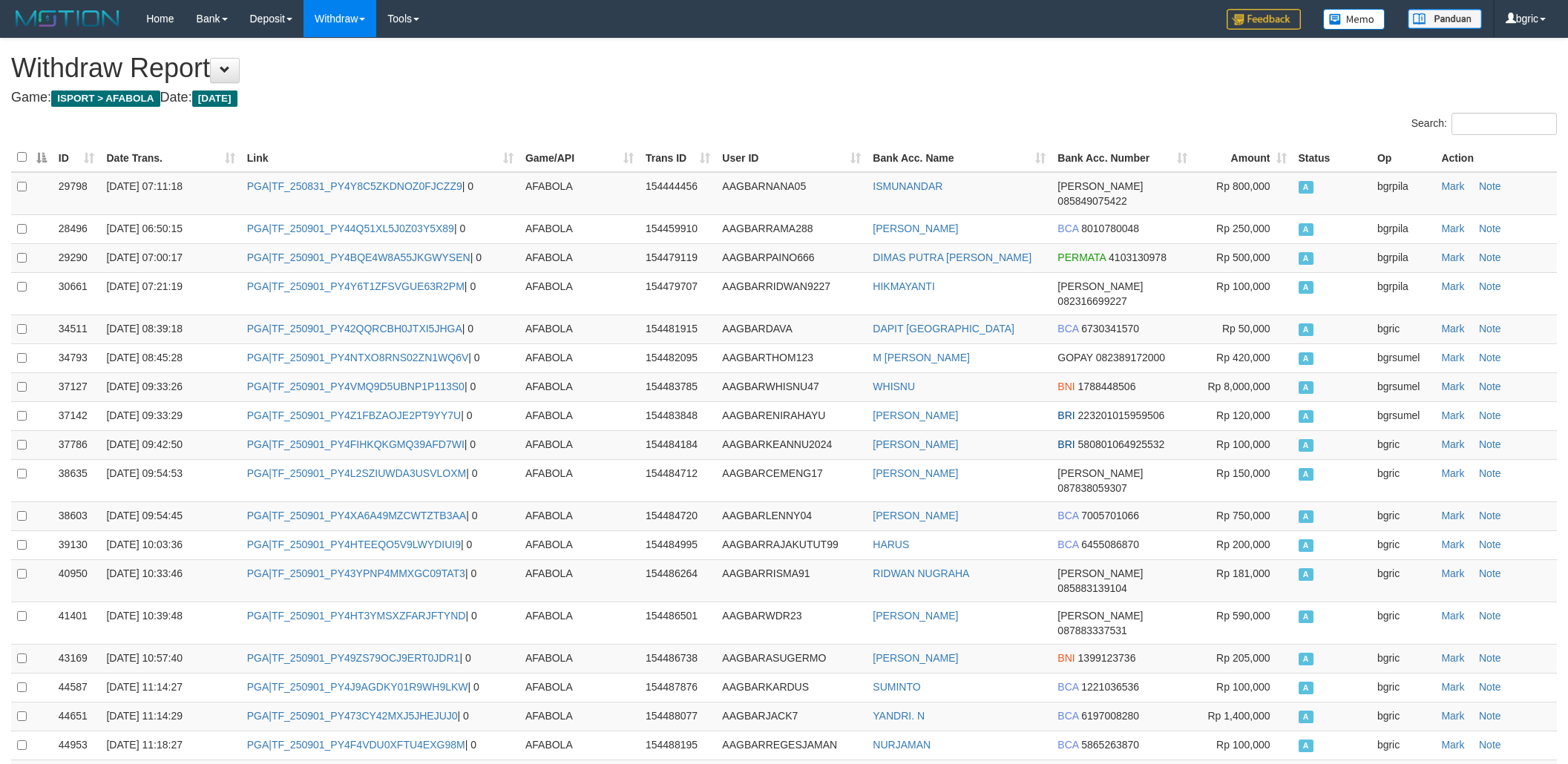
scroll to position [466, 0]
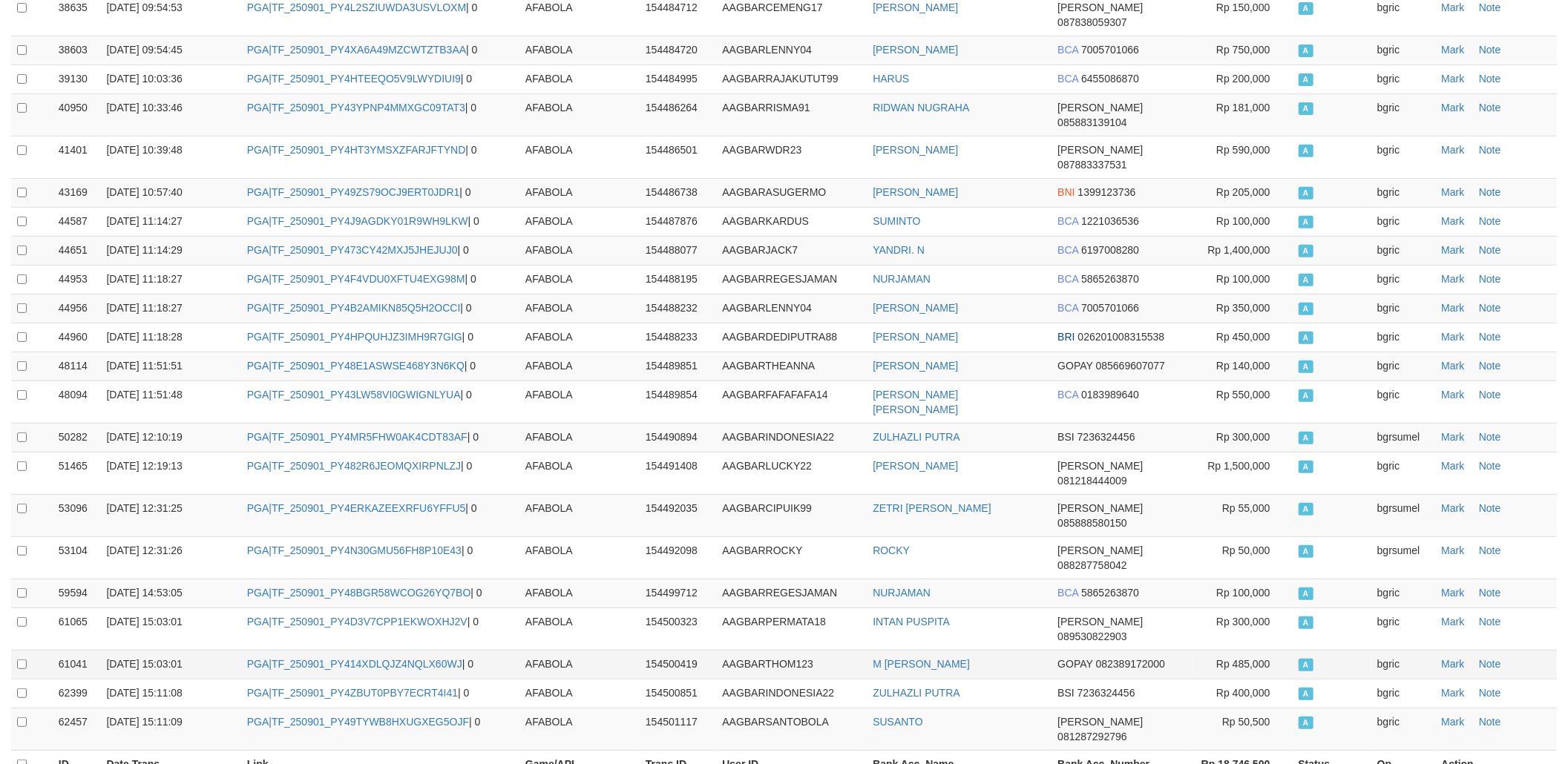
click at [1103, 658] on span "082389172000" at bounding box center [1131, 664] width 69 height 12
click at [742, 750] on th "User ID" at bounding box center [791, 765] width 151 height 29
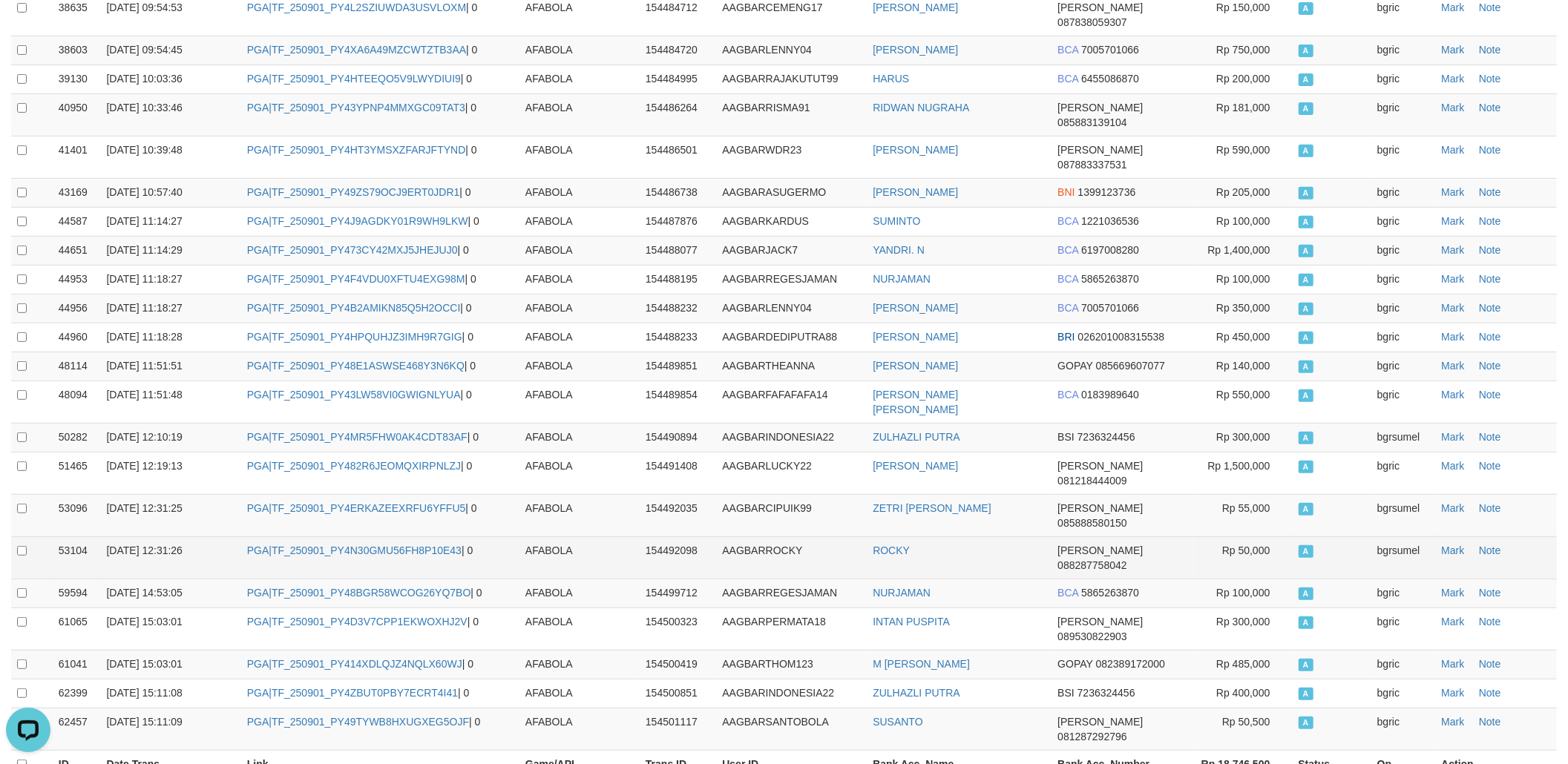
click at [1339, 537] on td "A" at bounding box center [1332, 558] width 79 height 42
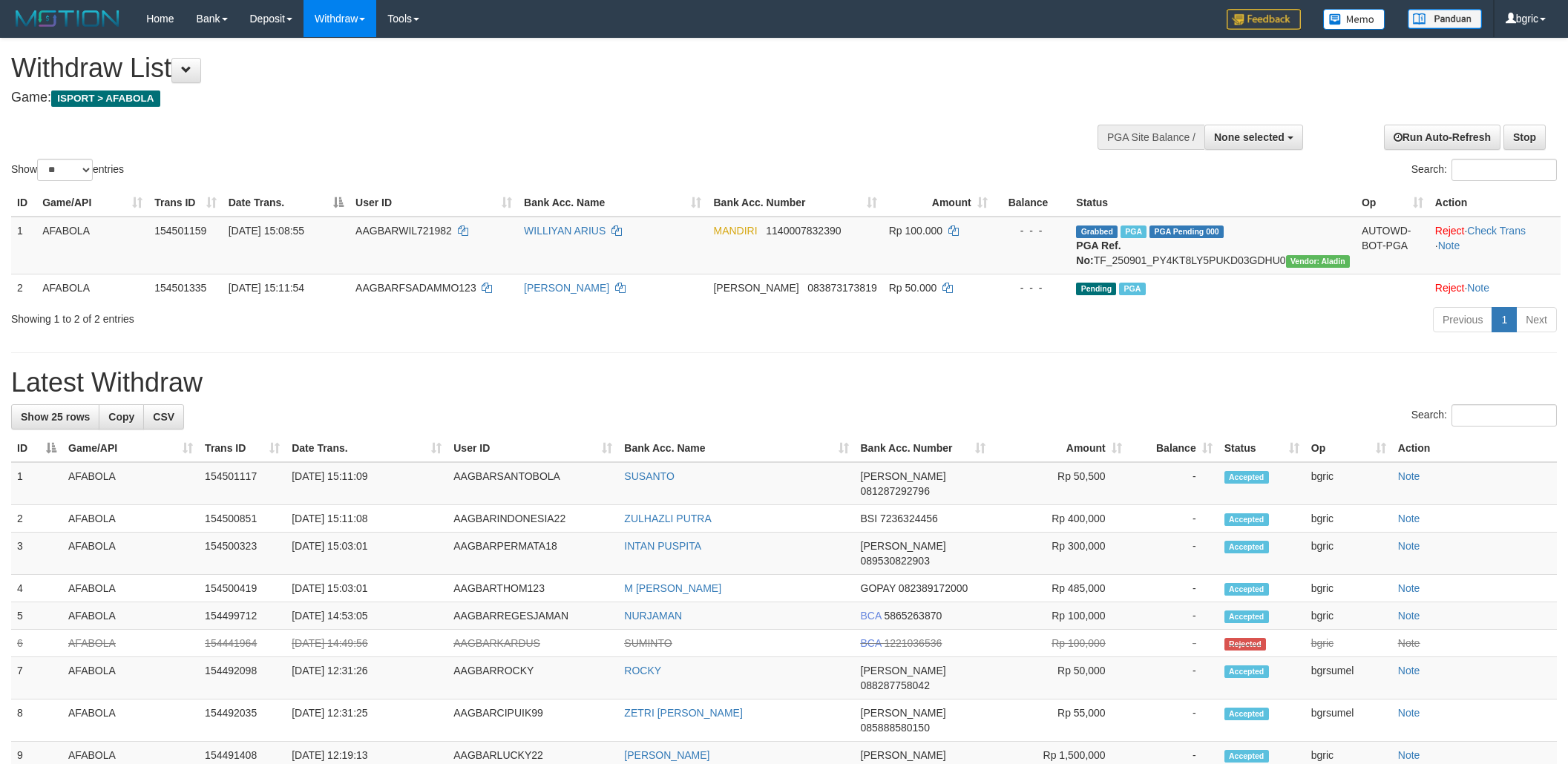
select select
select select "**"
drag, startPoint x: 0, startPoint y: 0, endPoint x: 1083, endPoint y: 349, distance: 1137.8
click at [1083, 338] on div "Previous 1 Next" at bounding box center [1110, 321] width 893 height 32
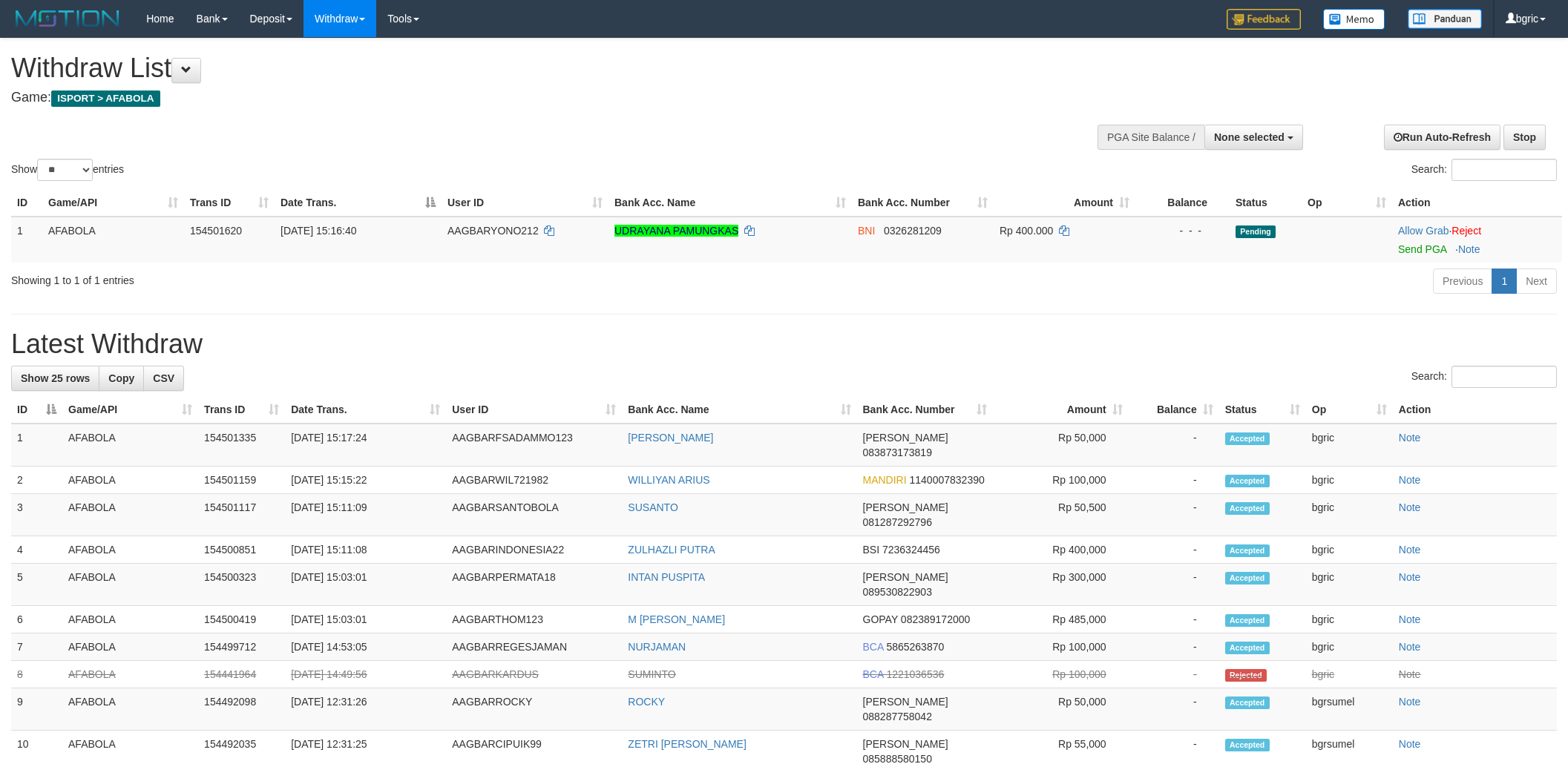
select select
select select "**"
click at [1444, 255] on td "Allow Grab · Reject Send PGA · Note" at bounding box center [1477, 239] width 170 height 46
click at [1447, 252] on span "Send PGA" at bounding box center [1477, 246] width 158 height 17
click at [1444, 250] on link "Send PGA" at bounding box center [1421, 249] width 48 height 12
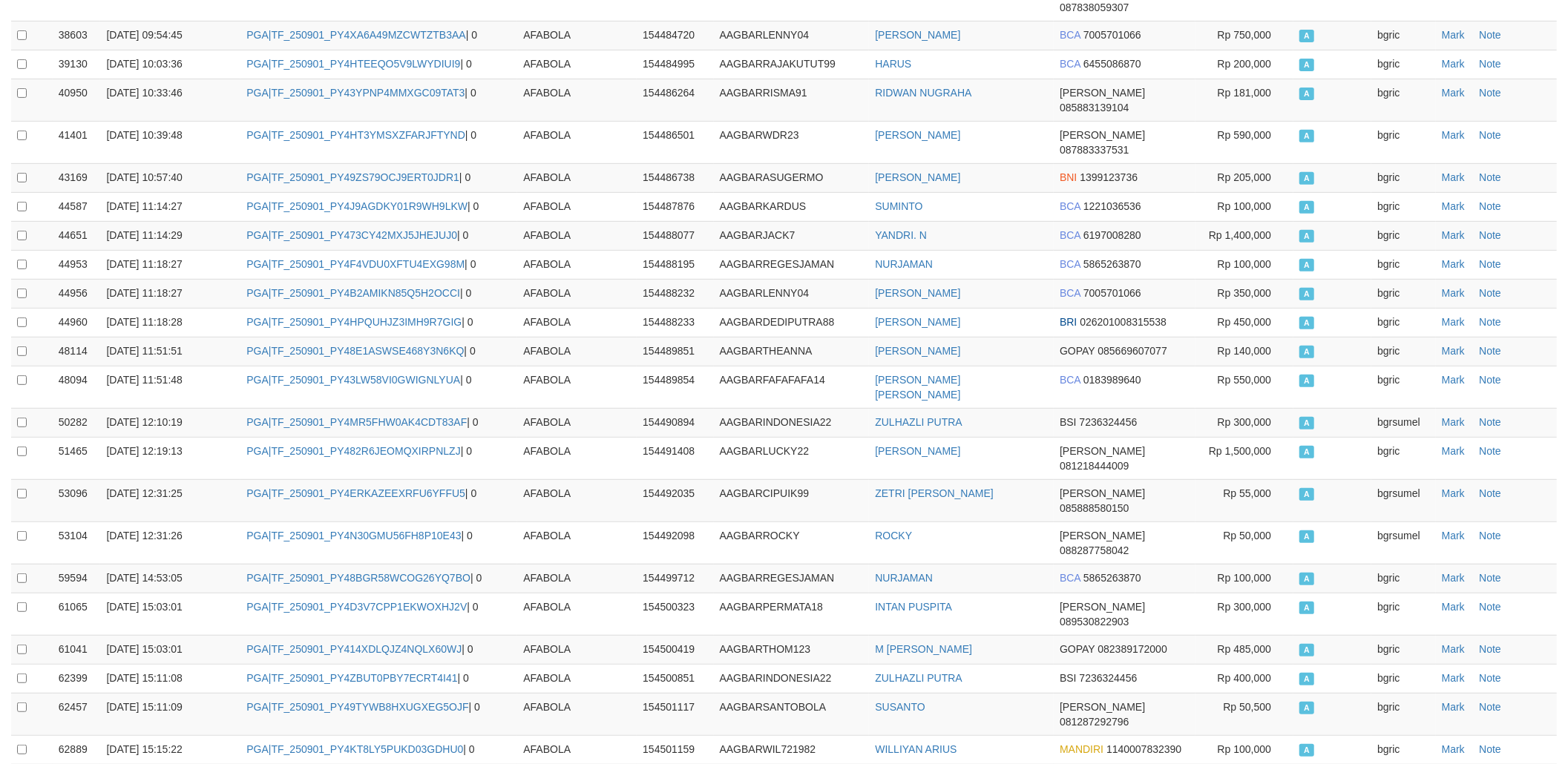
scroll to position [466, 0]
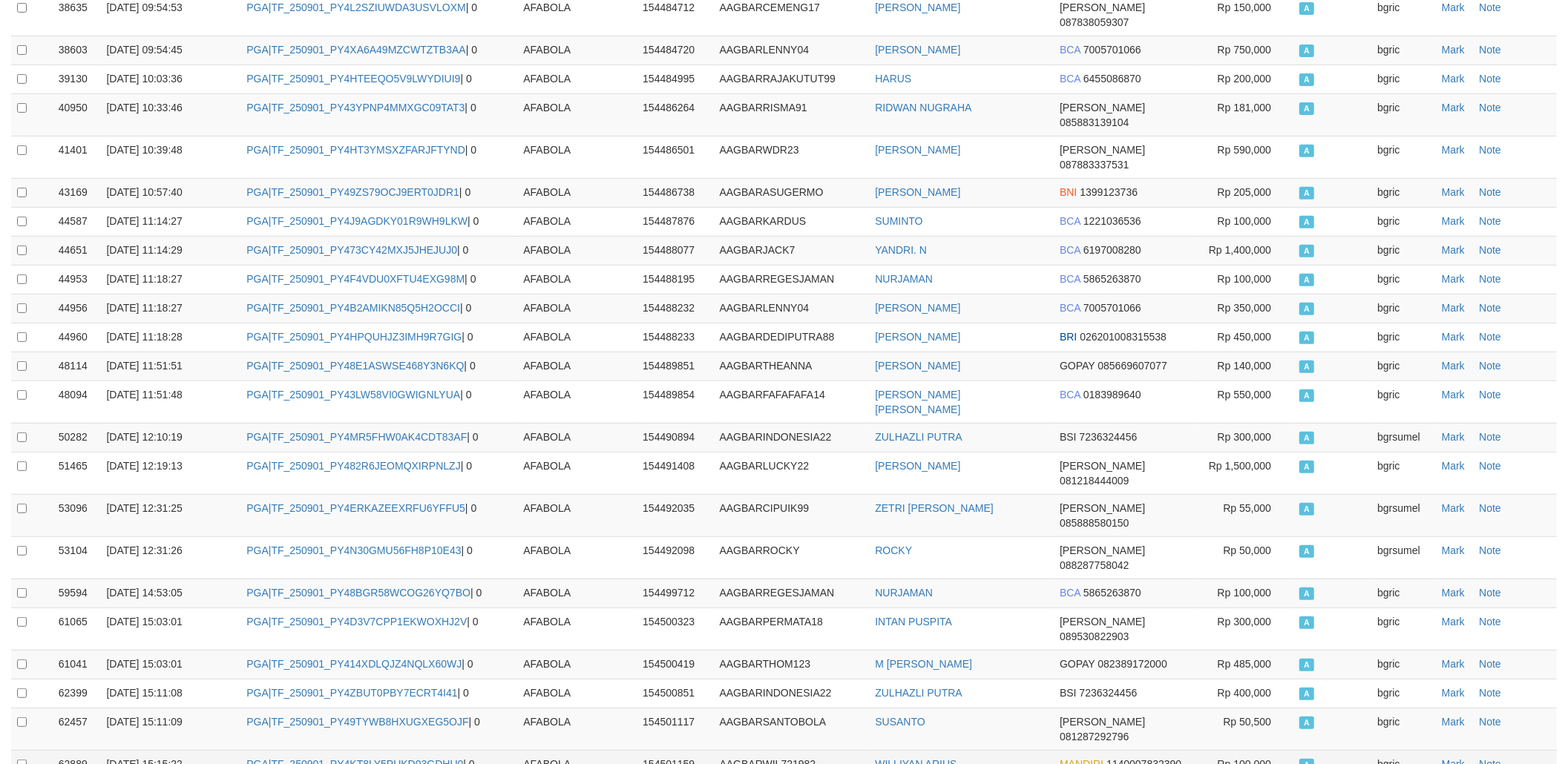
click at [291, 750] on td "PGA|TF_250901_PY4KT8LY5PUKD03GDHU0 | 0" at bounding box center [379, 765] width 277 height 29
copy td "TF_250901_PY4KT8LY5PUKD03GDHU0"
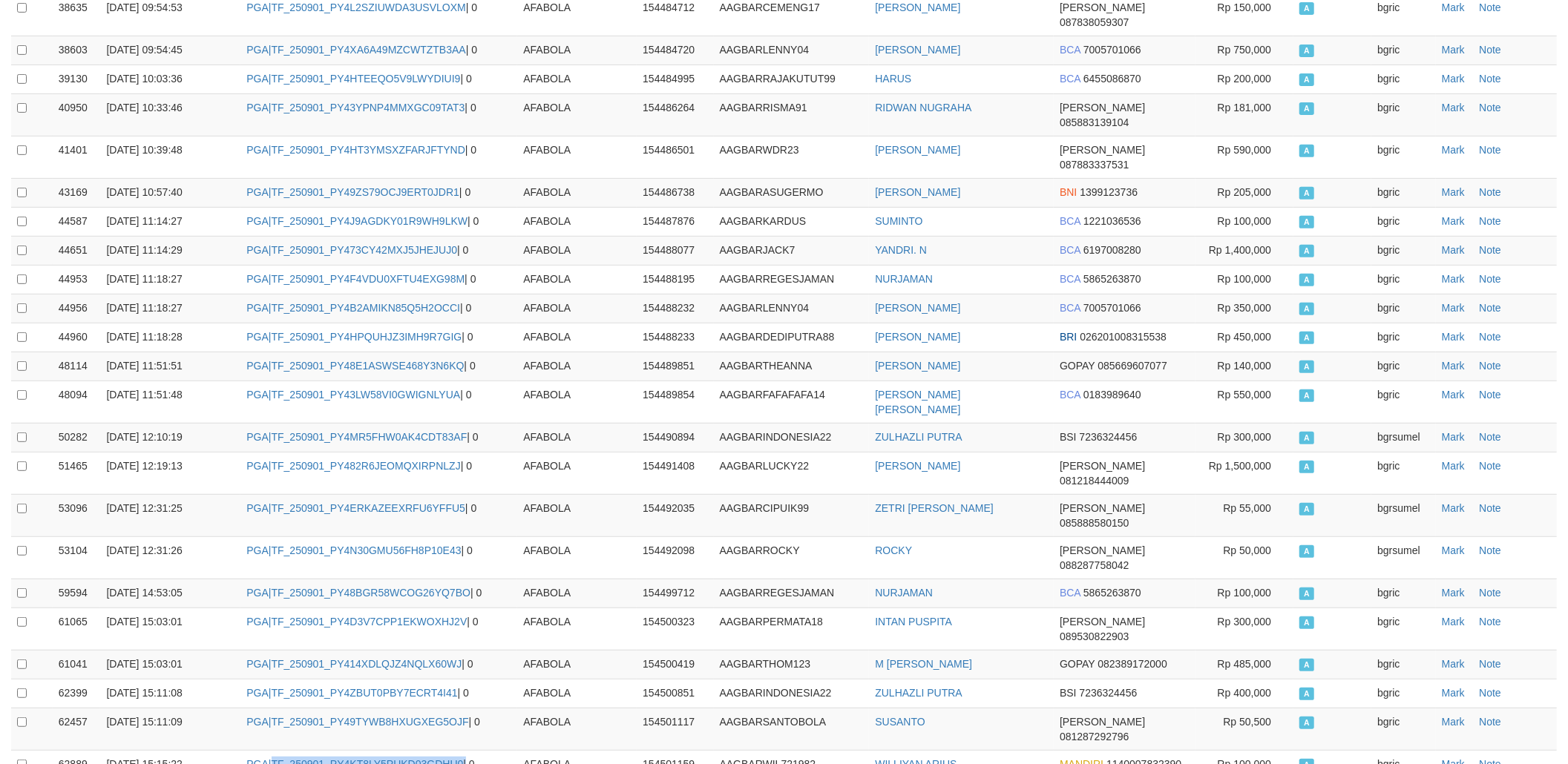
copy td "TF_250901_PY4KT8LY5PUKD03GDHU0"
copy td "TF_250901_PY4PNHKOS6T4F4YIWY7R"
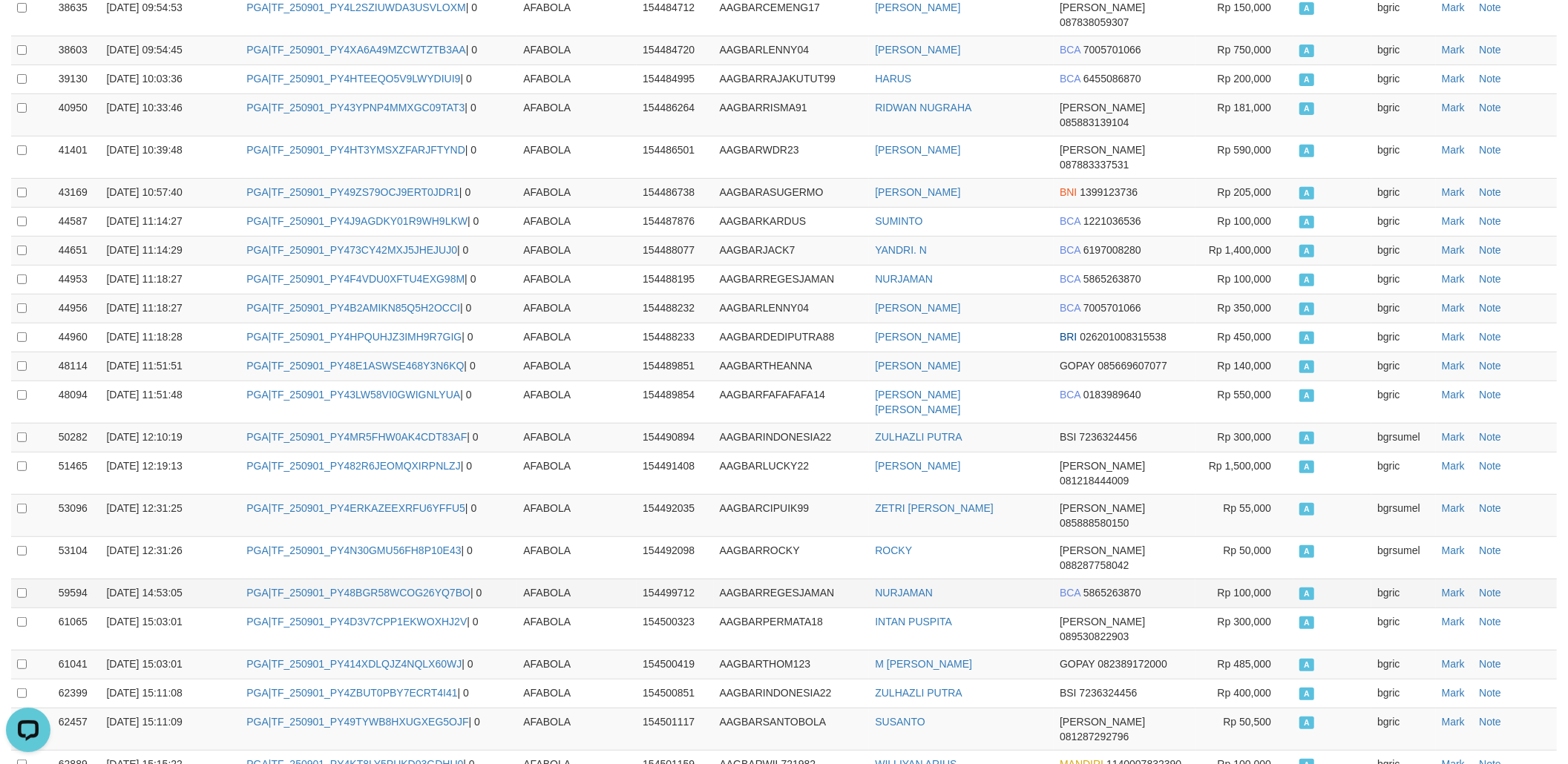
click at [1085, 579] on td "BCA 5865263870" at bounding box center [1125, 594] width 142 height 29
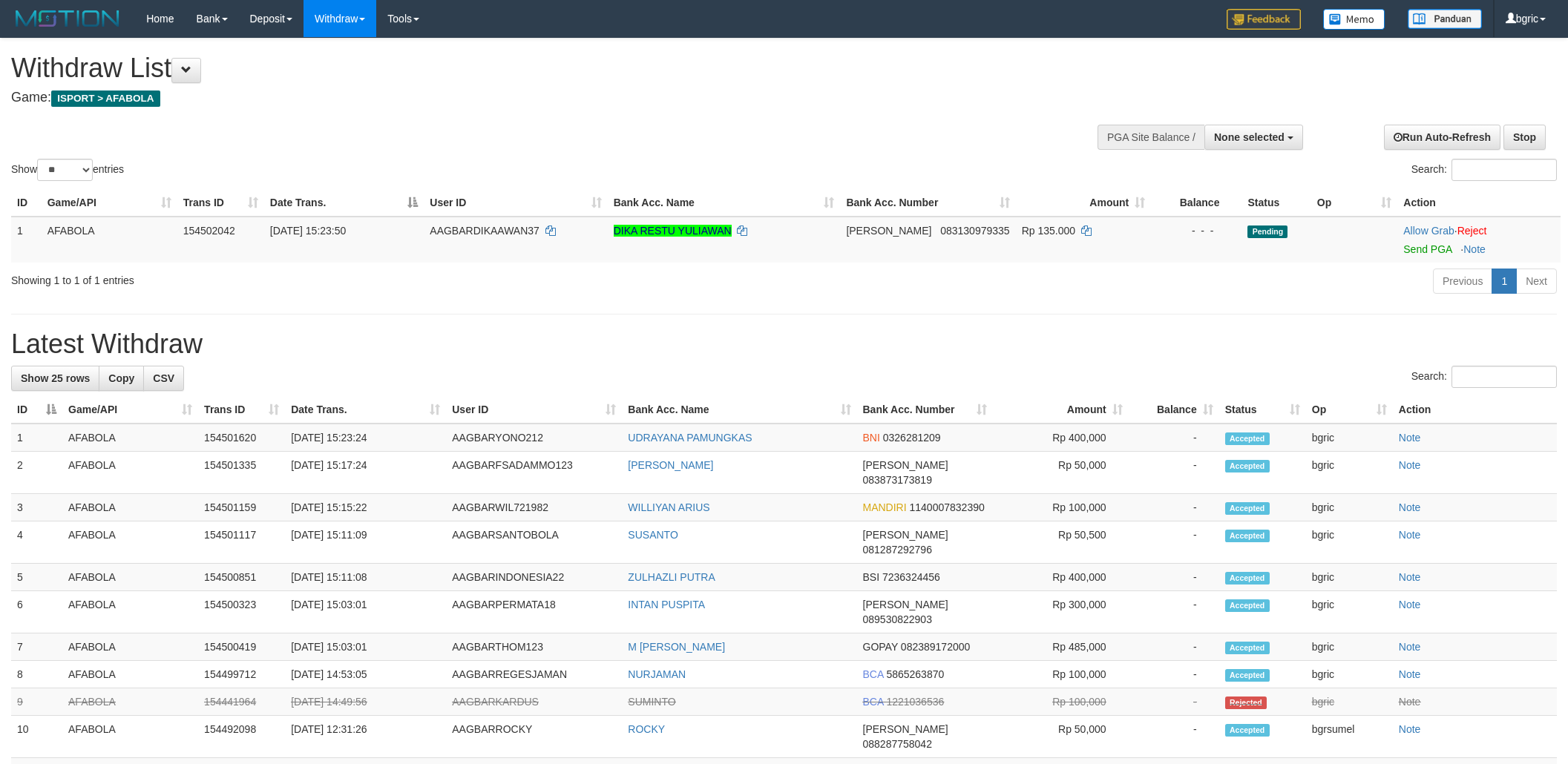
select select
select select "**"
click at [1411, 253] on link "Send PGA" at bounding box center [1427, 249] width 48 height 12
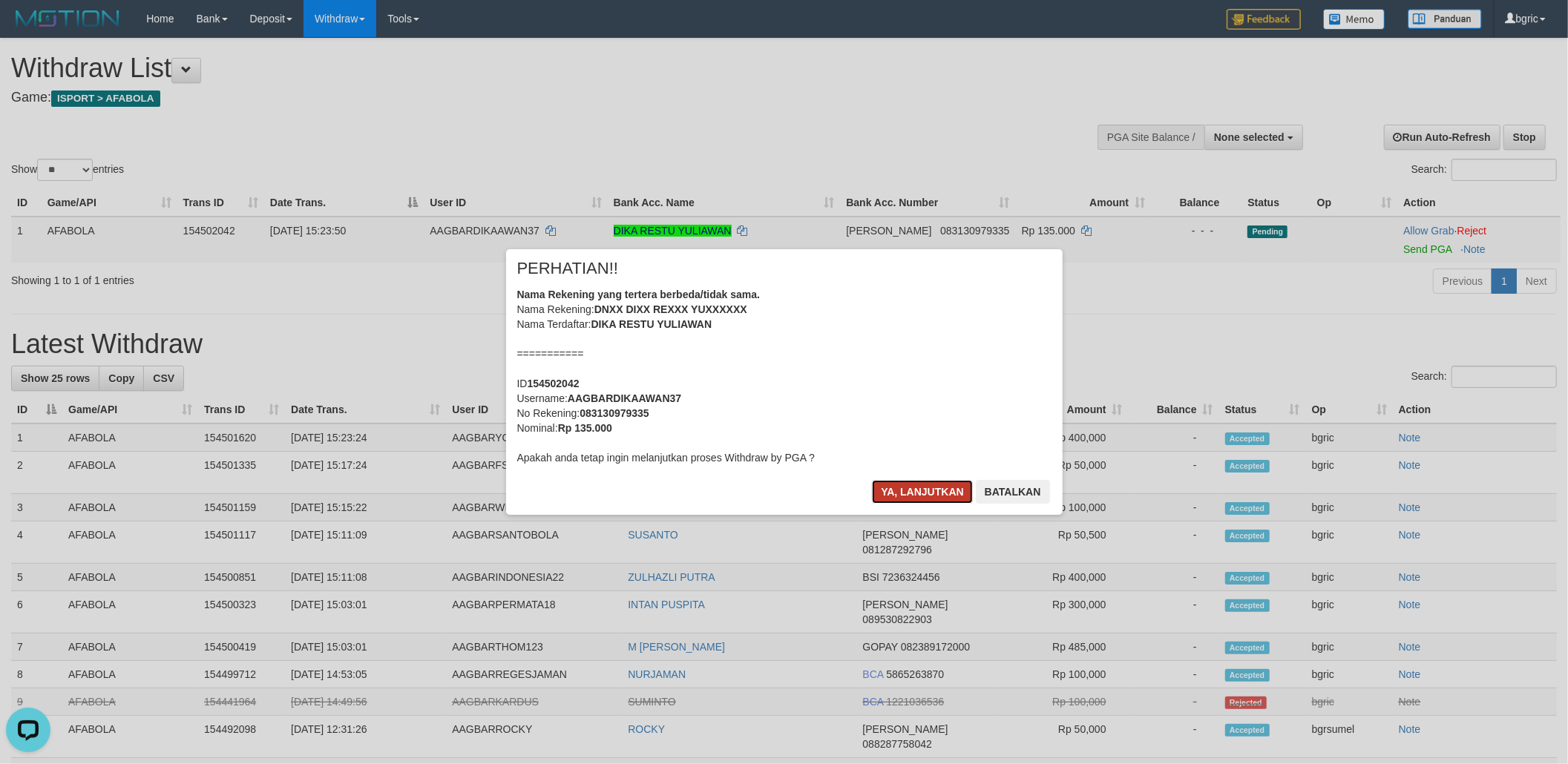
click at [879, 485] on button "Ya, lanjutkan" at bounding box center [923, 491] width 101 height 24
